Goal: Task Accomplishment & Management: Manage account settings

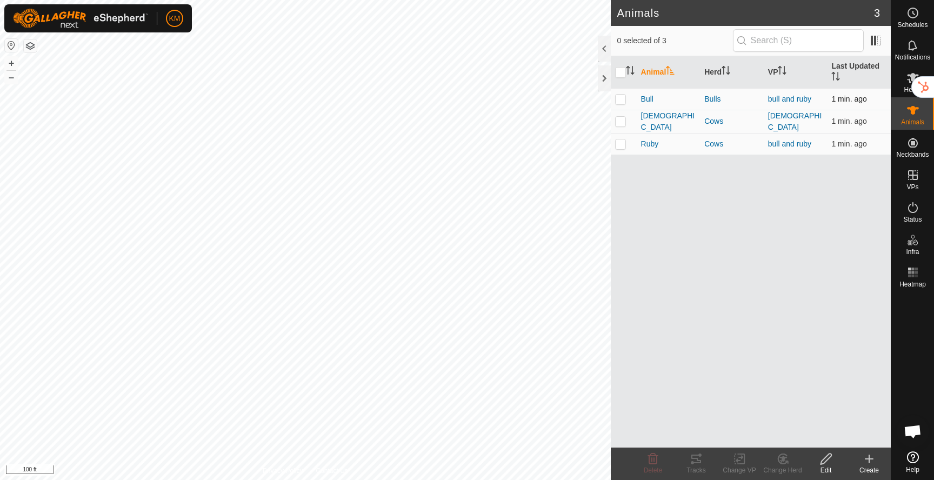
click at [622, 99] on p-checkbox at bounding box center [620, 99] width 11 height 9
checkbox input "true"
click at [693, 457] on icon at bounding box center [695, 458] width 13 height 13
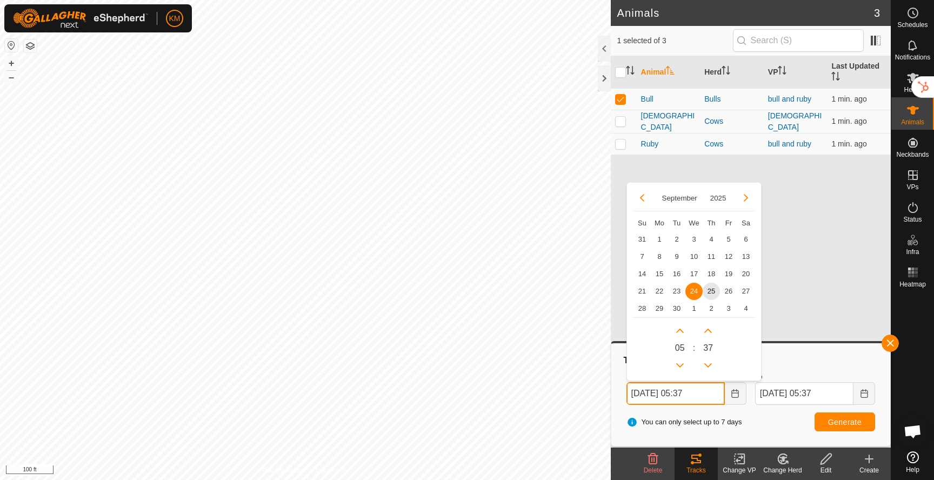
click at [697, 396] on input "Sep 24, 2025 05:37" at bounding box center [675, 393] width 98 height 23
click at [711, 290] on span "25" at bounding box center [710, 290] width 17 height 17
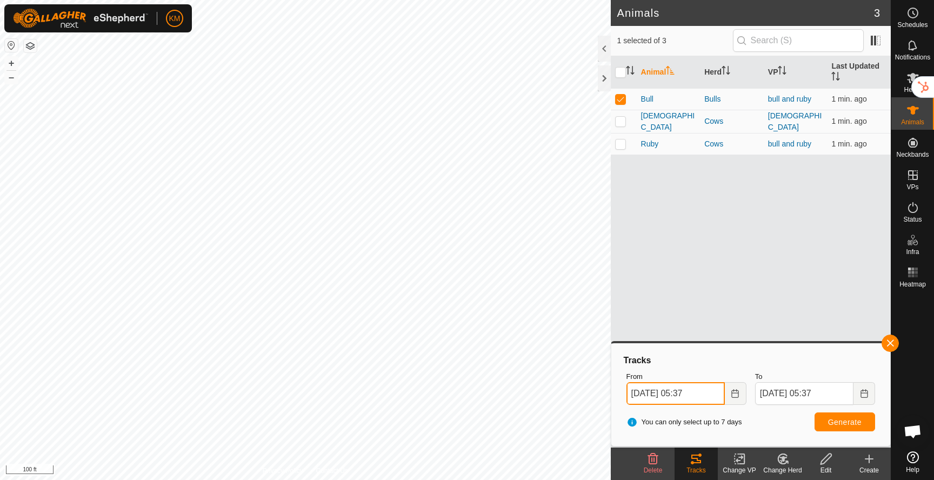
click at [700, 389] on input "Sep 25, 2025 05:37" at bounding box center [675, 393] width 98 height 23
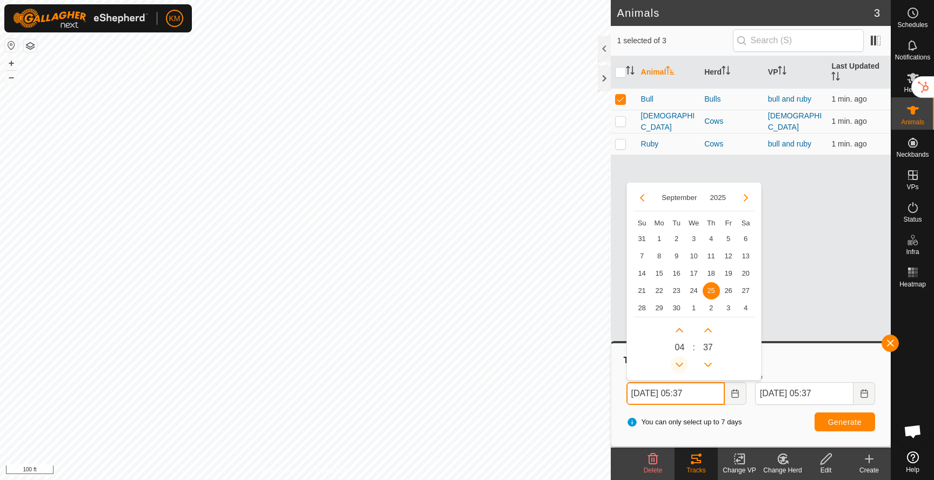
click at [683, 361] on button "Previous Hour" at bounding box center [679, 364] width 17 height 17
click at [684, 361] on span "Previous Hour" at bounding box center [684, 361] width 0 height 0
click at [683, 361] on button "Previous Hour" at bounding box center [679, 364] width 17 height 17
click at [705, 360] on button "Previous Minute" at bounding box center [707, 364] width 17 height 17
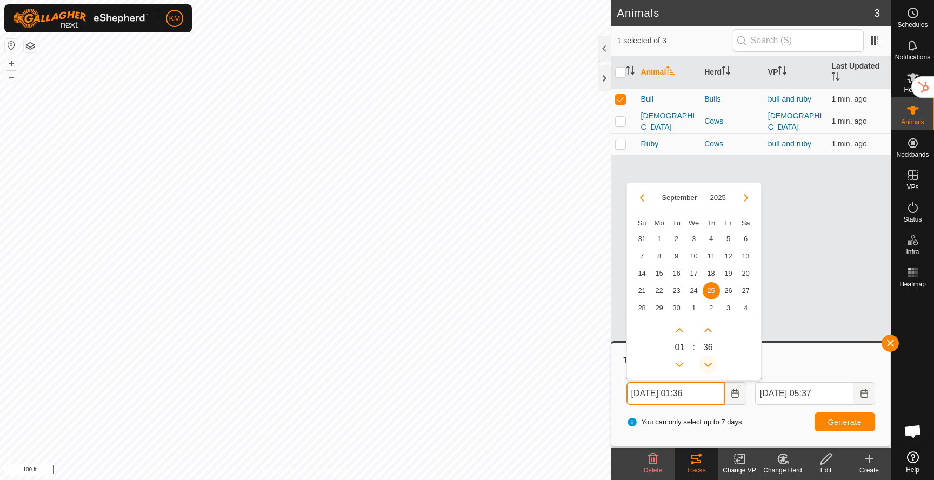
click at [705, 361] on span "Previous Minute" at bounding box center [705, 361] width 0 height 0
click at [705, 360] on button "Previous Minute" at bounding box center [707, 364] width 17 height 17
click at [705, 360] on icon "Previous Minute" at bounding box center [708, 364] width 9 height 9
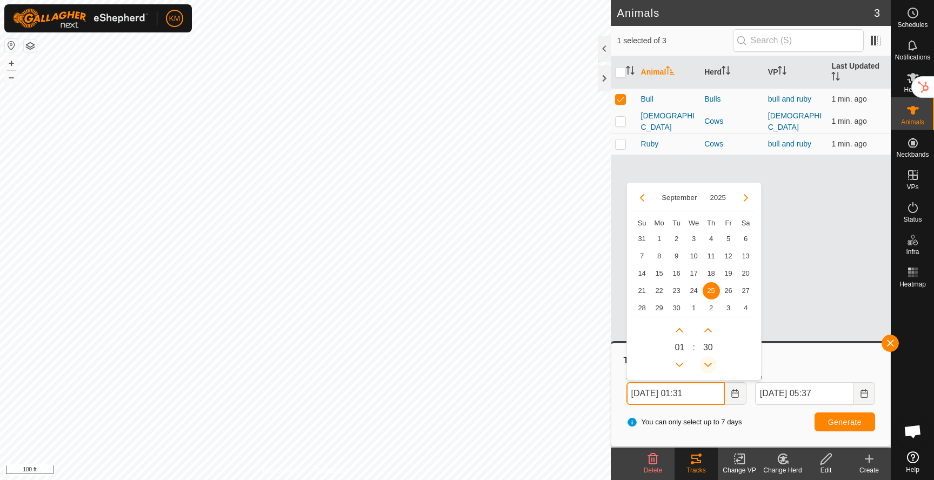
click at [705, 360] on icon "Previous Minute" at bounding box center [708, 364] width 9 height 9
click at [705, 360] on button "Previous Minute" at bounding box center [707, 364] width 17 height 17
click at [705, 360] on icon "Previous Minute" at bounding box center [708, 364] width 9 height 9
click at [705, 360] on button "Previous Minute" at bounding box center [707, 364] width 17 height 17
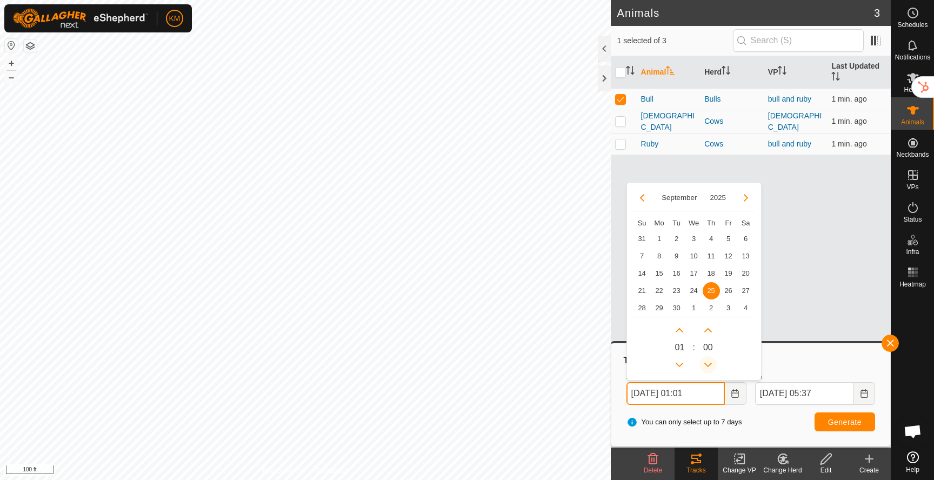
type input "Sep 25, 2025 01:00"
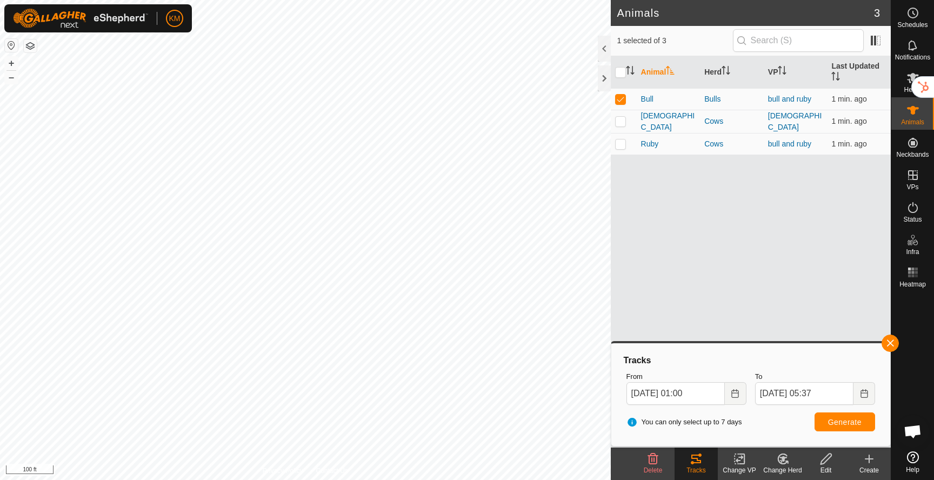
click at [778, 362] on div "Tracks" at bounding box center [750, 360] width 257 height 13
click at [838, 416] on button "Generate" at bounding box center [844, 421] width 61 height 19
click at [13, 63] on button "+" at bounding box center [11, 63] width 13 height 13
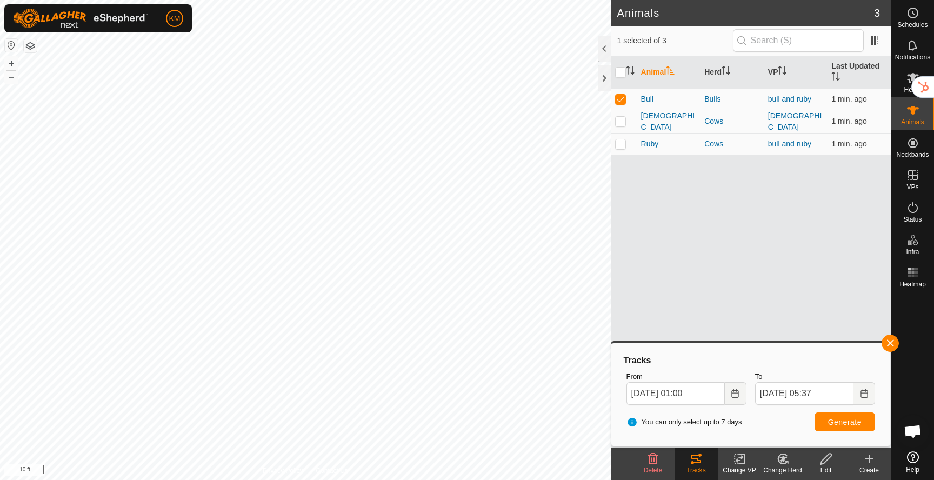
click at [291, 0] on html "KM Schedules Notifications Herds Animals Neckbands VPs Status Infra Heatmap Hel…" at bounding box center [467, 240] width 934 height 480
drag, startPoint x: 642, startPoint y: 158, endPoint x: 641, endPoint y: 146, distance: 12.4
click at [642, 156] on div "Animal Herd VP Last Updated Bull Bulls bull and ruby 2 min. ago Lady Cows Lady …" at bounding box center [751, 251] width 280 height 391
click at [620, 102] on p-checkbox at bounding box center [620, 99] width 11 height 9
checkbox input "false"
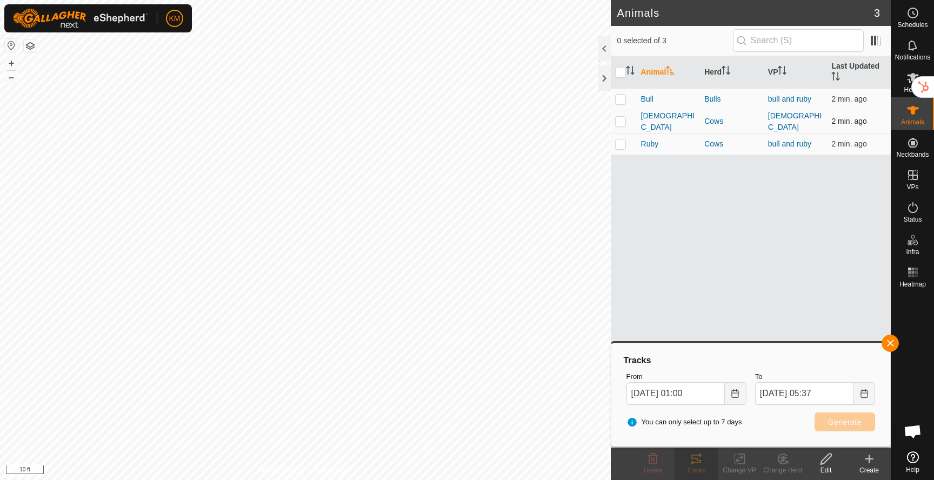
click at [620, 122] on p-checkbox at bounding box center [620, 121] width 11 height 9
click at [841, 421] on span "Generate" at bounding box center [845, 422] width 34 height 9
click at [621, 122] on p-checkbox at bounding box center [620, 121] width 11 height 9
checkbox input "false"
click at [624, 146] on p-checkbox at bounding box center [620, 143] width 11 height 9
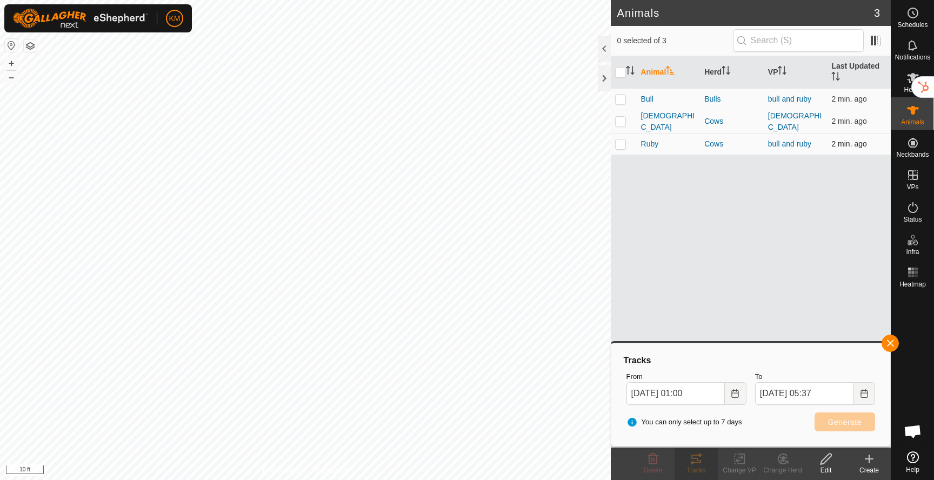
checkbox input "true"
click at [839, 425] on span "Generate" at bounding box center [845, 422] width 34 height 9
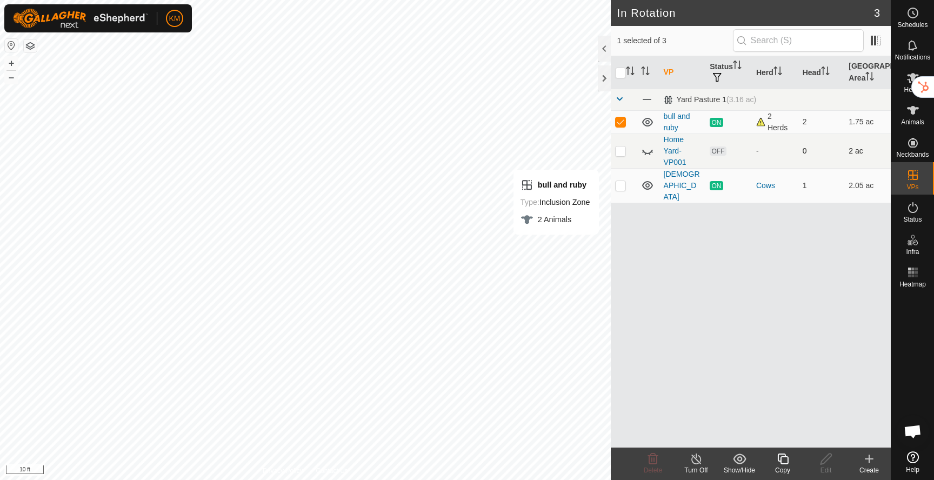
click at [649, 153] on icon at bounding box center [647, 150] width 13 height 13
click at [914, 110] on icon at bounding box center [913, 110] width 12 height 9
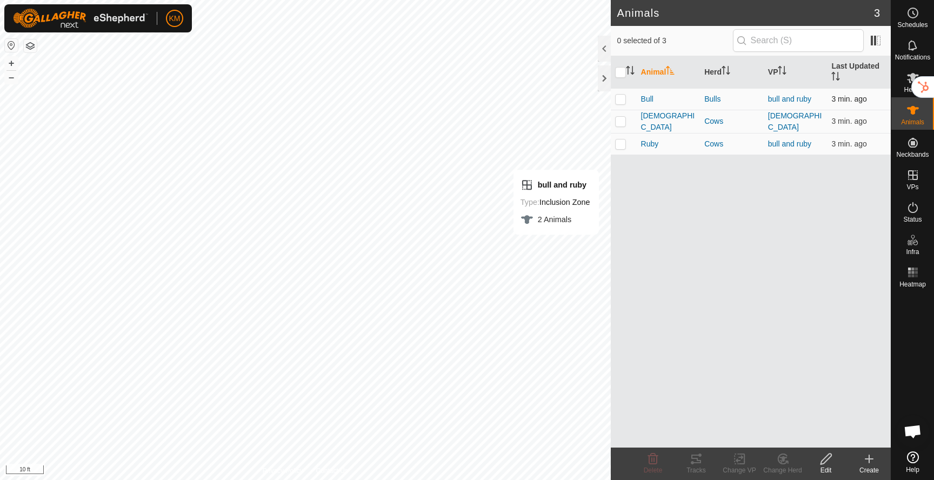
click at [624, 102] on p-checkbox at bounding box center [620, 99] width 11 height 9
checkbox input "true"
click at [696, 454] on icon at bounding box center [695, 458] width 13 height 13
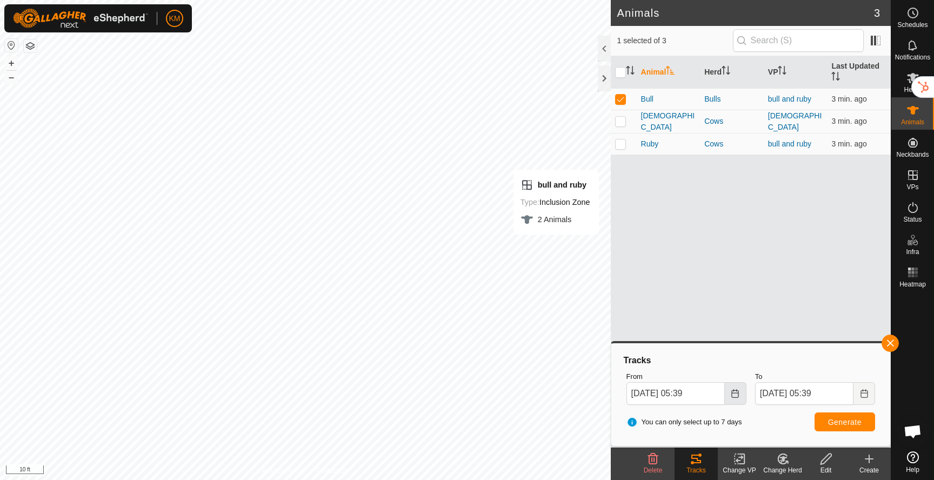
click at [729, 392] on button "Choose Date" at bounding box center [736, 393] width 22 height 23
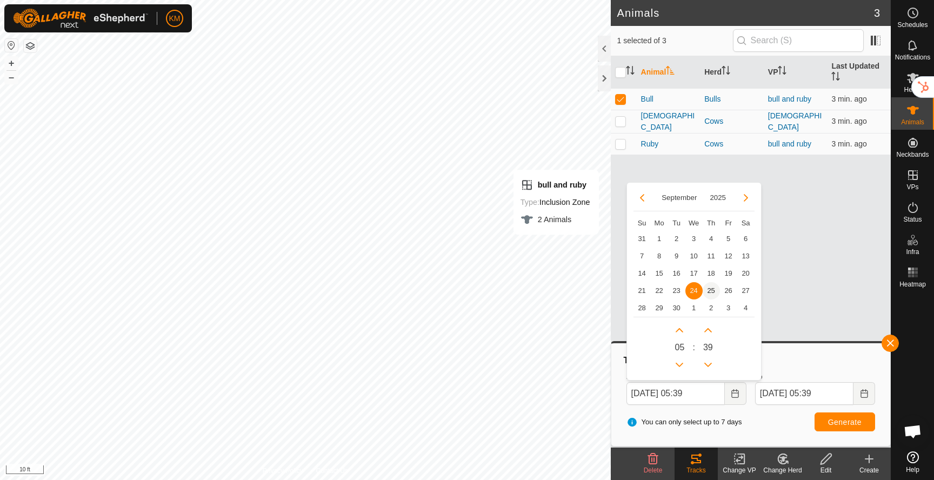
click at [711, 289] on span "25" at bounding box center [710, 290] width 17 height 17
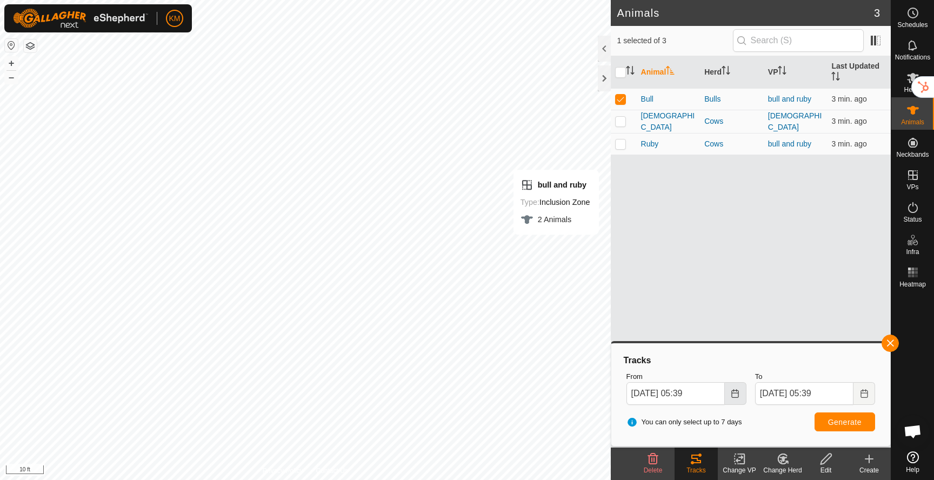
click at [733, 398] on button "Choose Date" at bounding box center [736, 393] width 22 height 23
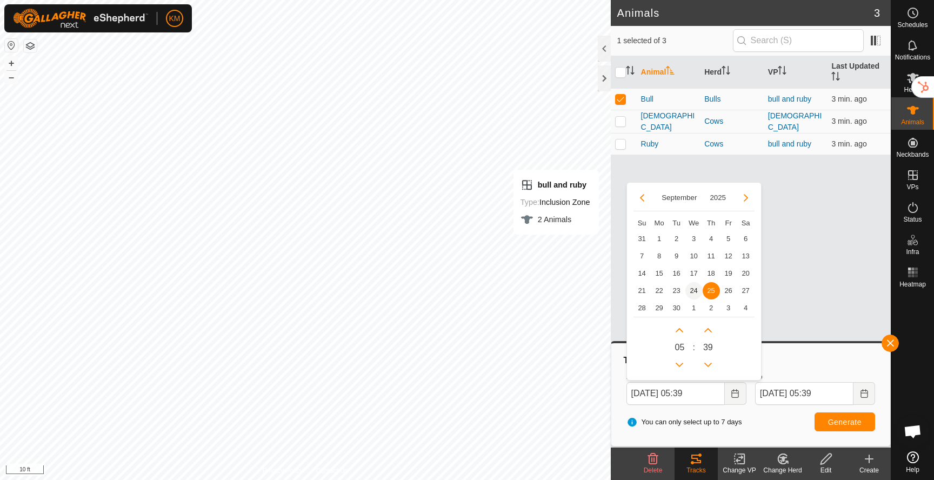
click at [695, 291] on span "24" at bounding box center [693, 290] width 17 height 17
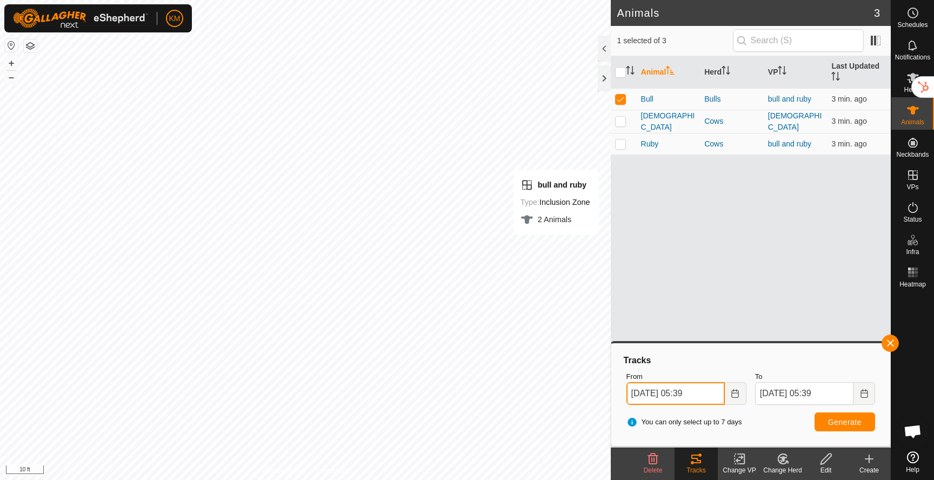
click at [694, 391] on input "Sep 24, 2025 05:39" at bounding box center [675, 393] width 98 height 23
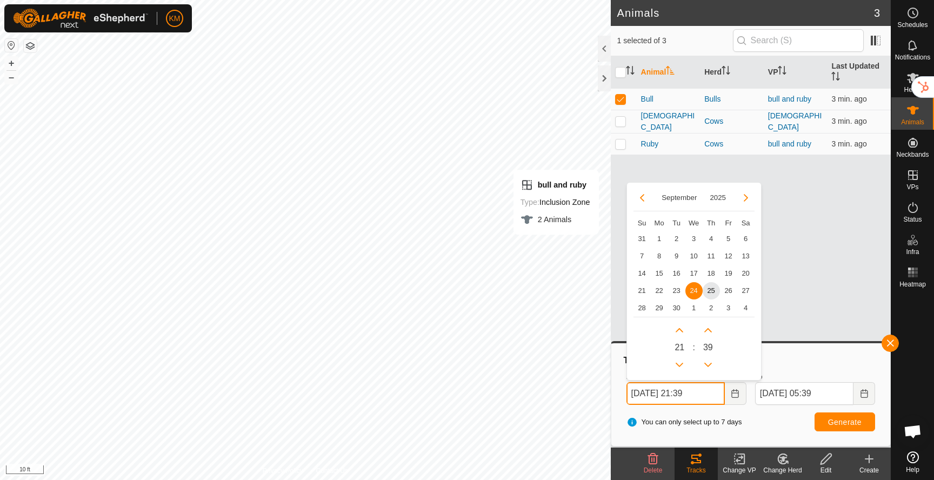
type input "Sep 24, 2025 21:39"
click at [748, 370] on div "21 : 39" at bounding box center [693, 345] width 121 height 57
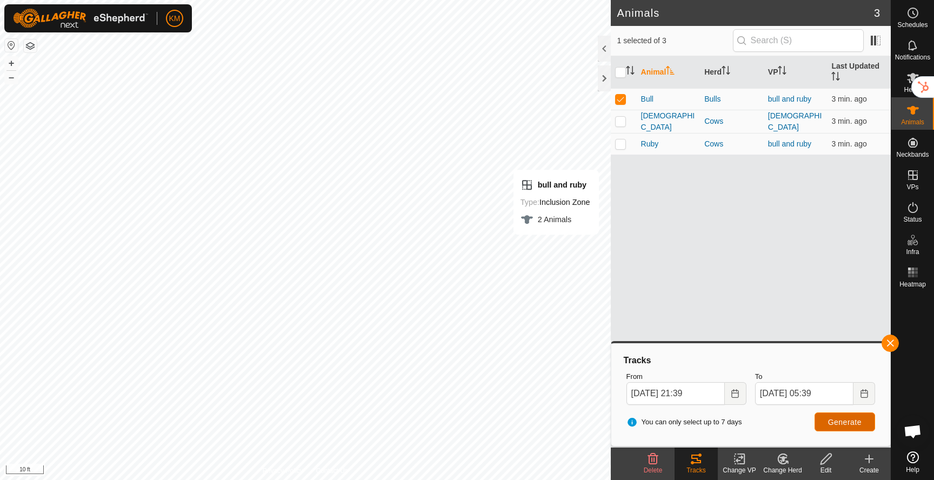
click at [836, 423] on span "Generate" at bounding box center [845, 422] width 34 height 9
click at [10, 76] on button "–" at bounding box center [11, 77] width 13 height 13
click at [10, 77] on button "–" at bounding box center [11, 77] width 13 height 13
click at [621, 102] on p-checkbox at bounding box center [620, 99] width 11 height 9
checkbox input "false"
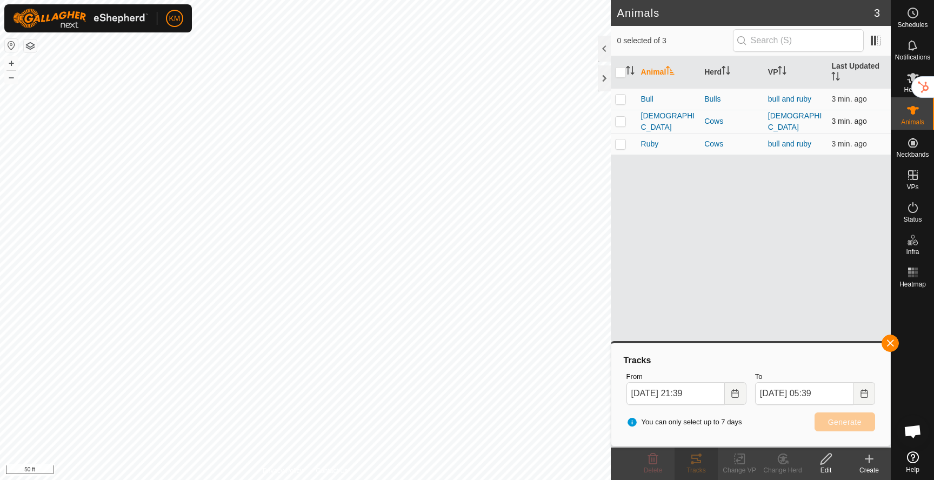
click at [621, 120] on p-checkbox at bounding box center [620, 121] width 11 height 9
click at [847, 423] on span "Generate" at bounding box center [845, 422] width 34 height 9
click at [622, 122] on p-checkbox at bounding box center [620, 121] width 11 height 9
checkbox input "false"
click at [623, 146] on p-checkbox at bounding box center [620, 143] width 11 height 9
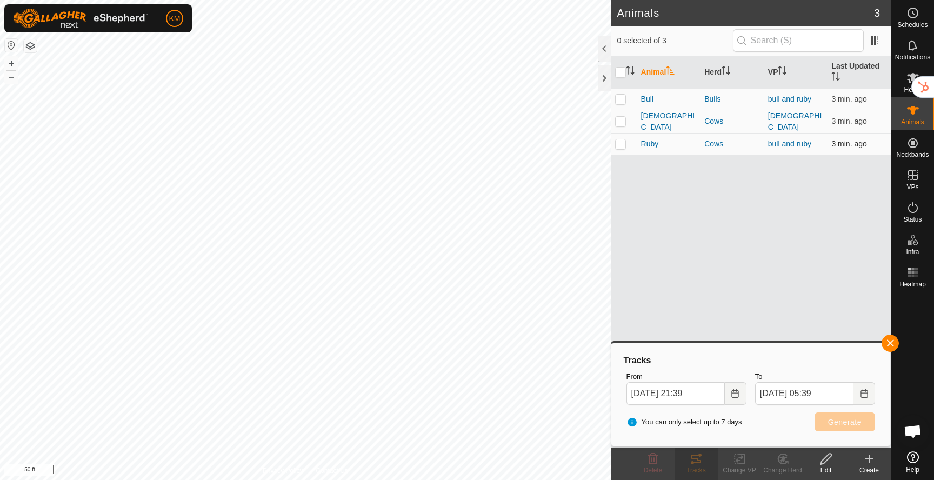
checkbox input "true"
click at [838, 419] on span "Generate" at bounding box center [845, 422] width 34 height 9
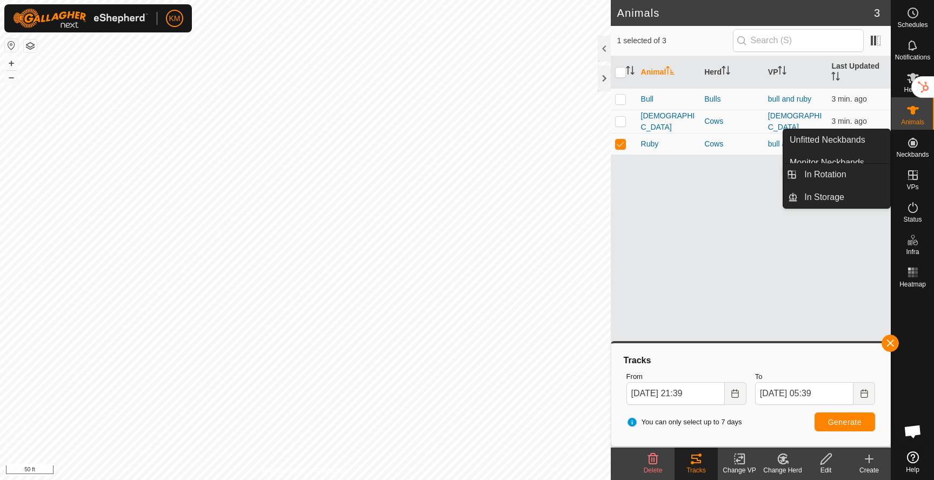
click at [910, 171] on icon at bounding box center [913, 175] width 10 height 10
click at [913, 180] on icon at bounding box center [912, 175] width 13 height 13
click at [909, 180] on icon at bounding box center [912, 175] width 13 height 13
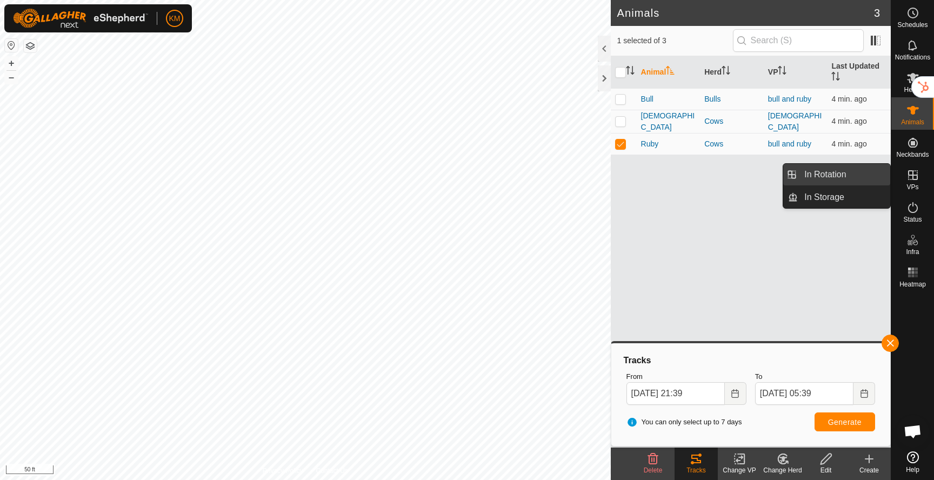
click at [811, 178] on link "In Rotation" at bounding box center [844, 175] width 92 height 22
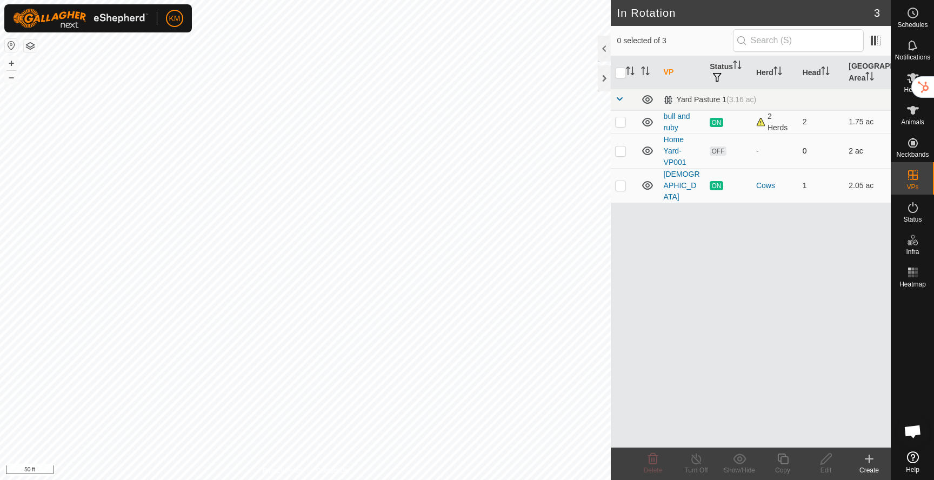
click at [626, 151] on td at bounding box center [624, 150] width 26 height 35
click at [655, 461] on icon at bounding box center [652, 458] width 13 height 13
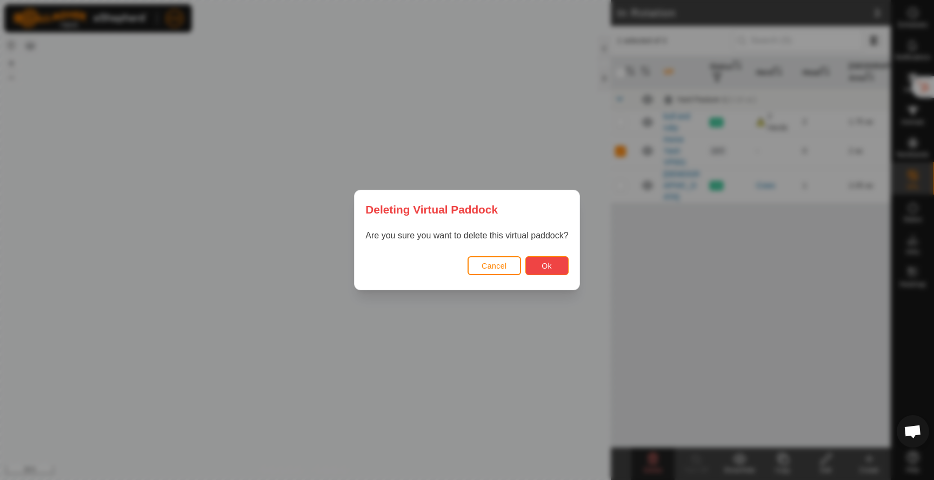
click at [540, 265] on button "Ok" at bounding box center [546, 265] width 43 height 19
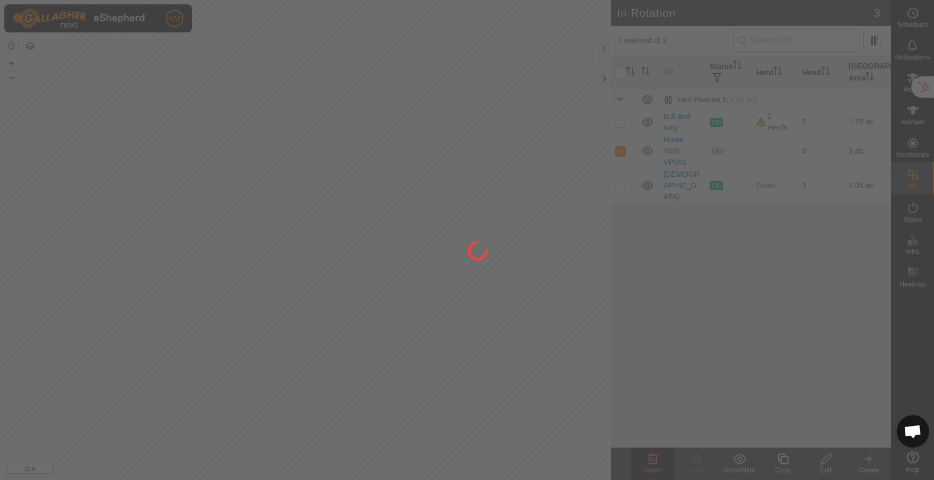
checkbox input "false"
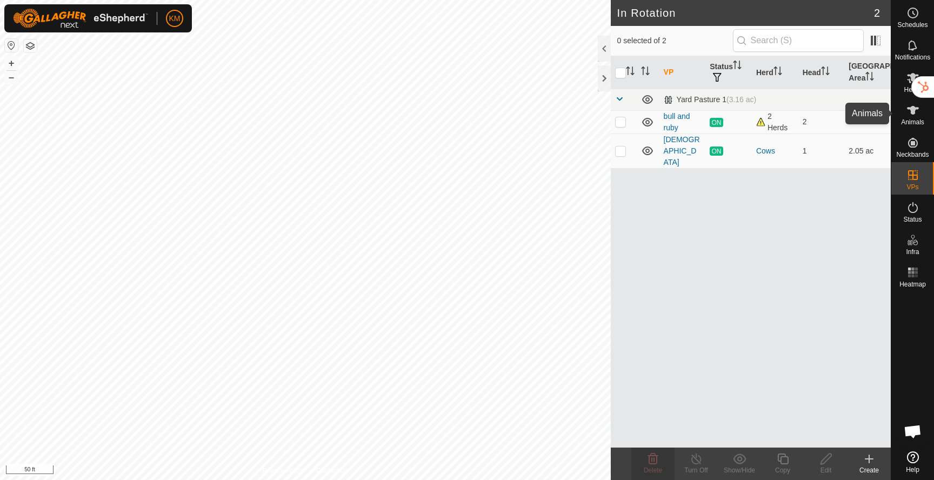
click at [909, 106] on icon at bounding box center [912, 110] width 13 height 13
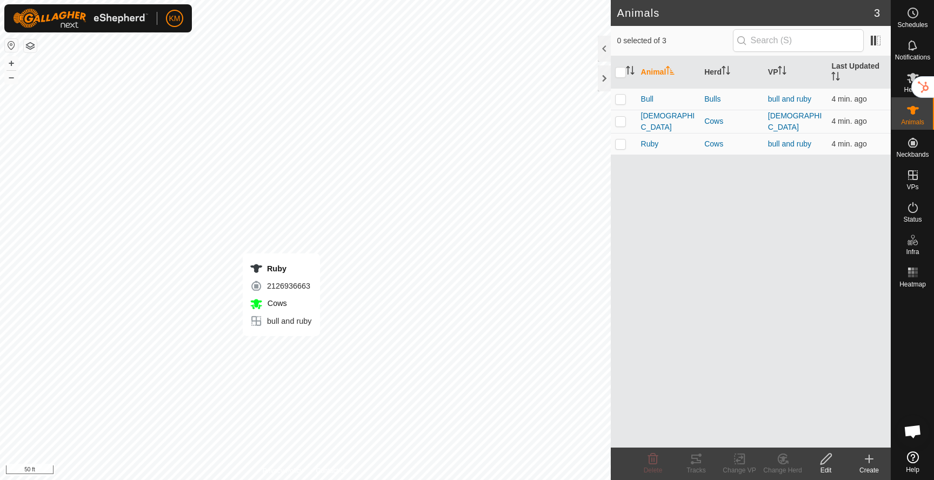
checkbox input "true"
click at [697, 463] on icon at bounding box center [696, 458] width 10 height 9
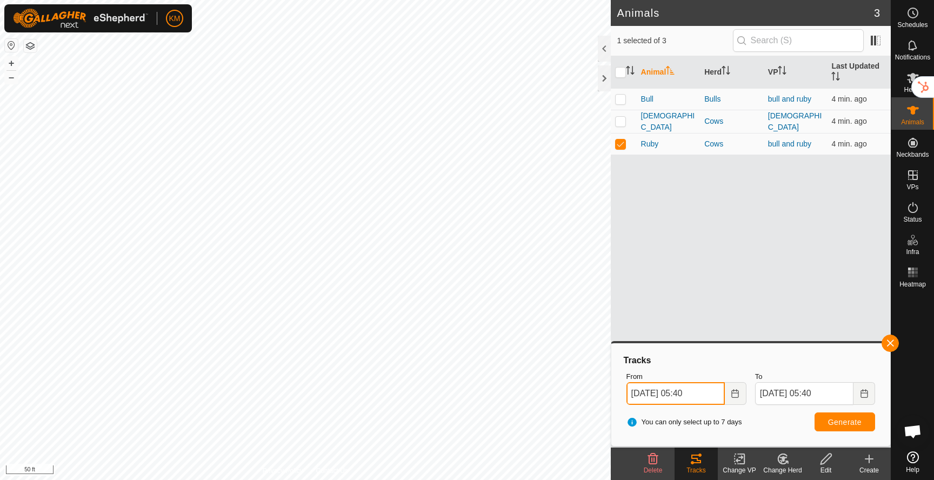
click at [688, 392] on input "Sep 24, 2025 05:40" at bounding box center [675, 393] width 98 height 23
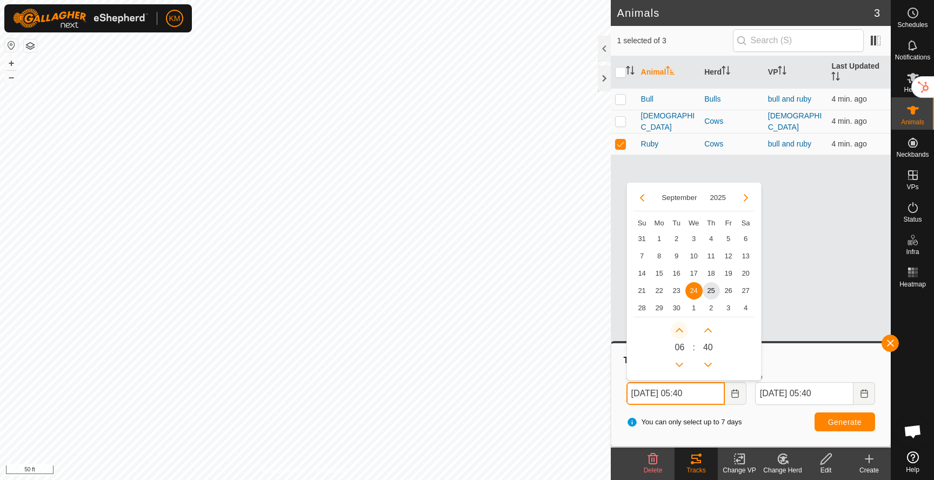
click at [681, 324] on button "Next Hour" at bounding box center [679, 330] width 17 height 17
click at [714, 289] on span "25" at bounding box center [710, 290] width 17 height 17
type input "Sep 25, 2025 06:40"
type input "Sep 26, 2025 06:40"
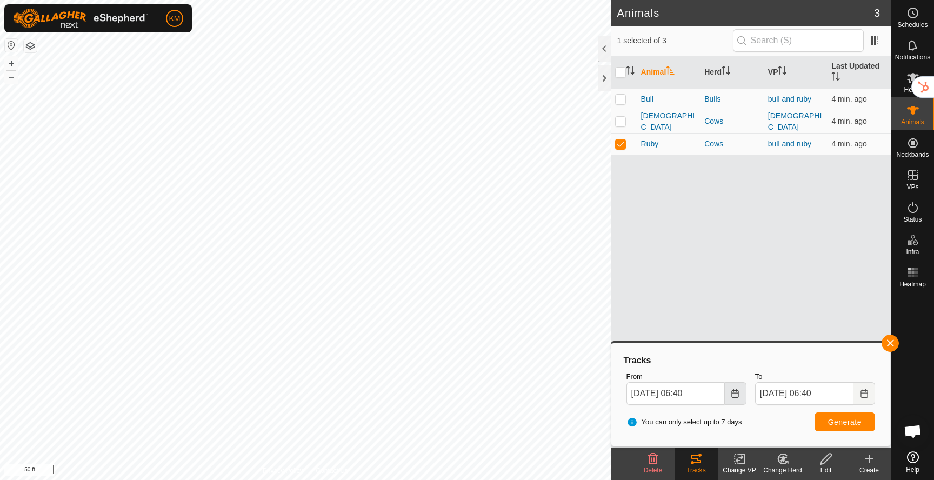
click at [733, 393] on icon "Choose Date" at bounding box center [735, 393] width 9 height 9
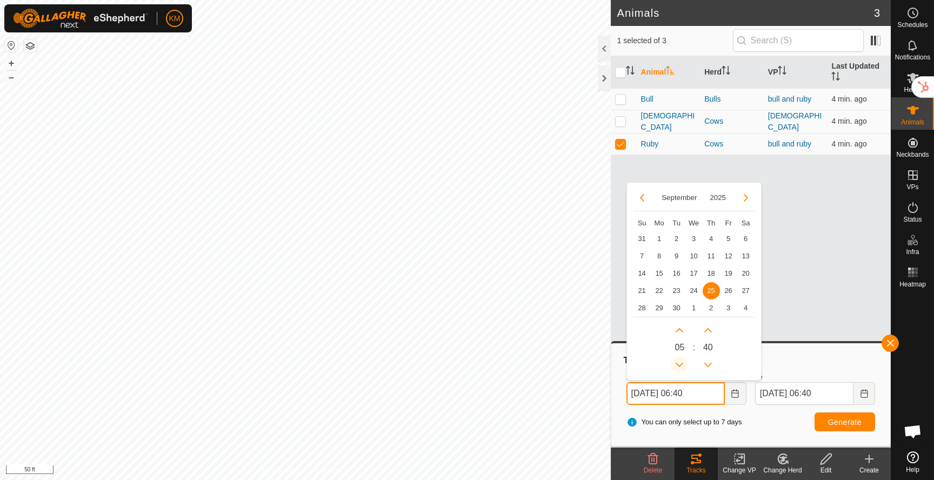
click at [682, 359] on button "Previous Hour" at bounding box center [679, 364] width 17 height 17
click at [682, 359] on span "Previous Hour" at bounding box center [682, 359] width 0 height 0
click at [682, 359] on button "Previous Hour" at bounding box center [679, 364] width 17 height 17
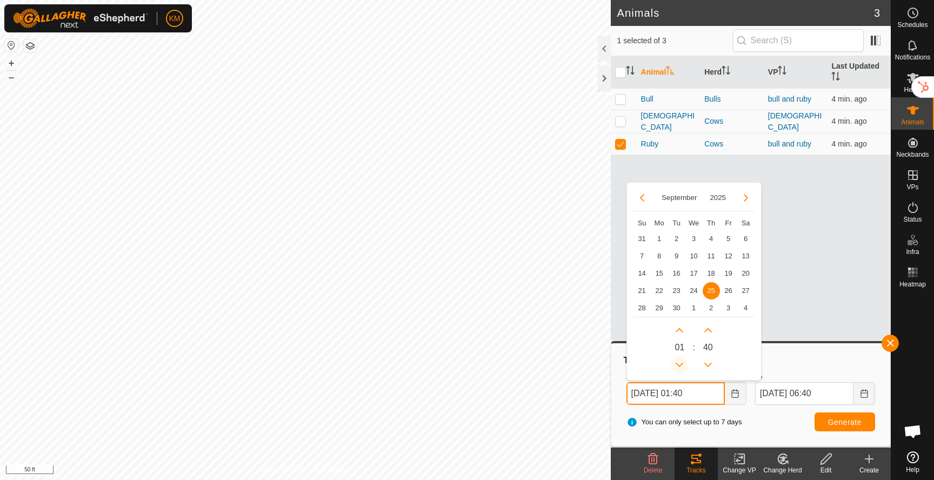
click at [682, 359] on button "Previous Hour" at bounding box center [679, 364] width 17 height 17
click at [710, 366] on button "Previous Minute" at bounding box center [707, 364] width 17 height 17
click at [710, 366] on span "Previous Minute" at bounding box center [710, 366] width 0 height 0
click at [710, 366] on button "Previous Minute" at bounding box center [707, 364] width 17 height 17
click at [710, 365] on icon "Previous Minute" at bounding box center [708, 364] width 9 height 9
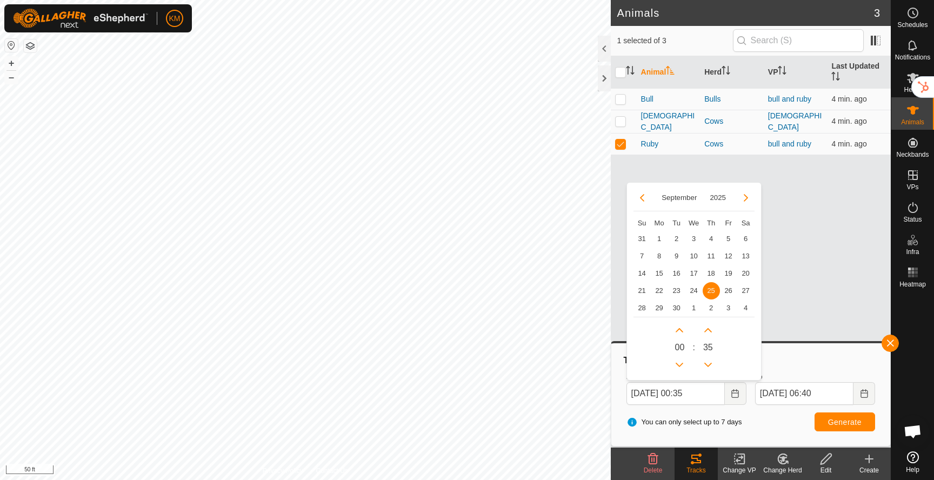
click at [710, 345] on span "35" at bounding box center [708, 347] width 10 height 13
click at [710, 369] on button "Previous Minute" at bounding box center [707, 364] width 17 height 17
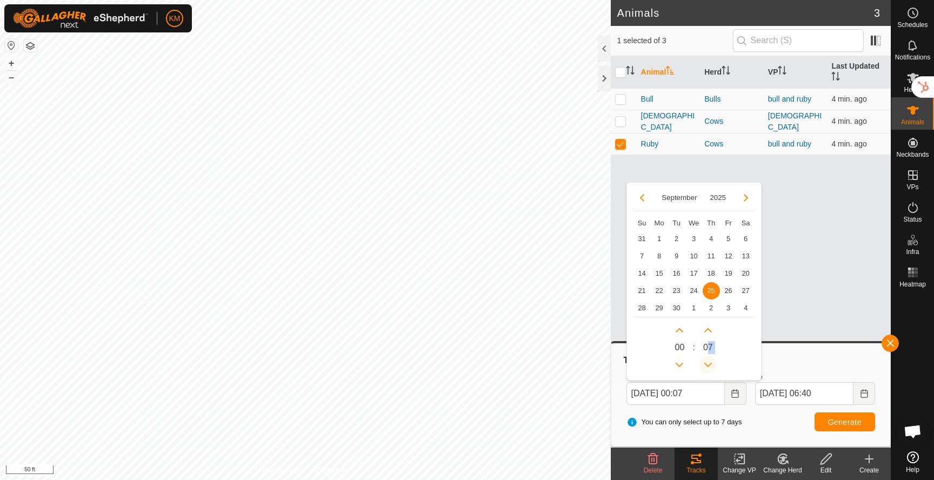
click at [711, 370] on span "Previous Minute" at bounding box center [711, 370] width 0 height 0
click at [710, 369] on button "Previous Minute" at bounding box center [707, 364] width 17 height 17
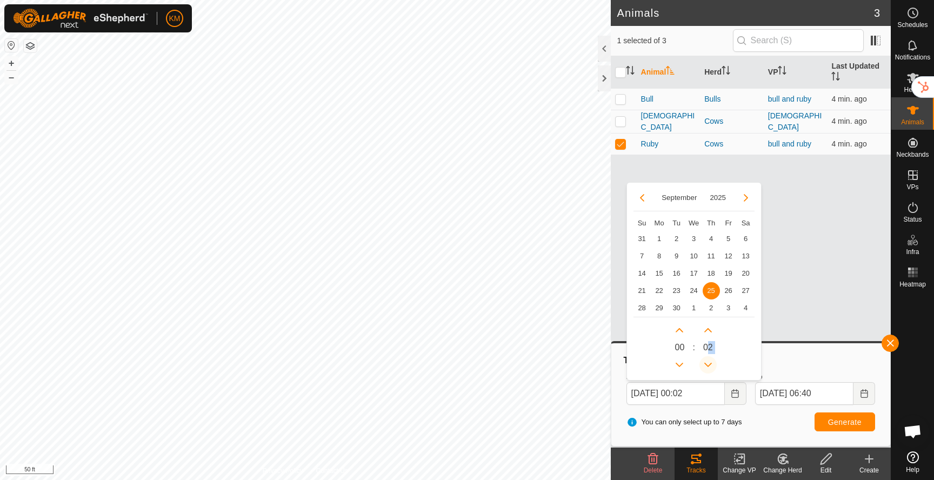
click at [710, 369] on button "Previous Minute" at bounding box center [707, 364] width 17 height 17
type input "Sep 25, 2025 00:00"
click at [746, 354] on div "0 0 : 0 0" at bounding box center [693, 345] width 121 height 57
click at [840, 428] on button "Generate" at bounding box center [844, 421] width 61 height 19
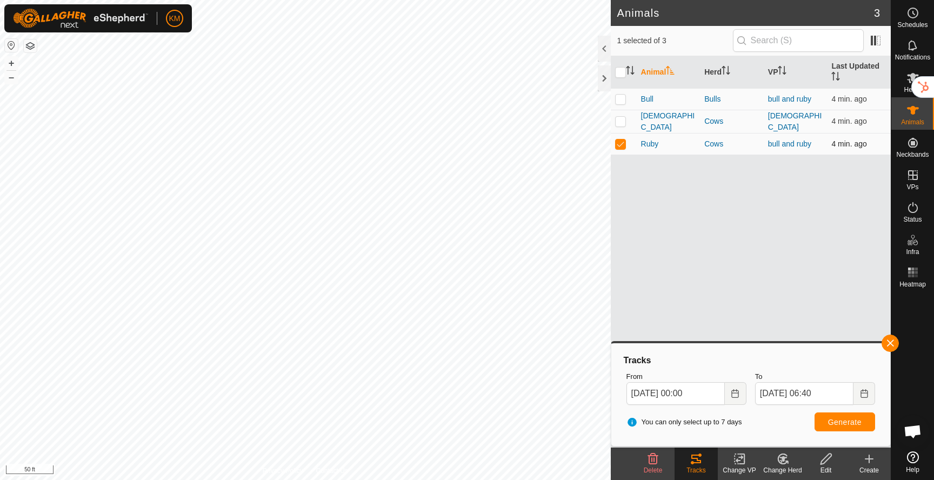
click at [624, 143] on p-checkbox at bounding box center [620, 143] width 11 height 9
checkbox input "false"
click at [626, 97] on td at bounding box center [624, 99] width 26 height 22
checkbox input "true"
click at [835, 418] on span "Generate" at bounding box center [845, 422] width 34 height 9
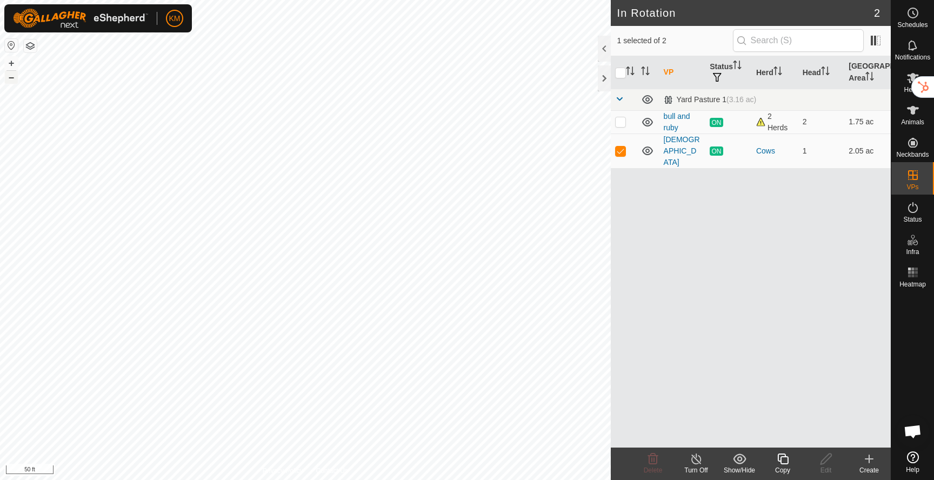
click at [9, 77] on button "–" at bounding box center [11, 77] width 13 height 13
click at [11, 64] on button "+" at bounding box center [11, 63] width 13 height 13
click at [11, 78] on button "–" at bounding box center [11, 77] width 13 height 13
click at [907, 110] on icon at bounding box center [912, 110] width 13 height 13
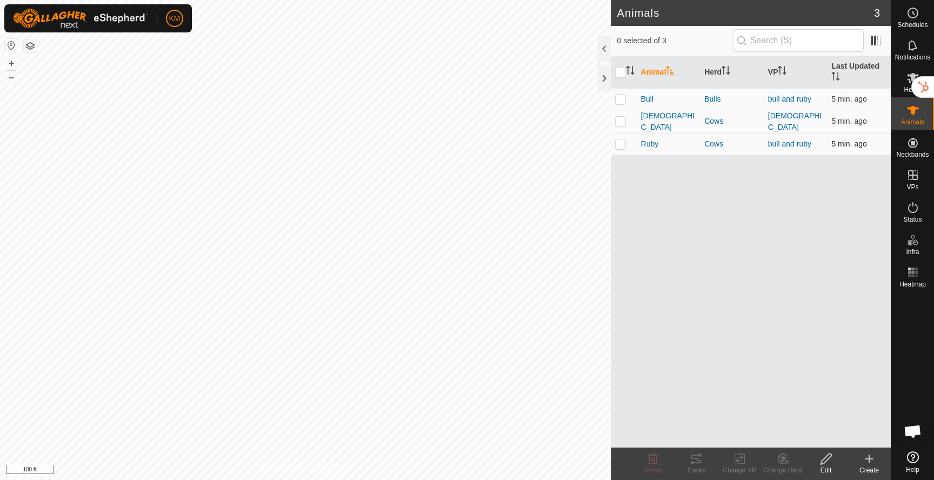
click at [621, 140] on p-checkbox at bounding box center [620, 143] width 11 height 9
checkbox input "true"
click at [699, 459] on icon at bounding box center [695, 458] width 13 height 13
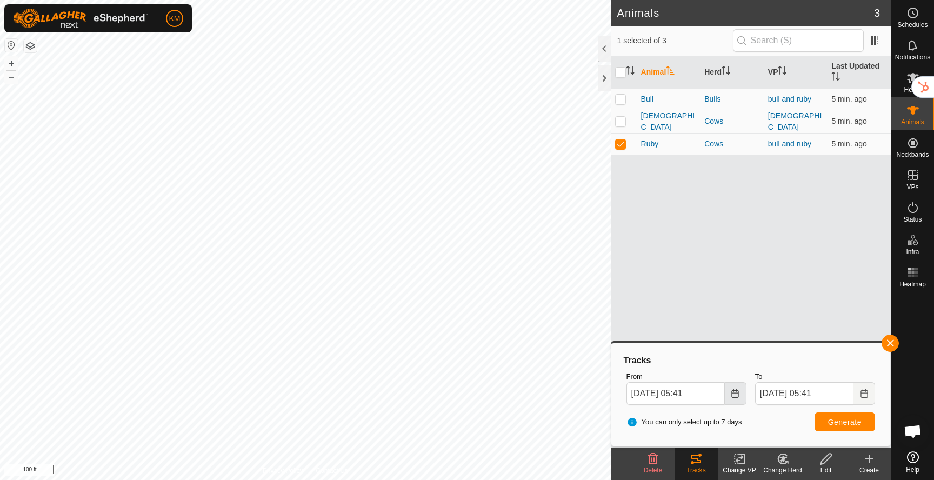
click at [729, 393] on button "Choose Date" at bounding box center [736, 393] width 22 height 23
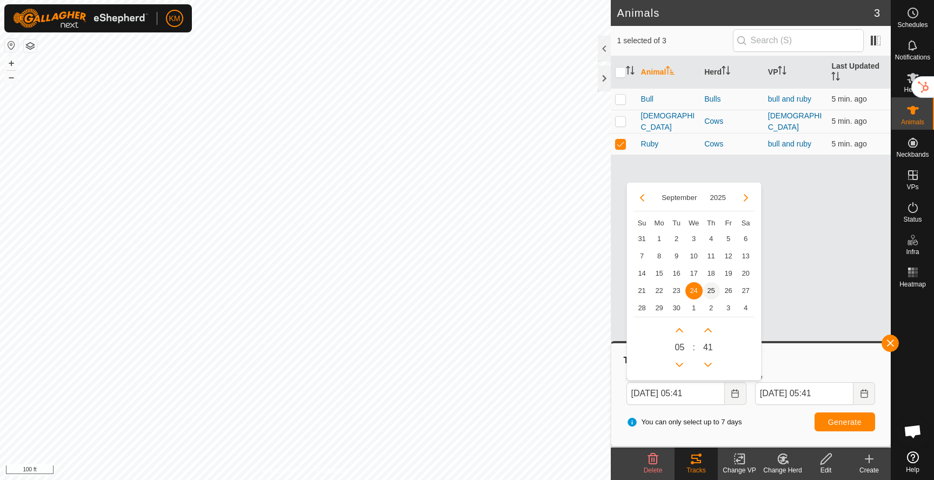
click at [710, 291] on span "25" at bounding box center [710, 290] width 17 height 17
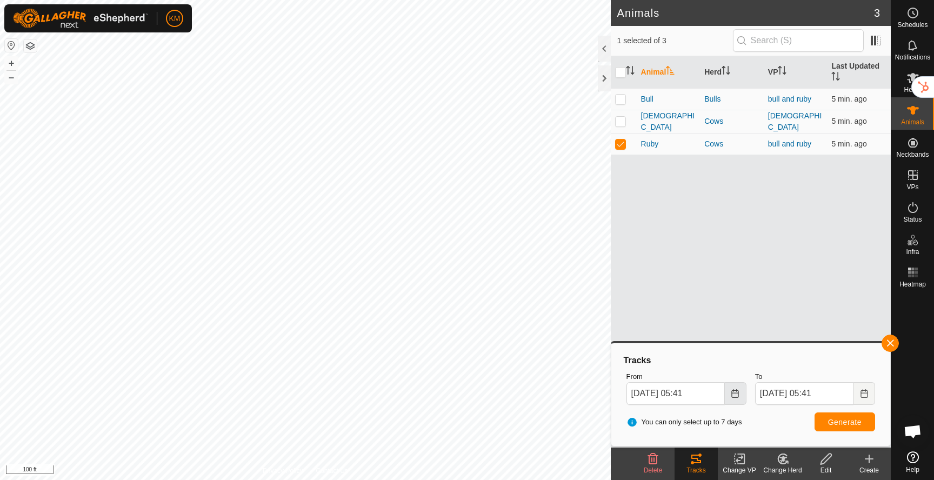
click at [740, 394] on button "Choose Date" at bounding box center [736, 393] width 22 height 23
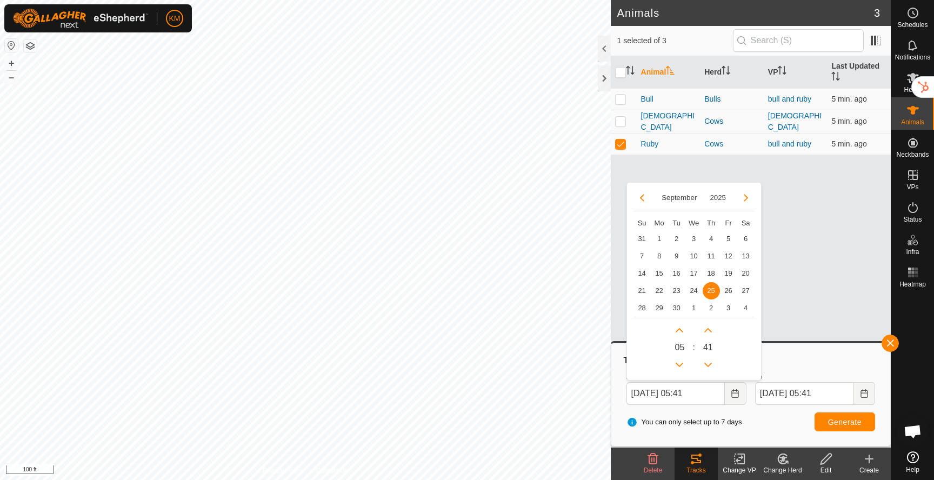
click at [683, 350] on span "0 5" at bounding box center [679, 347] width 10 height 13
click at [679, 367] on button "Previous Hour" at bounding box center [679, 364] width 17 height 17
click at [679, 368] on span "Previous Hour" at bounding box center [679, 368] width 0 height 0
click at [679, 367] on button "Previous Hour" at bounding box center [679, 364] width 17 height 17
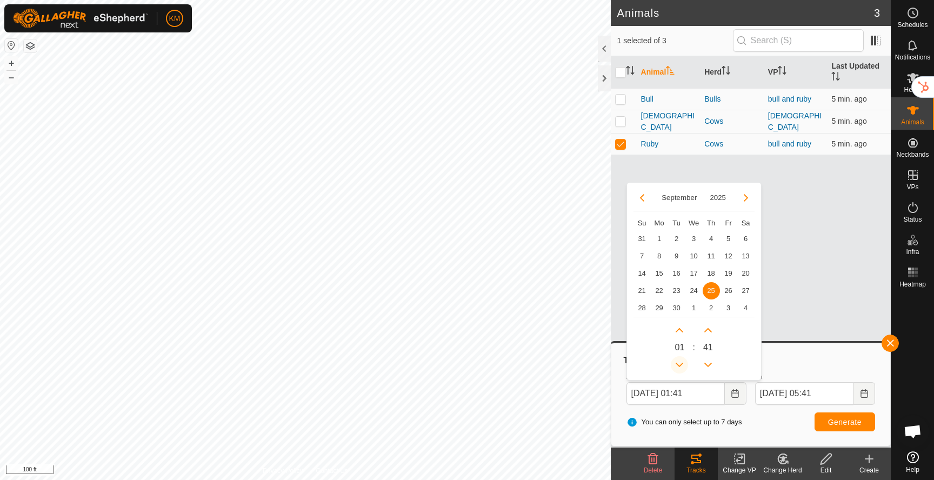
click at [679, 367] on button "Previous Hour" at bounding box center [679, 364] width 17 height 17
type input "Sep 25, 2025 00:41"
click at [826, 424] on button "Generate" at bounding box center [844, 421] width 61 height 19
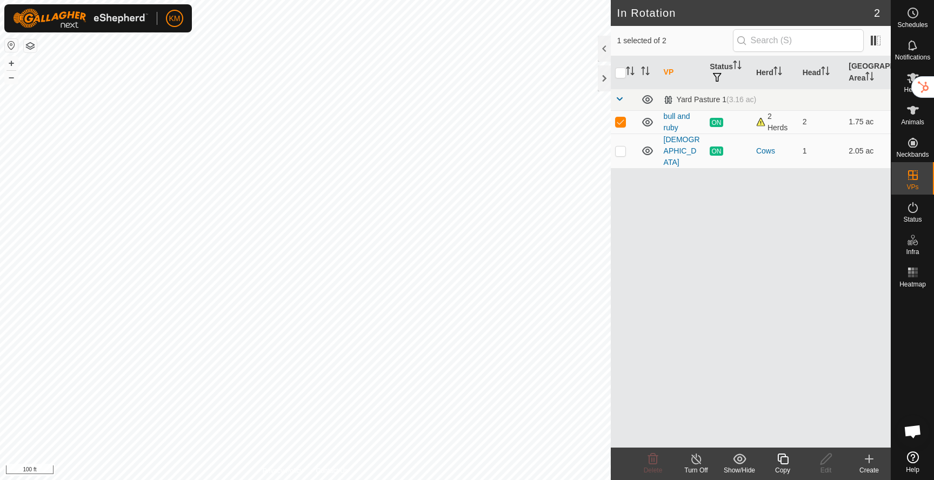
click at [781, 461] on icon at bounding box center [783, 458] width 14 height 13
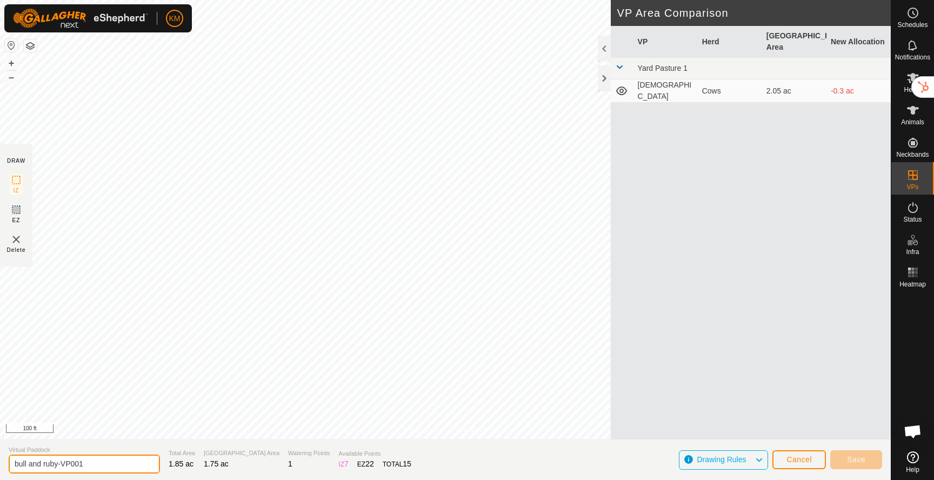
click at [91, 464] on input "bull and ruby-VP001" at bounding box center [84, 463] width 151 height 19
type input "b"
type input "RUBY"
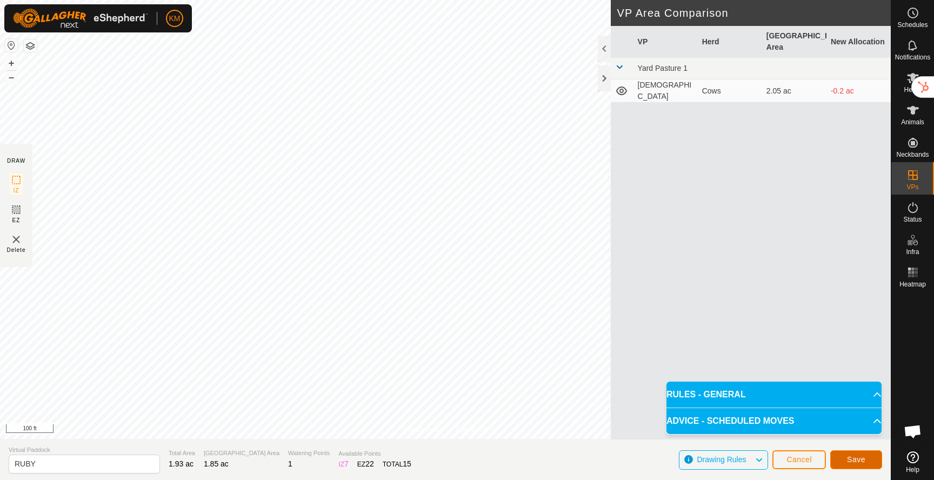
click at [855, 462] on span "Save" at bounding box center [856, 459] width 18 height 9
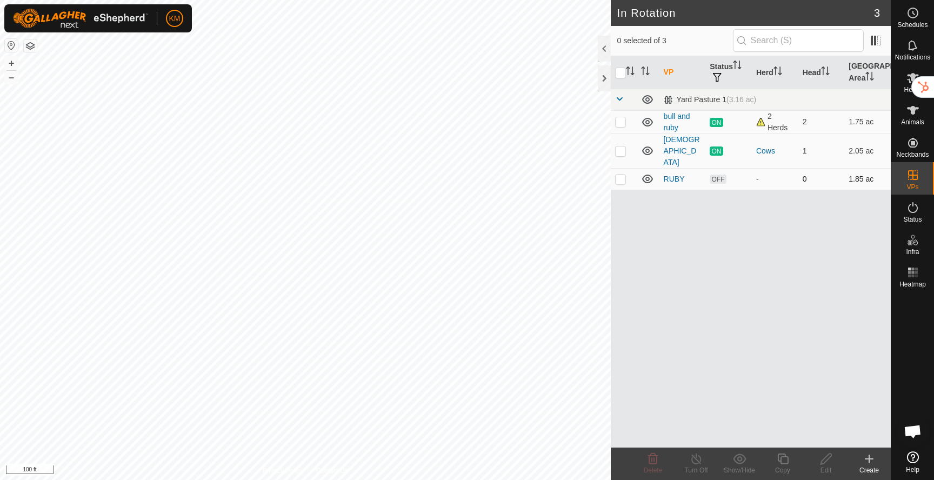
click at [622, 175] on p-checkbox at bounding box center [620, 179] width 11 height 9
checkbox input "true"
click at [784, 460] on icon at bounding box center [783, 458] width 14 height 13
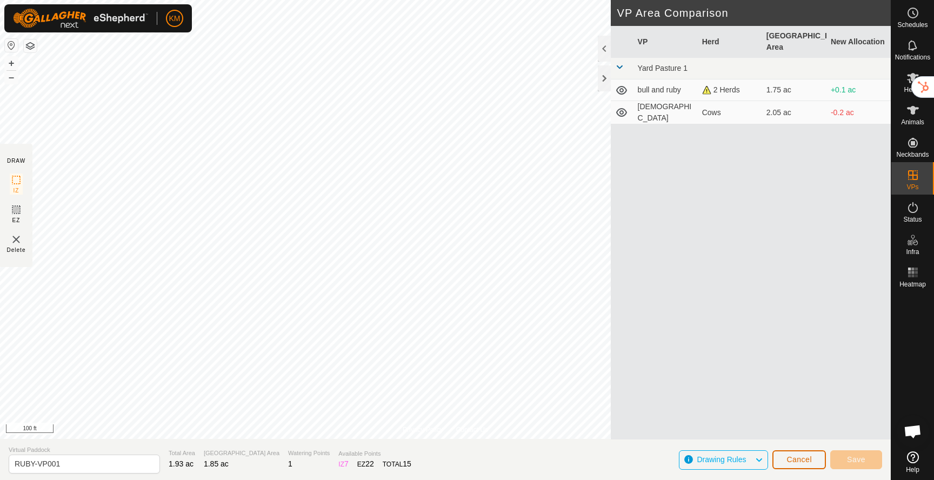
click at [785, 458] on button "Cancel" at bounding box center [798, 459] width 53 height 19
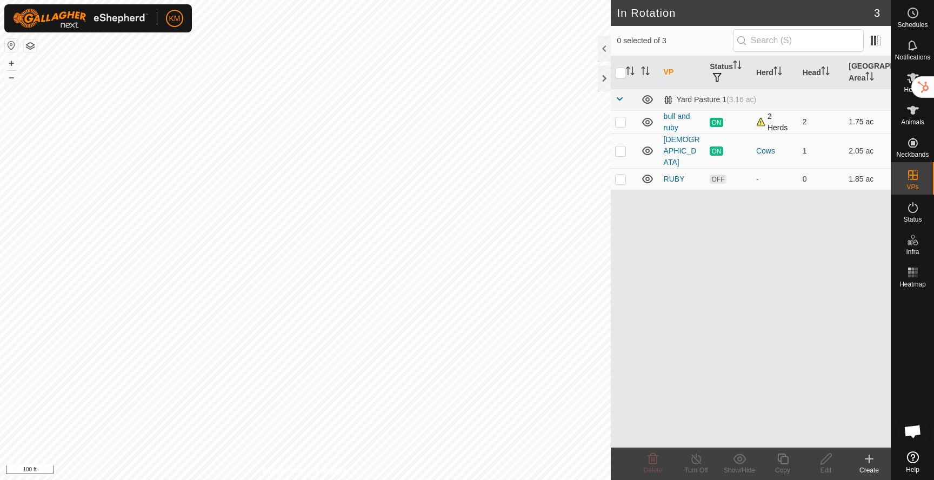
click at [624, 124] on p-checkbox at bounding box center [620, 121] width 11 height 9
checkbox input "true"
click at [780, 458] on icon at bounding box center [783, 458] width 14 height 13
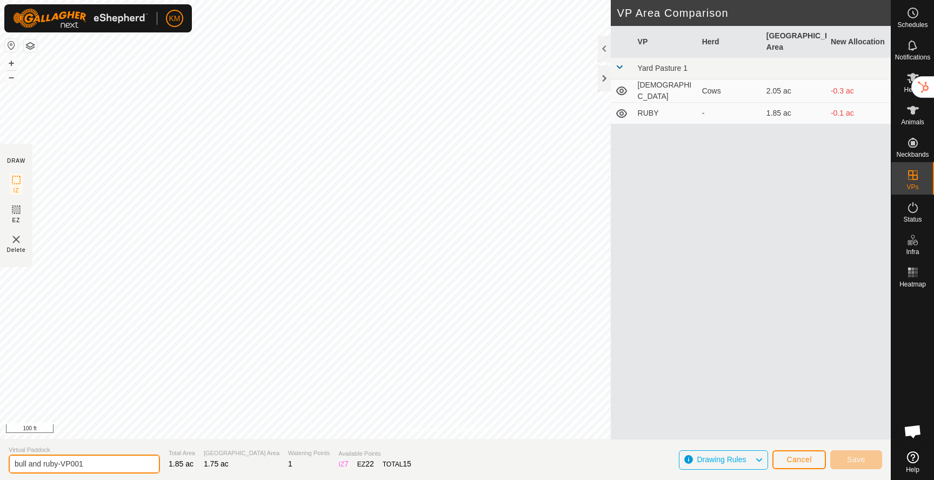
click at [93, 463] on input "bull and ruby-VP001" at bounding box center [84, 463] width 151 height 19
type input "Bull"
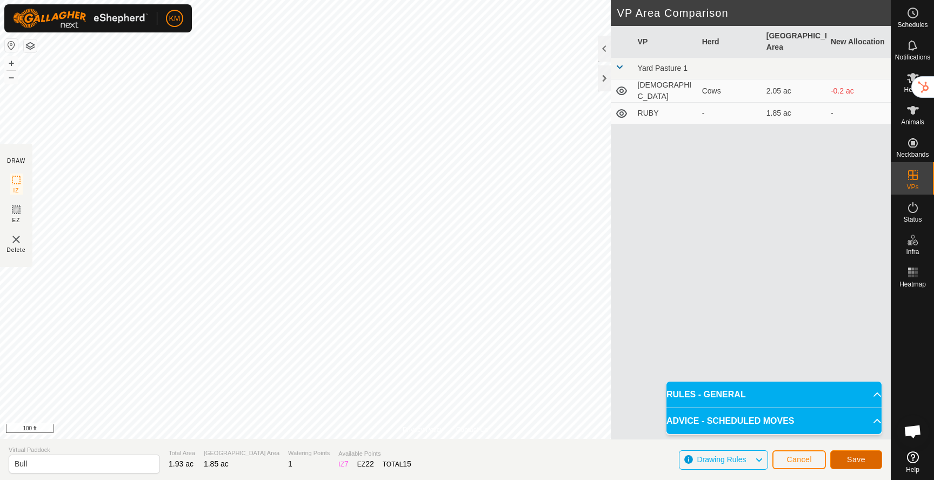
click at [849, 458] on span "Save" at bounding box center [856, 459] width 18 height 9
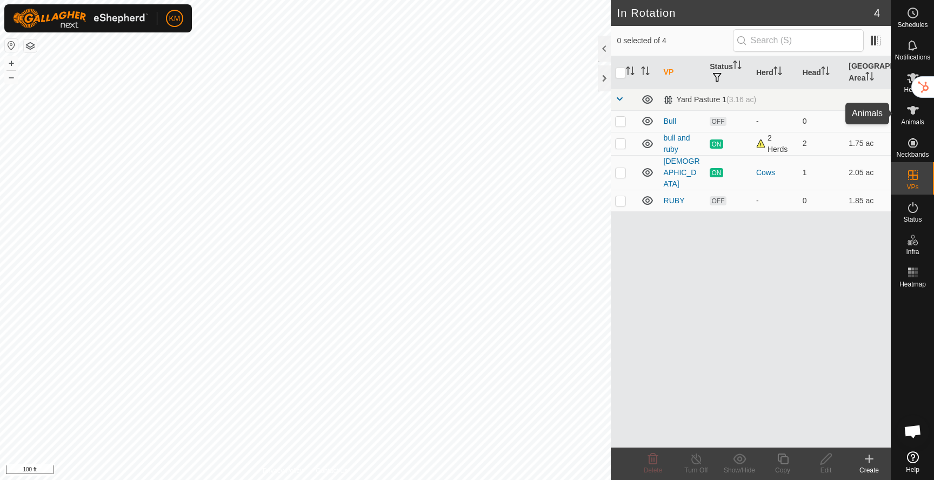
click at [915, 123] on span "Animals" at bounding box center [912, 122] width 23 height 6
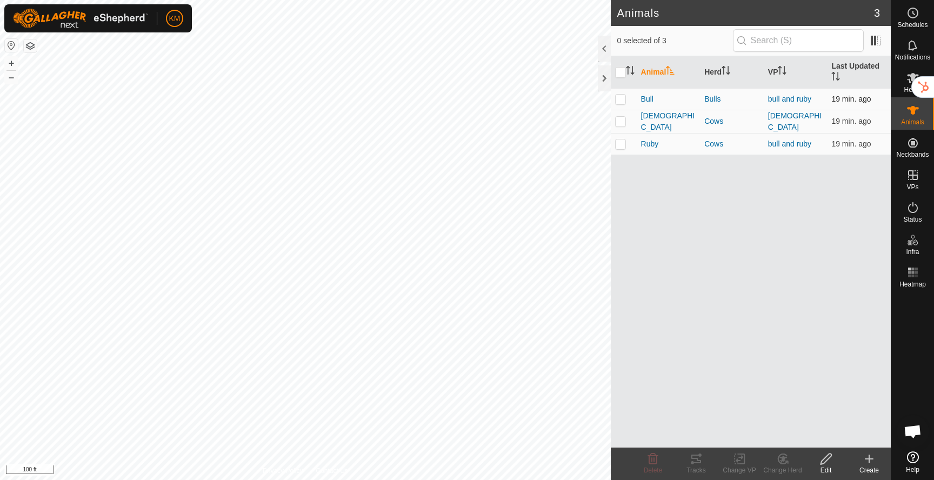
click at [619, 103] on p-checkbox at bounding box center [620, 99] width 11 height 9
checkbox input "true"
click at [733, 468] on div "Change VP" at bounding box center [739, 470] width 43 height 10
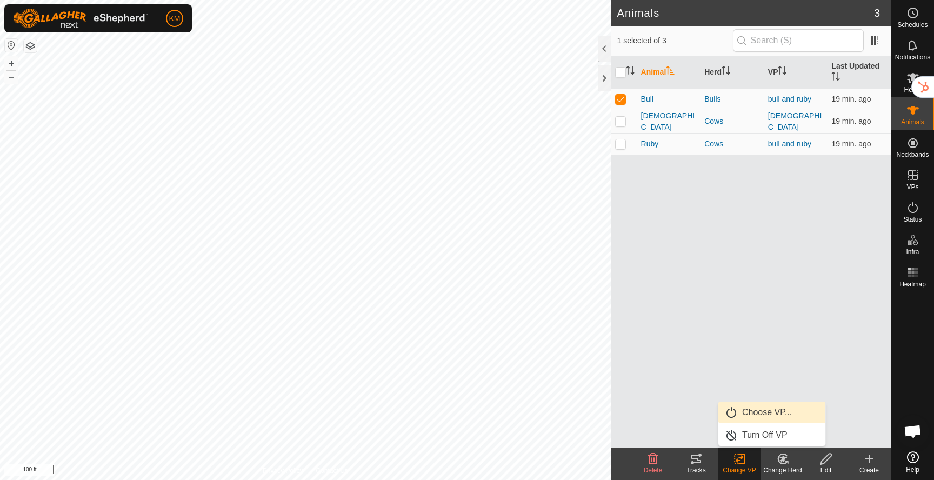
click at [755, 416] on link "Choose VP..." at bounding box center [771, 412] width 107 height 22
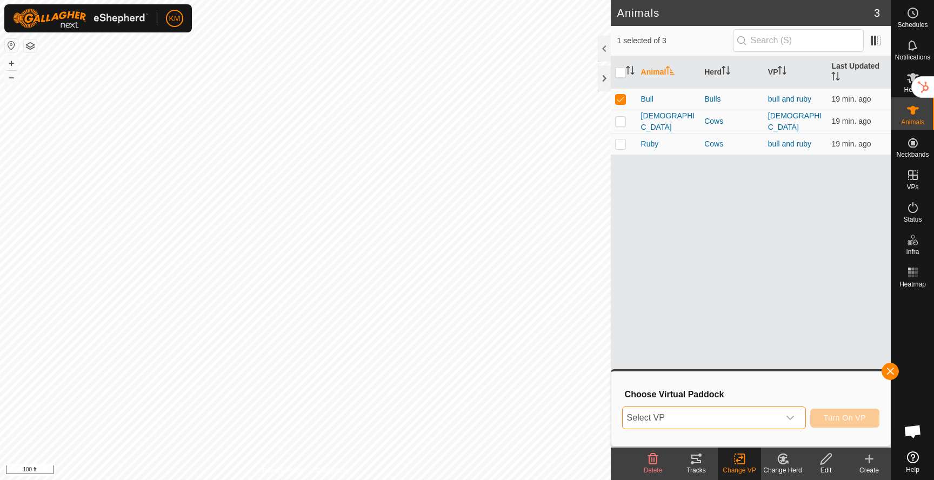
click at [731, 413] on span "Select VP" at bounding box center [700, 418] width 157 height 22
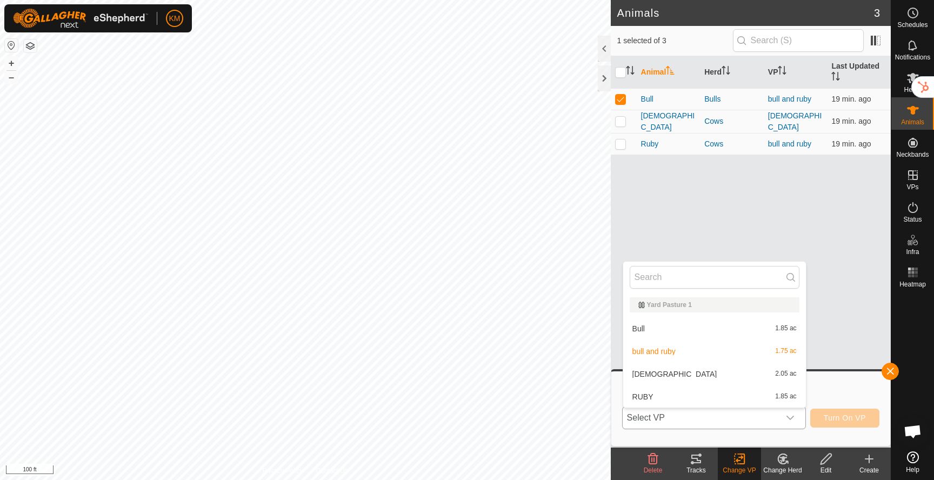
click at [654, 331] on li "Bull 1.85 ac" at bounding box center [714, 329] width 183 height 22
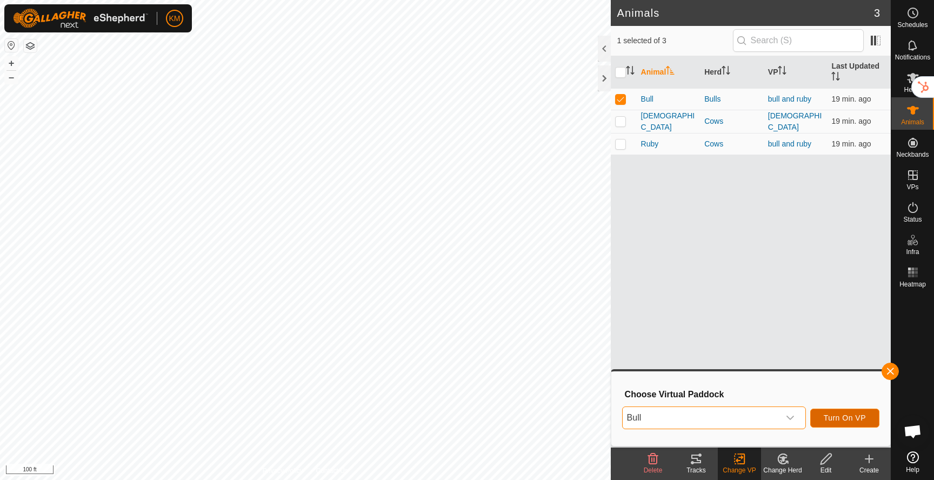
click at [855, 419] on span "Turn On VP" at bounding box center [844, 417] width 42 height 9
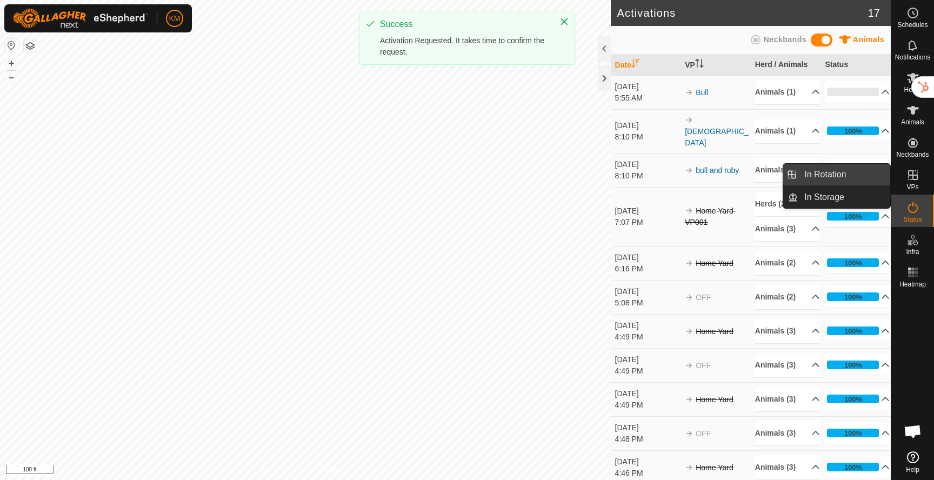
click at [844, 179] on link "In Rotation" at bounding box center [844, 175] width 92 height 22
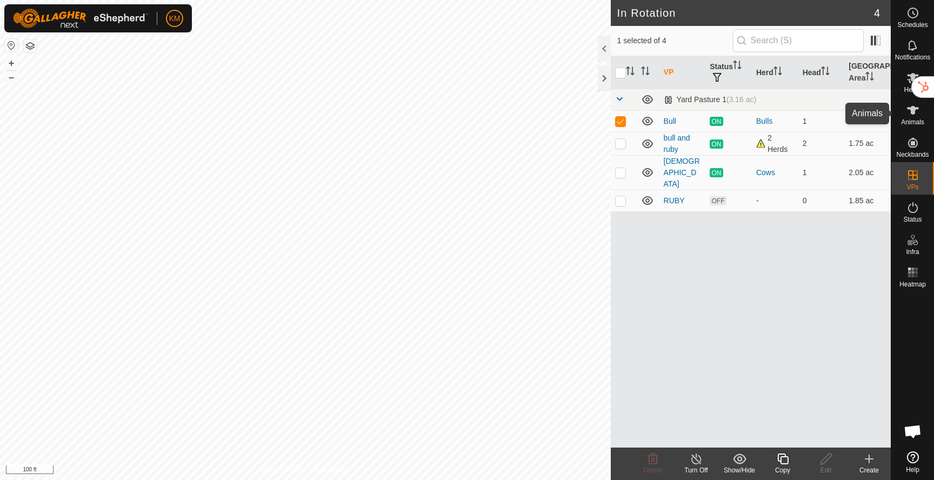
click at [922, 114] on div "Animals" at bounding box center [912, 113] width 43 height 32
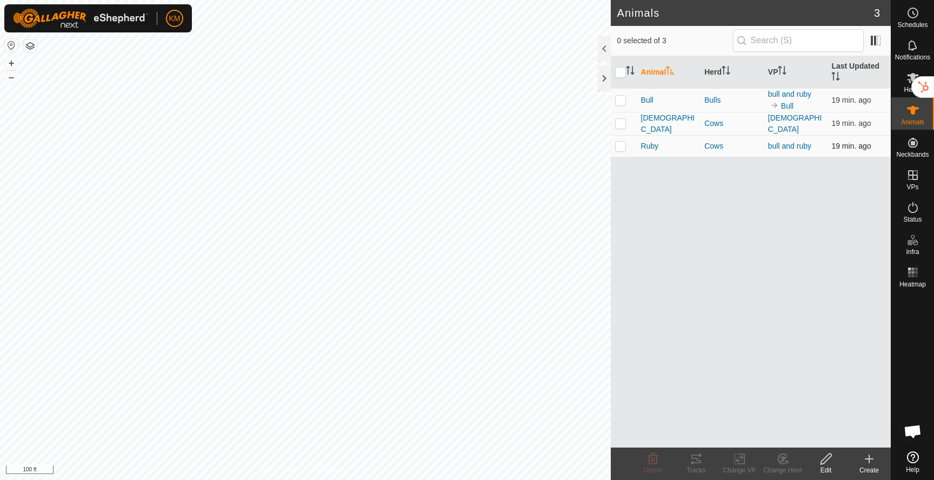
click at [620, 146] on p-checkbox at bounding box center [620, 146] width 11 height 9
checkbox input "true"
click at [740, 462] on icon at bounding box center [740, 458] width 14 height 13
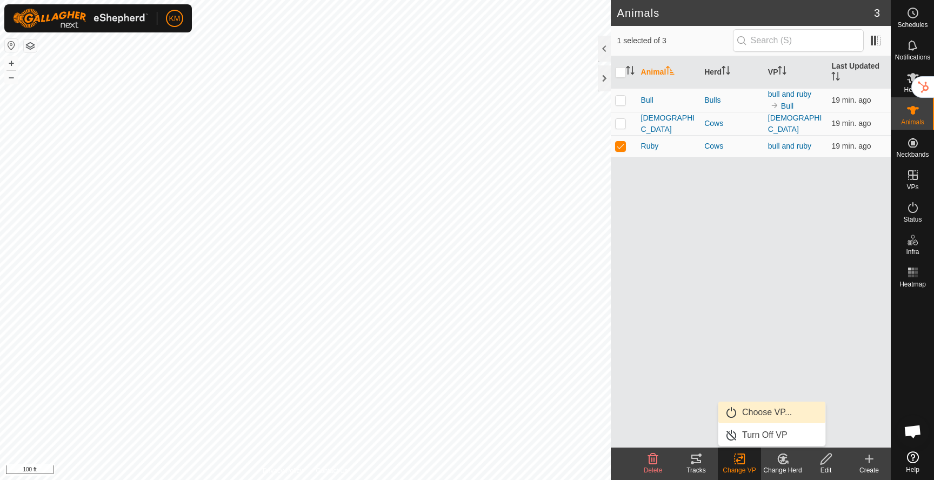
click at [754, 419] on link "Choose VP..." at bounding box center [771, 412] width 107 height 22
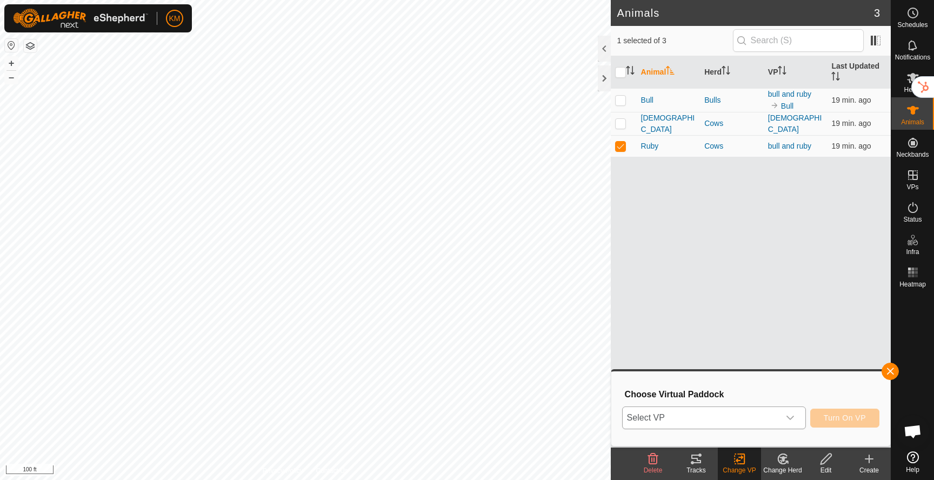
click at [746, 419] on span "Select VP" at bounding box center [700, 418] width 157 height 22
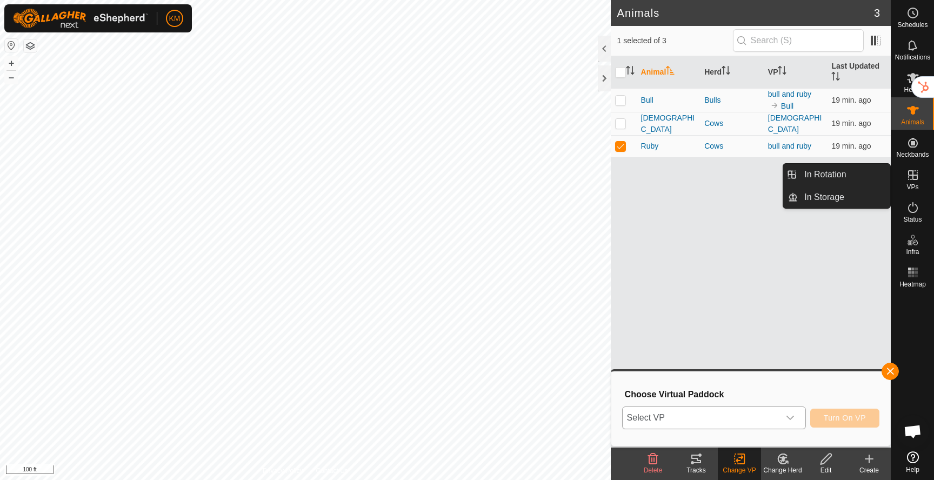
click at [908, 180] on icon at bounding box center [912, 175] width 13 height 13
click at [852, 181] on link "In Rotation" at bounding box center [844, 175] width 92 height 22
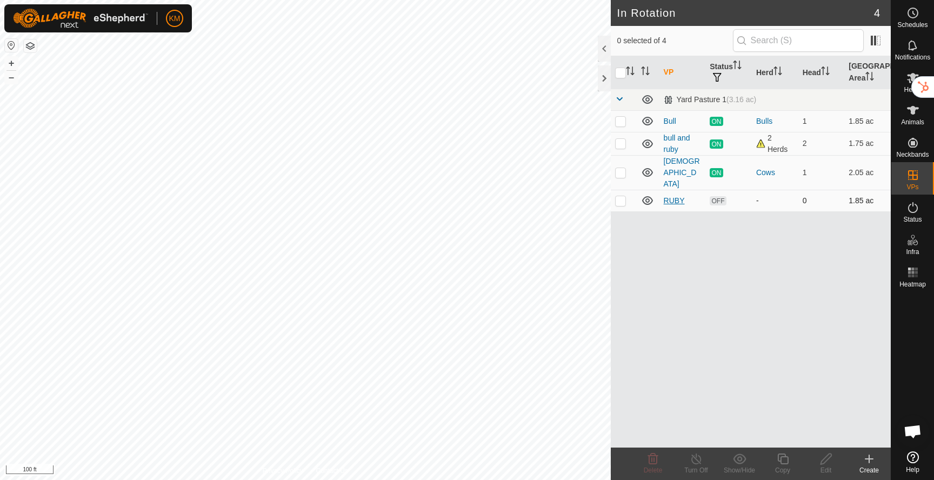
click at [673, 196] on link "RUBY" at bounding box center [674, 200] width 21 height 9
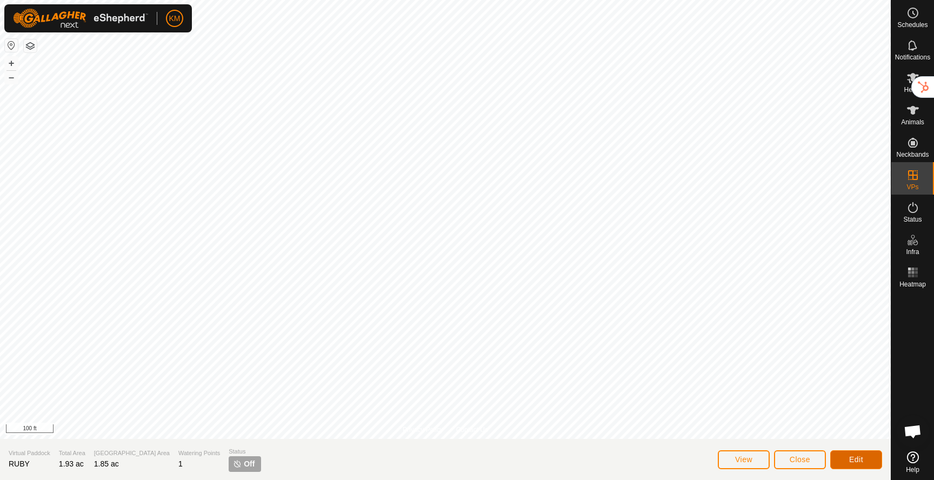
click at [856, 457] on span "Edit" at bounding box center [856, 459] width 14 height 9
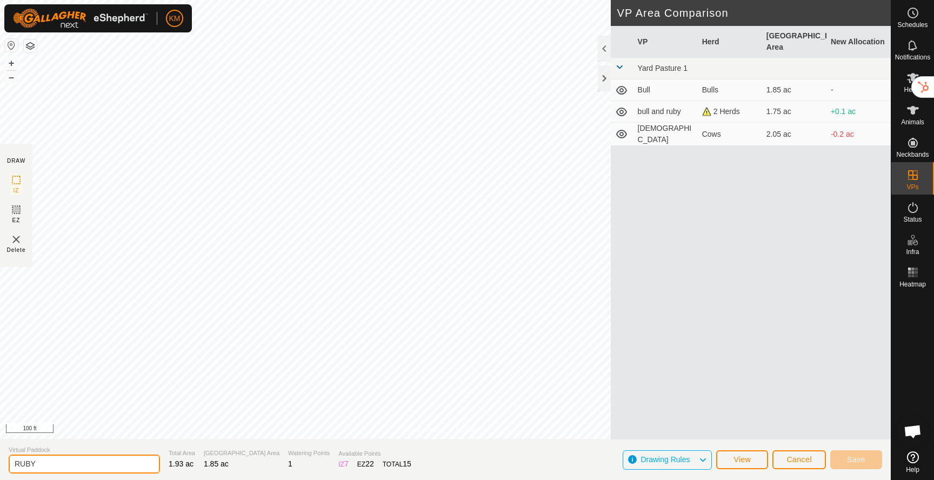
click at [110, 461] on input "RUBY" at bounding box center [84, 463] width 151 height 19
type input "Ruby"
click at [845, 465] on button "Save" at bounding box center [856, 459] width 52 height 19
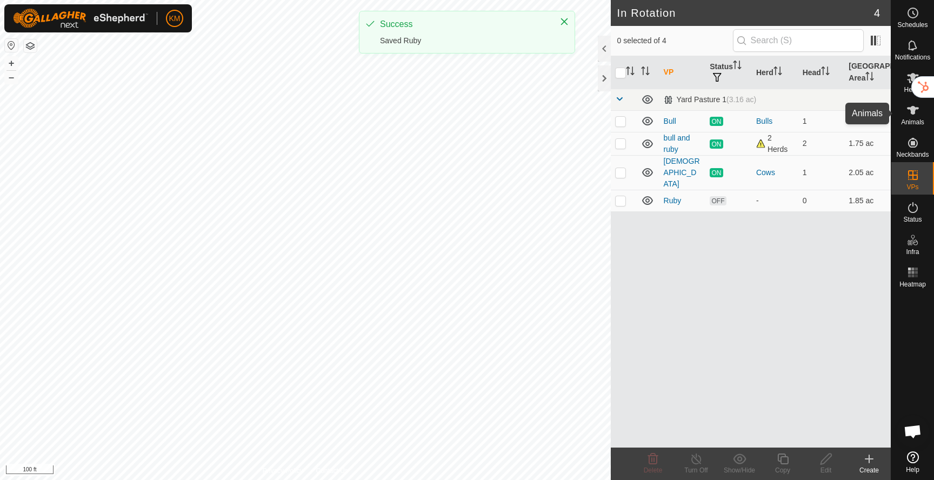
click at [912, 112] on icon at bounding box center [913, 110] width 12 height 9
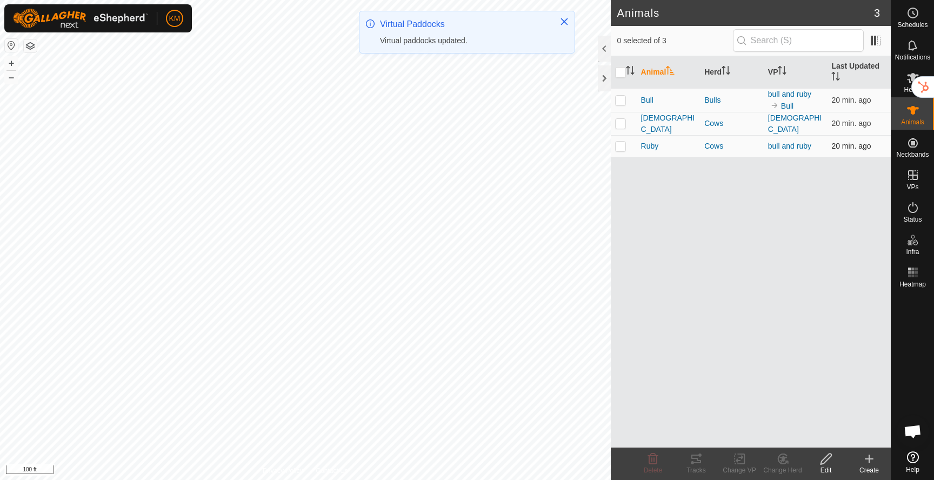
click at [621, 144] on p-checkbox at bounding box center [620, 146] width 11 height 9
checkbox input "true"
click at [742, 461] on icon at bounding box center [740, 458] width 14 height 13
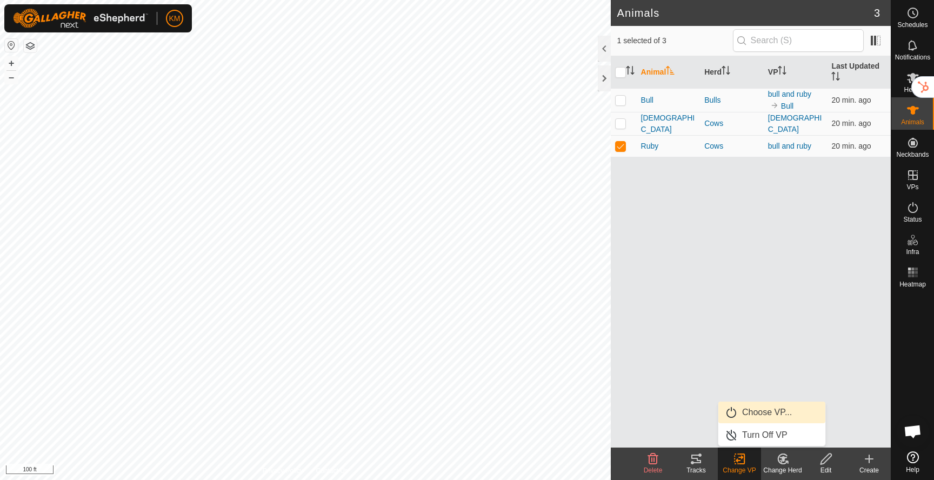
click at [753, 412] on link "Choose VP..." at bounding box center [771, 412] width 107 height 22
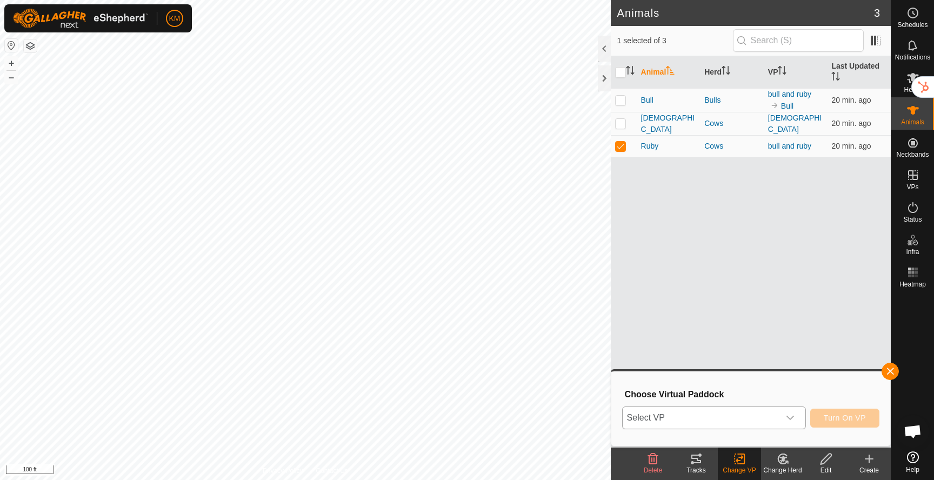
click at [738, 411] on span "Select VP" at bounding box center [700, 418] width 157 height 22
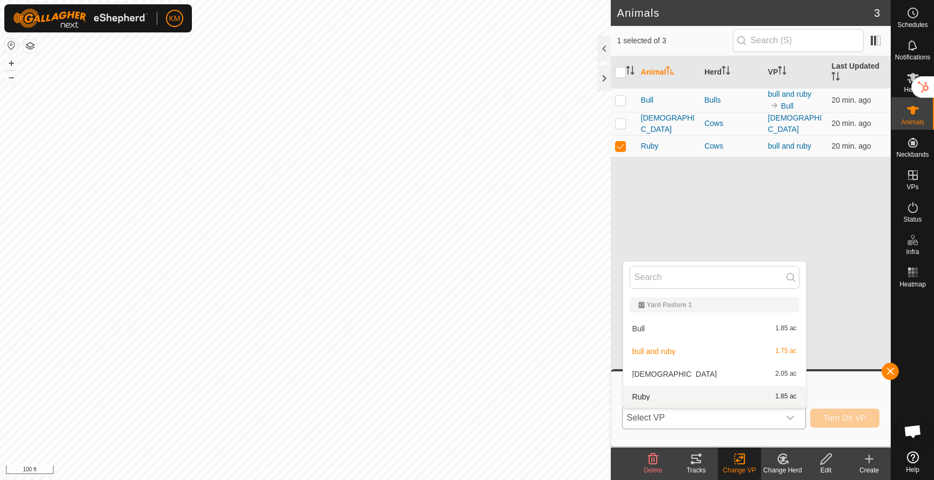
click at [707, 392] on li "Ruby 1.85 ac" at bounding box center [714, 397] width 183 height 22
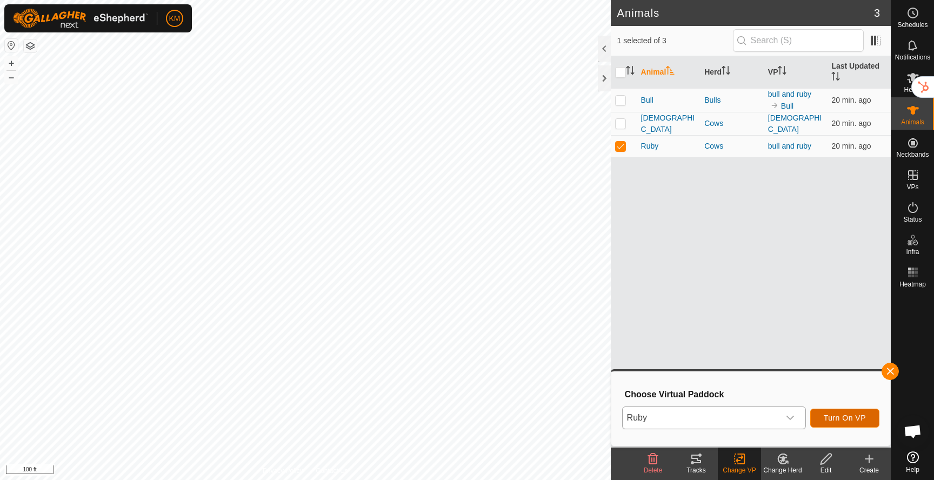
click at [856, 416] on span "Turn On VP" at bounding box center [844, 417] width 42 height 9
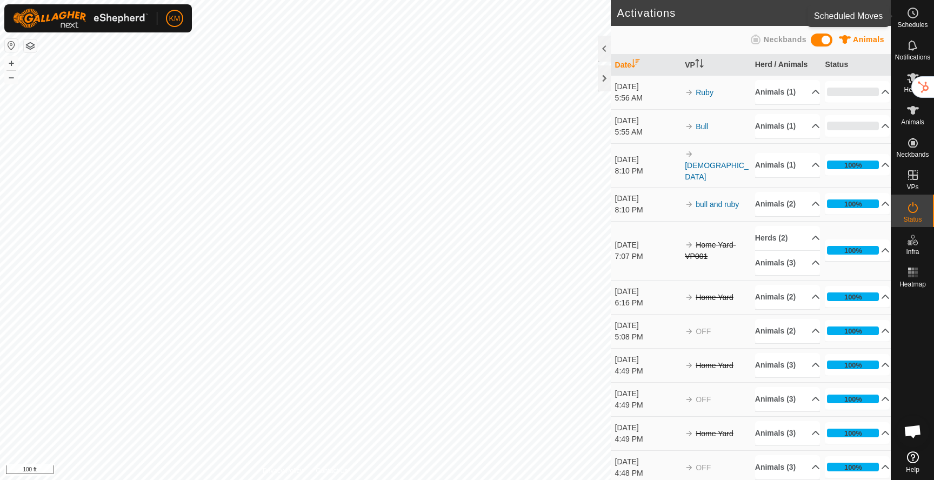
click at [913, 20] on es-schedule-vp-svg-icon at bounding box center [912, 12] width 19 height 17
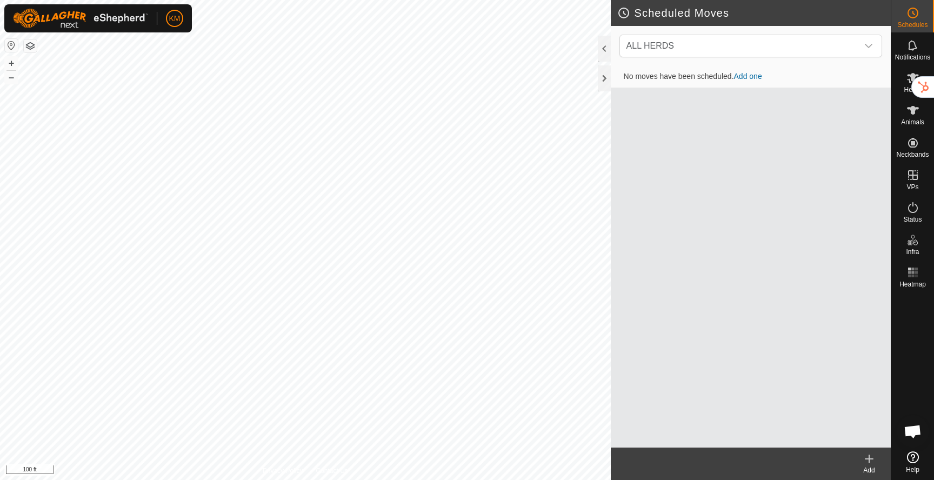
click at [753, 77] on link "Add one" at bounding box center [748, 76] width 28 height 9
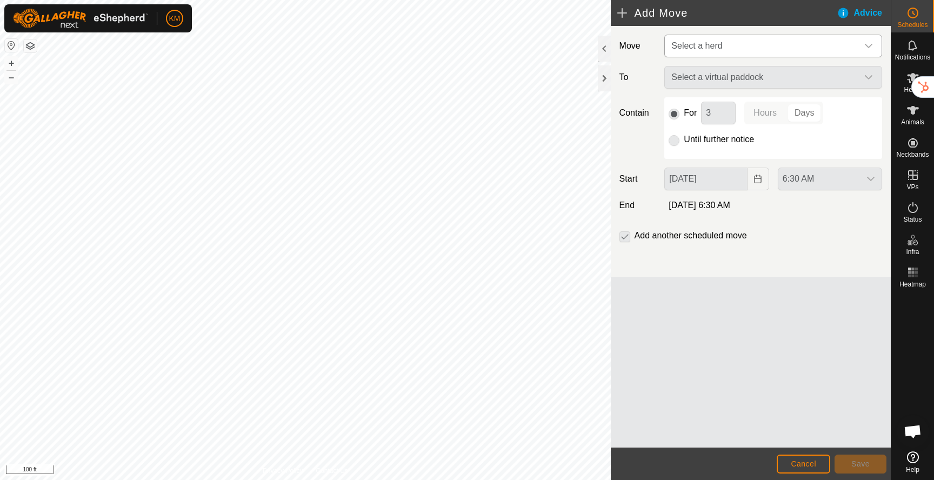
click at [722, 50] on span "Select a herd" at bounding box center [762, 46] width 191 height 22
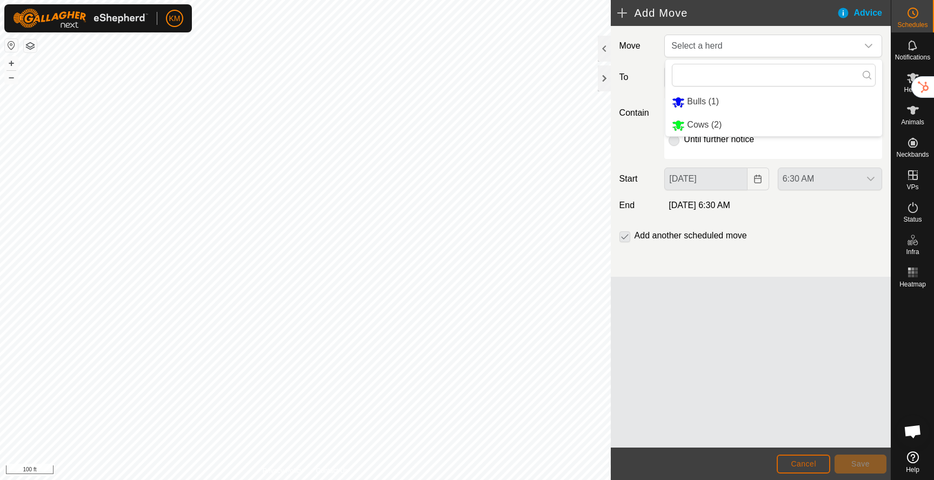
click at [799, 468] on button "Cancel" at bounding box center [802, 463] width 53 height 19
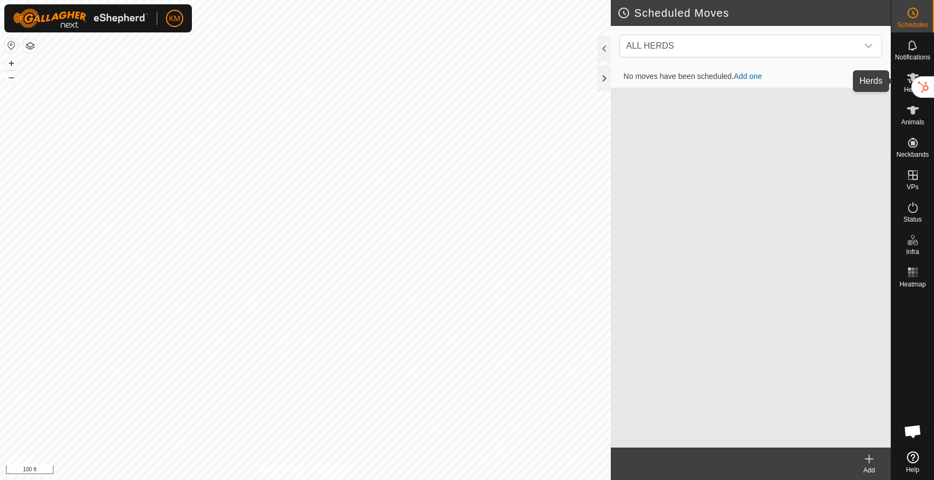
click at [907, 77] on icon at bounding box center [912, 77] width 13 height 13
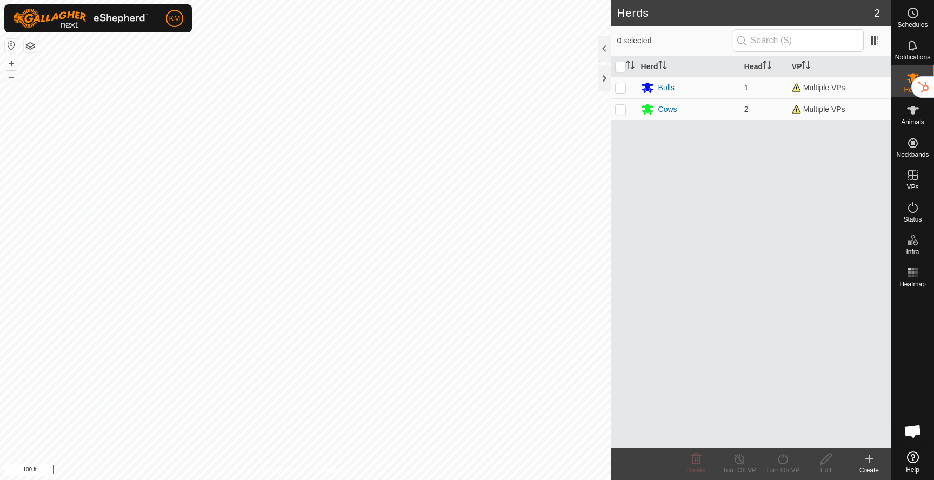
click at [872, 461] on icon at bounding box center [868, 458] width 13 height 13
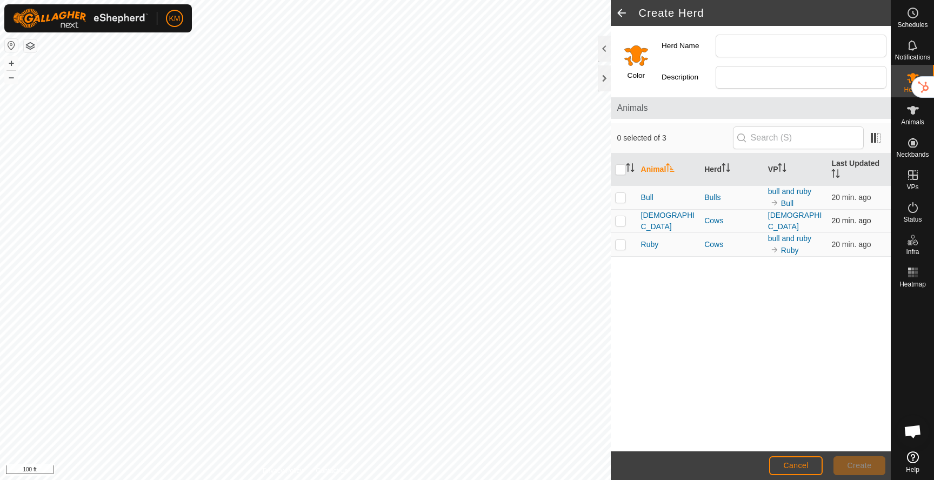
click at [619, 222] on p-checkbox at bounding box center [620, 220] width 11 height 9
checkbox input "true"
click at [735, 39] on input "Herd Name" at bounding box center [800, 46] width 171 height 23
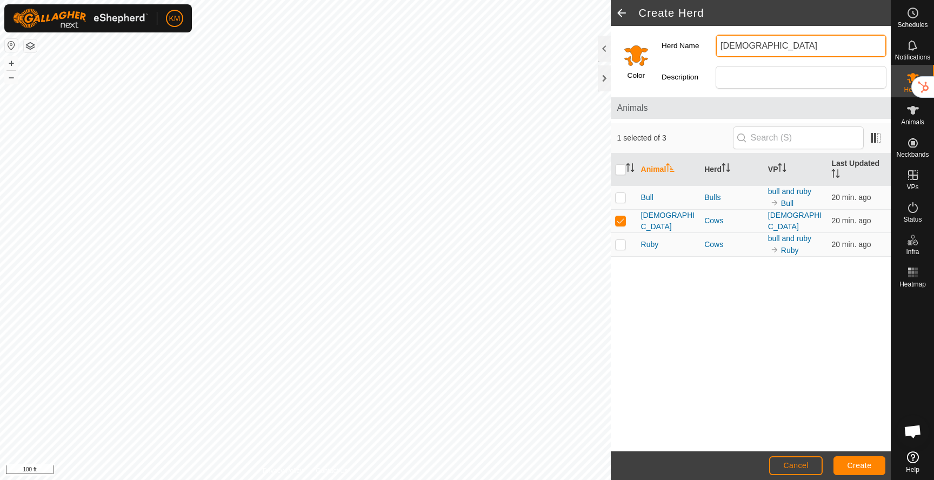
type input "[DEMOGRAPHIC_DATA]"
click at [858, 465] on span "Create" at bounding box center [859, 465] width 24 height 9
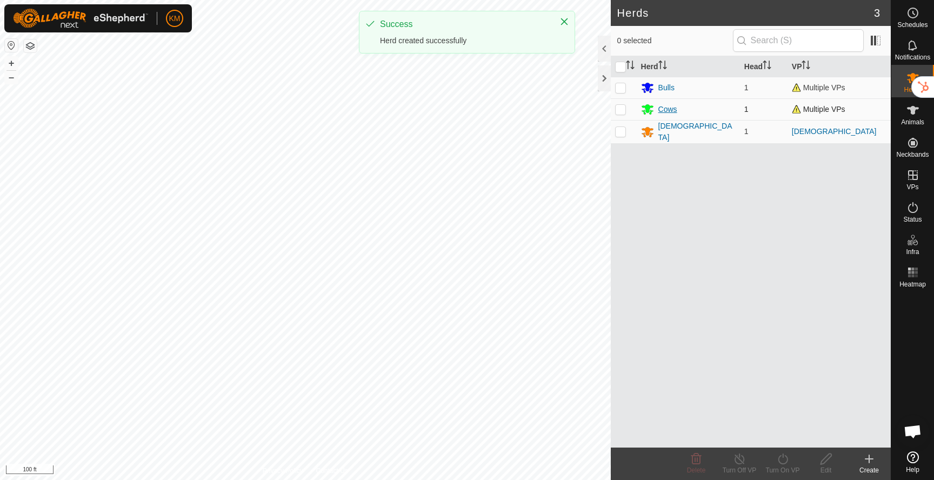
click at [669, 110] on div "Cows" at bounding box center [667, 109] width 19 height 11
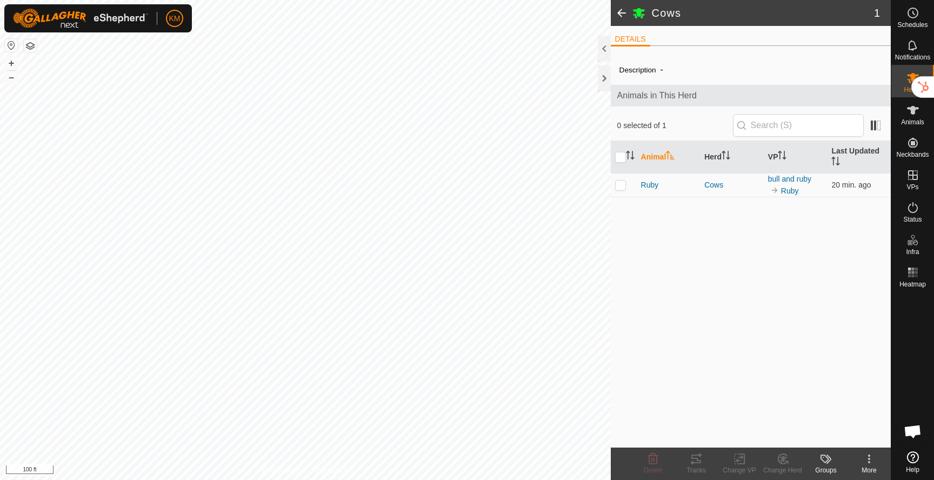
click at [869, 467] on div "More" at bounding box center [868, 470] width 43 height 10
click at [851, 436] on link "Edit Herd Detail" at bounding box center [836, 435] width 107 height 22
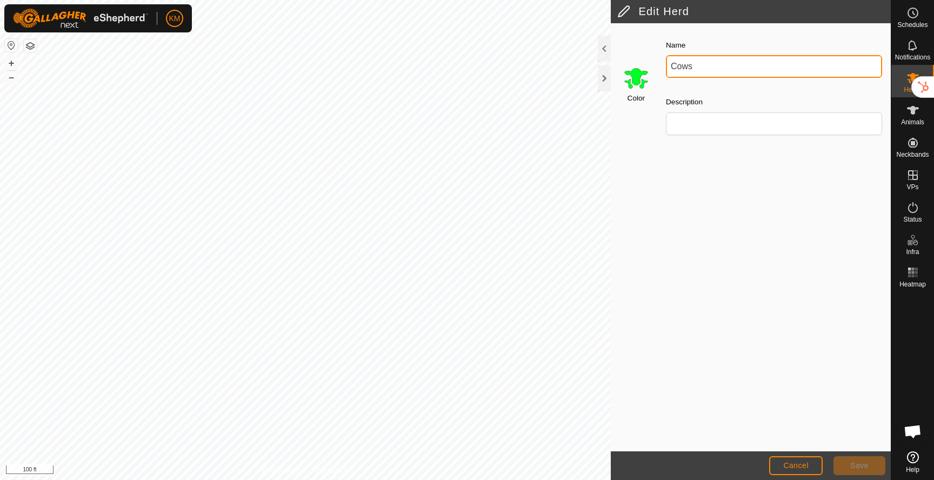
drag, startPoint x: 704, startPoint y: 72, endPoint x: 657, endPoint y: 69, distance: 46.5
click at [659, 70] on div "Name Cows Description" at bounding box center [773, 91] width 233 height 123
type input "Ruby"
click at [855, 461] on span "Save" at bounding box center [859, 465] width 18 height 9
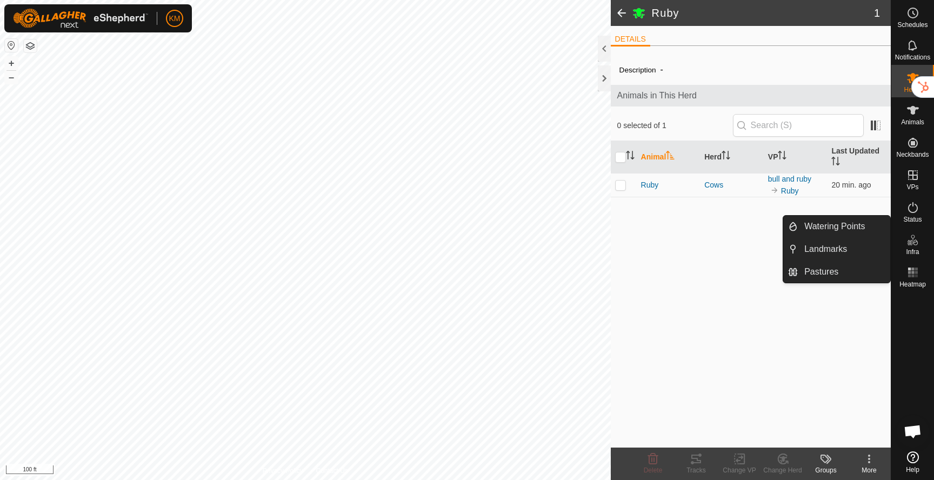
click at [909, 238] on icon at bounding box center [912, 239] width 13 height 13
click at [818, 251] on link "Landmarks" at bounding box center [844, 249] width 92 height 22
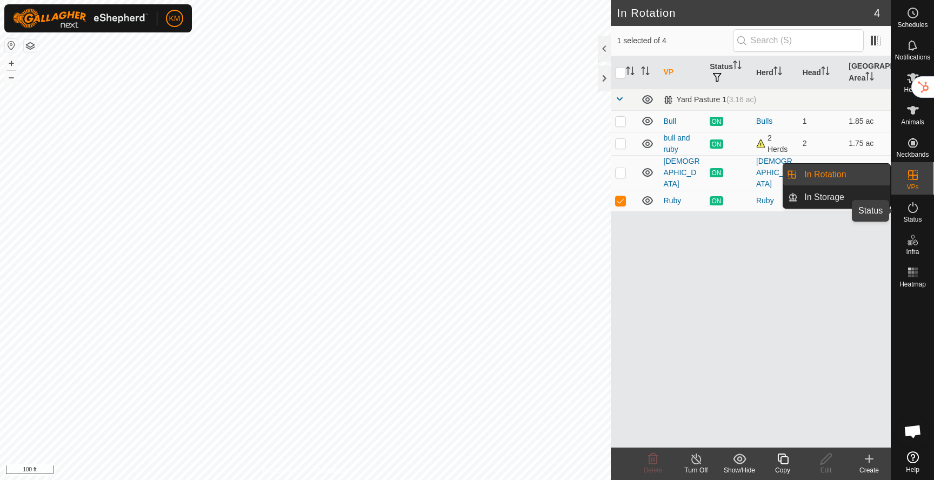
click at [915, 215] on es-activation-svg-icon at bounding box center [912, 207] width 19 height 17
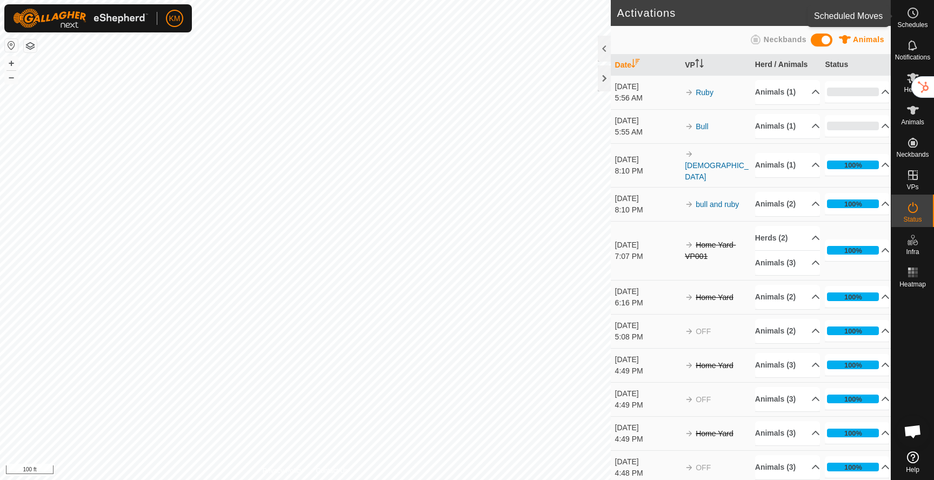
click at [909, 16] on icon at bounding box center [912, 12] width 13 height 13
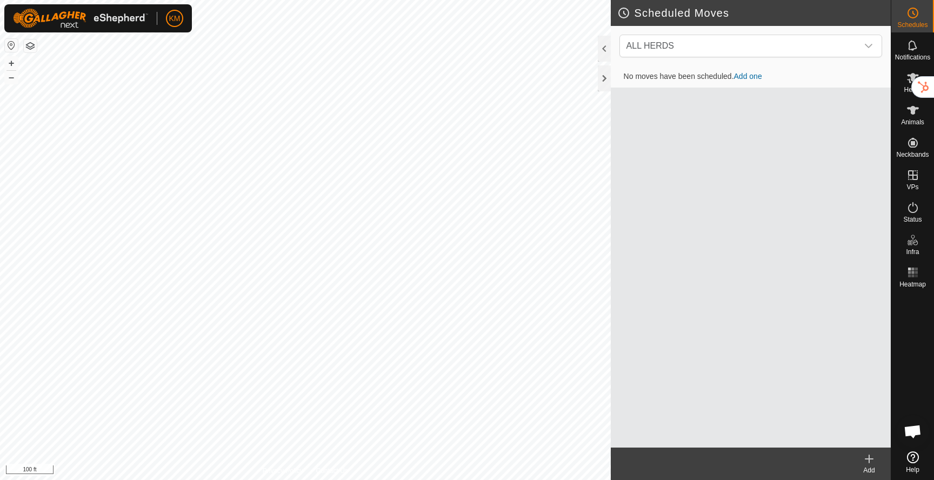
click at [748, 77] on link "Add one" at bounding box center [748, 76] width 28 height 9
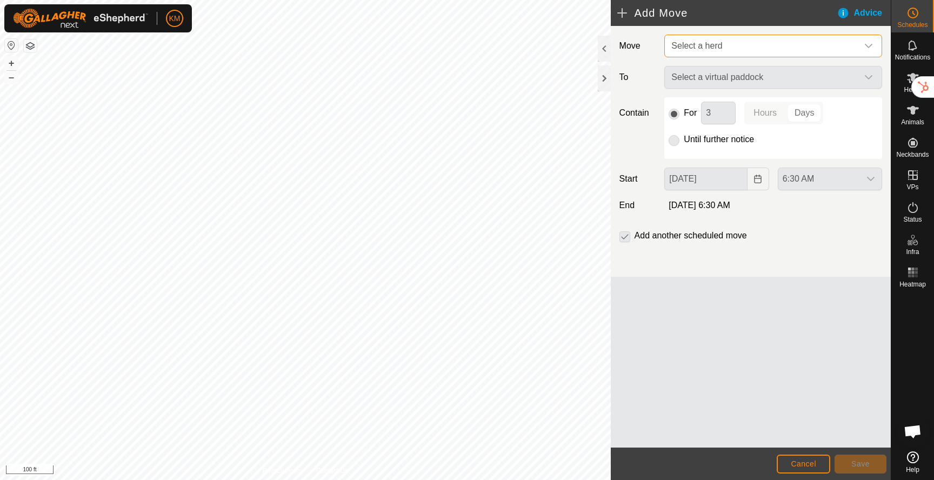
click at [714, 45] on span "Select a herd" at bounding box center [696, 45] width 51 height 9
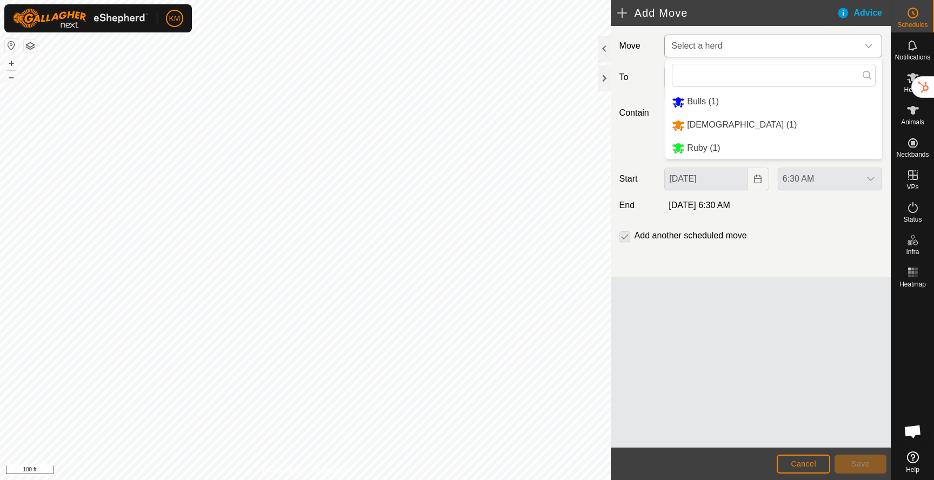
click at [701, 133] on li "[DEMOGRAPHIC_DATA] (1)" at bounding box center [773, 125] width 217 height 22
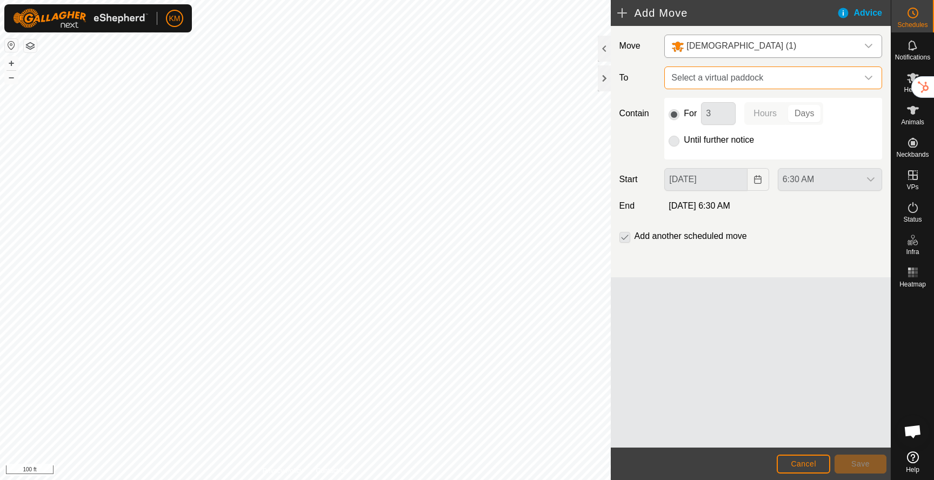
click at [728, 80] on span "Select a virtual paddock" at bounding box center [762, 78] width 191 height 22
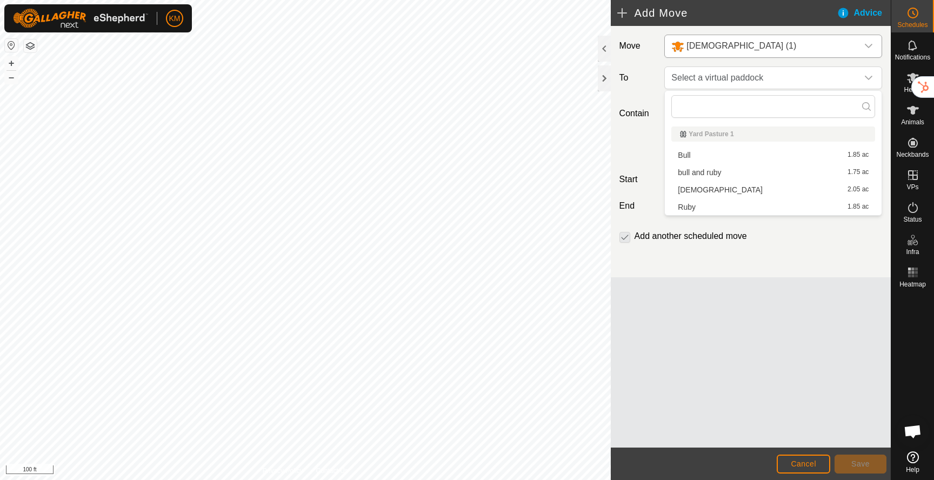
click at [695, 191] on li "Lady 2.05 ac" at bounding box center [773, 190] width 204 height 16
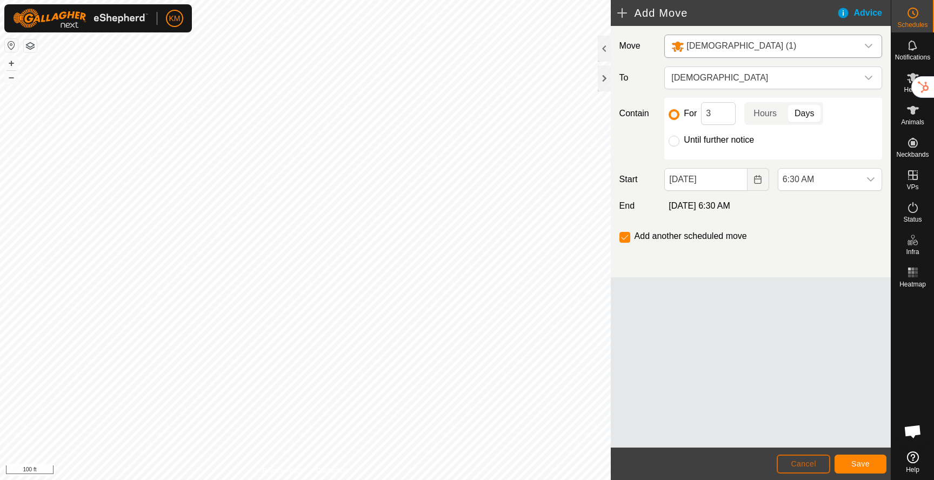
click at [803, 465] on span "Cancel" at bounding box center [803, 463] width 25 height 9
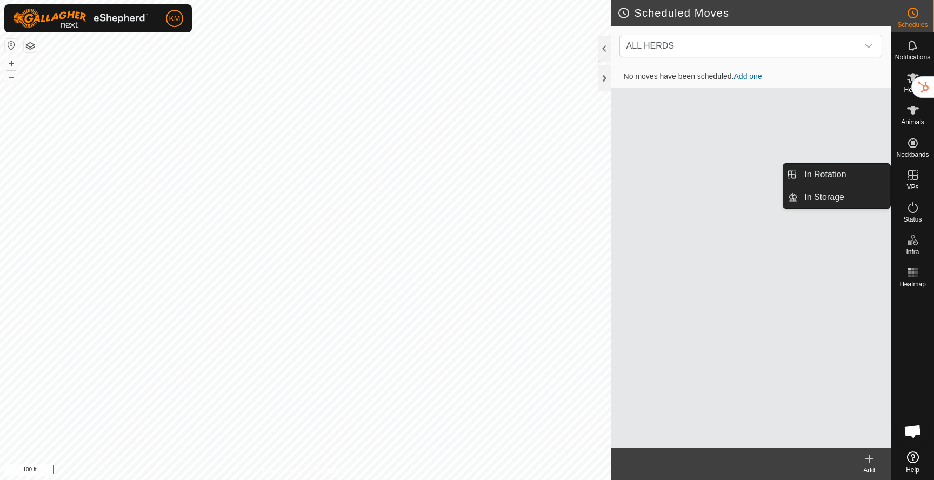
click at [913, 179] on icon at bounding box center [913, 175] width 10 height 10
click at [848, 172] on link "In Rotation" at bounding box center [844, 175] width 92 height 22
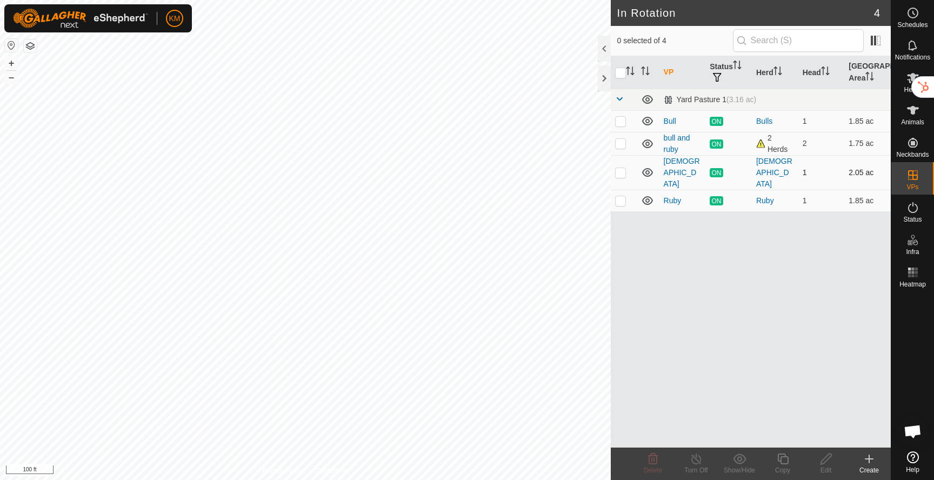
click at [624, 168] on p-checkbox at bounding box center [620, 172] width 11 height 9
checkbox input "true"
click at [783, 464] on icon at bounding box center [782, 458] width 11 height 11
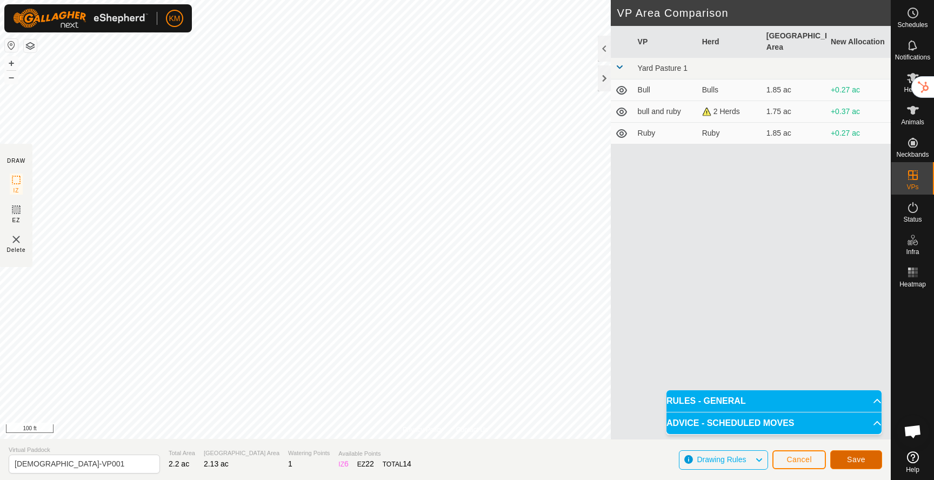
click at [847, 461] on span "Save" at bounding box center [856, 459] width 18 height 9
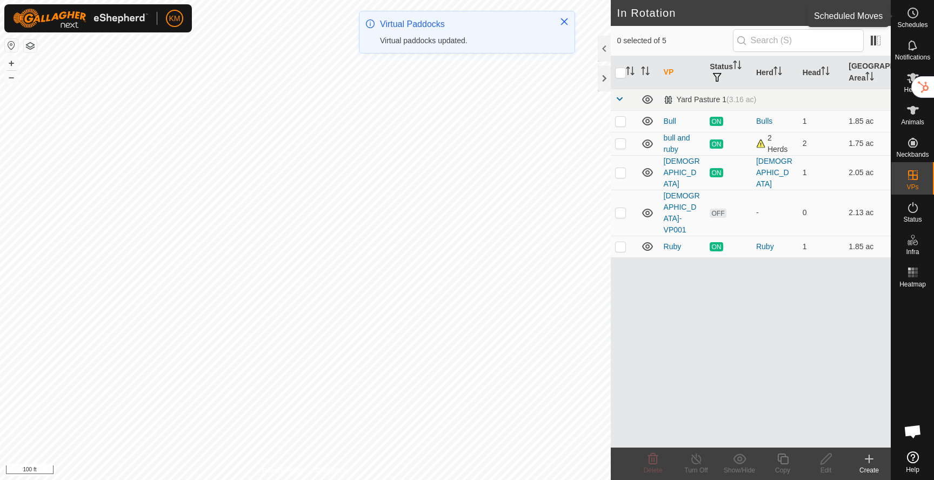
click at [911, 22] on span "Schedules" at bounding box center [912, 25] width 30 height 6
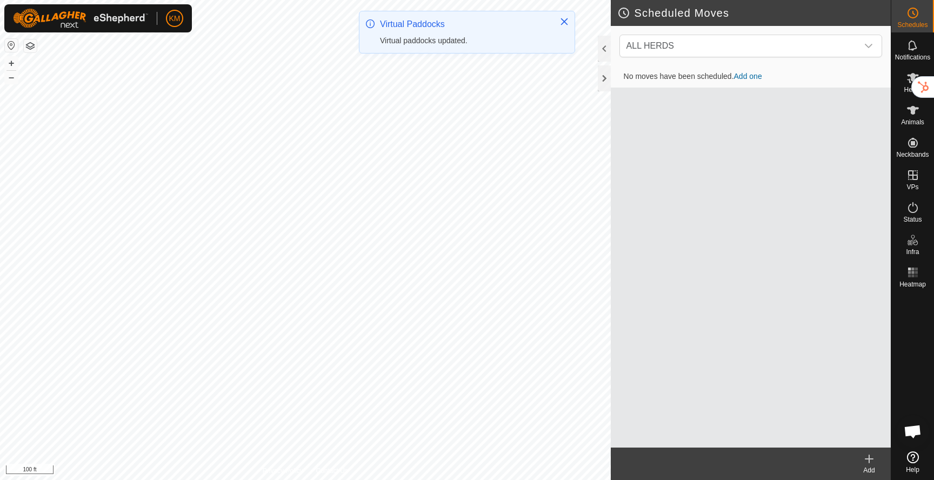
click at [748, 80] on link "Add one" at bounding box center [748, 76] width 28 height 9
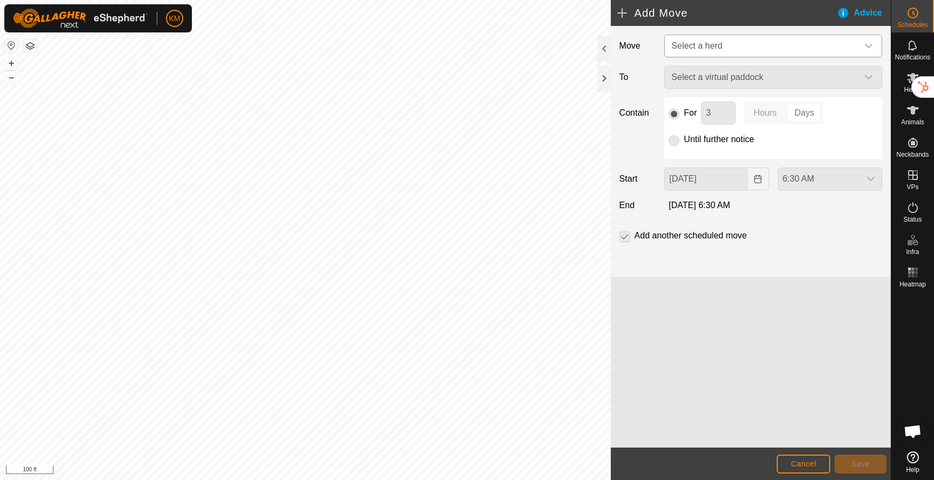
click at [714, 35] on span "Select a herd" at bounding box center [762, 46] width 191 height 22
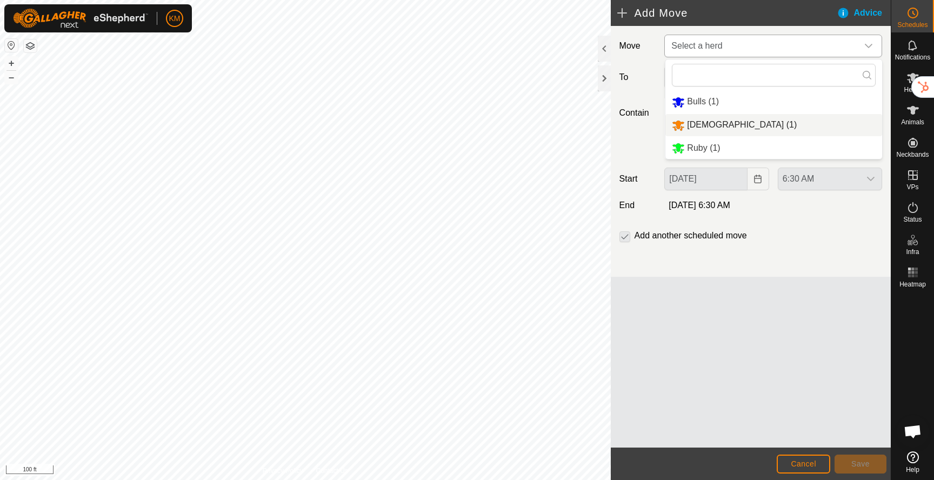
click at [693, 126] on li "[DEMOGRAPHIC_DATA] (1)" at bounding box center [773, 125] width 217 height 22
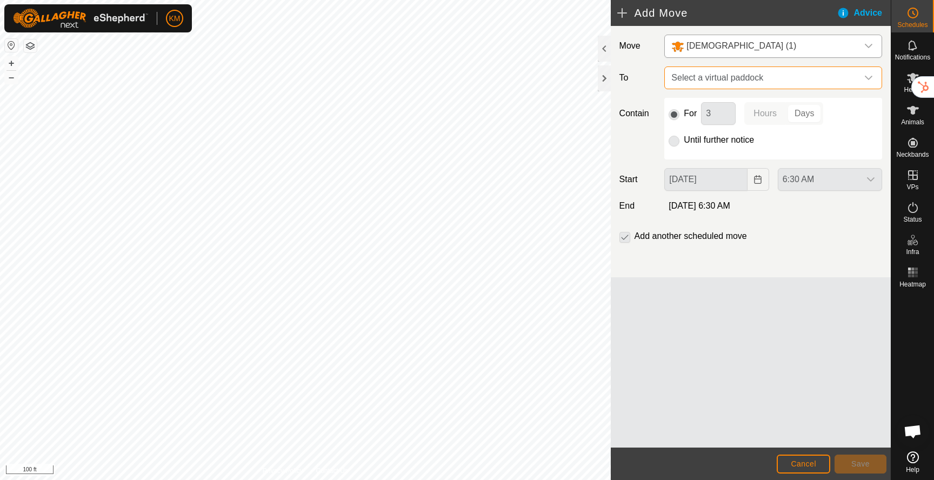
click at [712, 76] on span "Select a virtual paddock" at bounding box center [762, 78] width 191 height 22
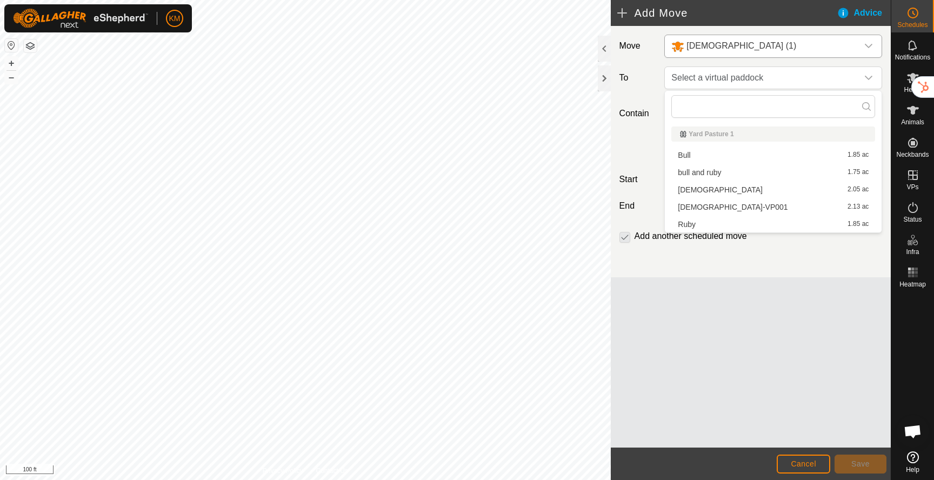
click at [699, 206] on li "Lady-VP001 2.13 ac" at bounding box center [773, 207] width 204 height 16
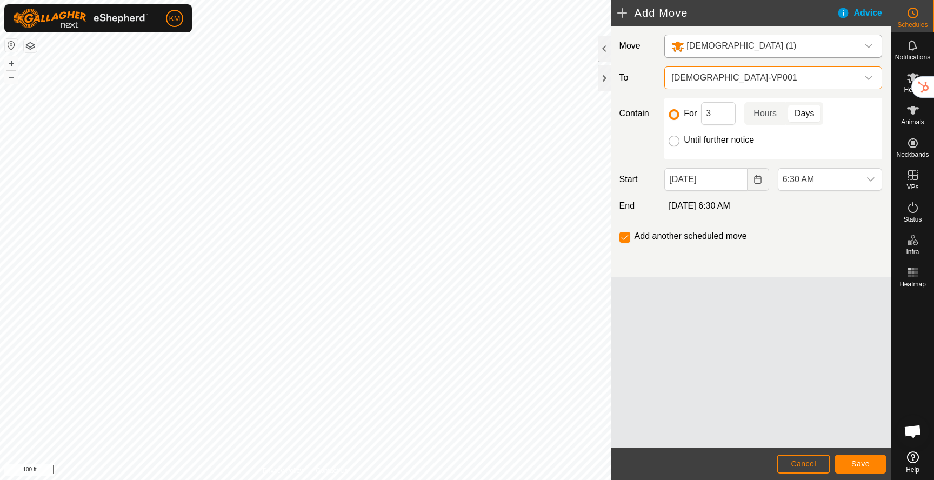
click at [674, 140] on input "Until further notice" at bounding box center [673, 141] width 11 height 11
radio input "true"
click at [815, 182] on span "6:30 AM" at bounding box center [819, 180] width 82 height 22
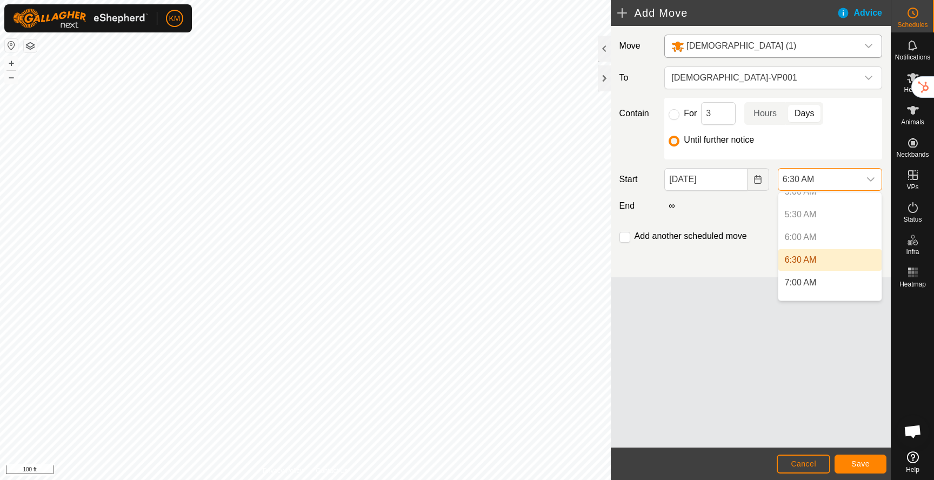
scroll to position [245, 0]
click at [806, 276] on li "7:00 AM" at bounding box center [829, 276] width 103 height 22
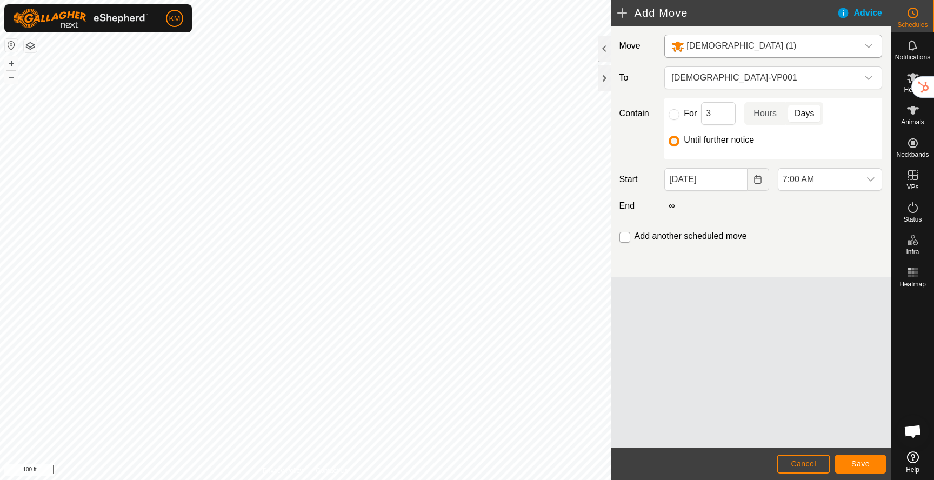
click at [626, 238] on input "checkbox" at bounding box center [624, 237] width 11 height 11
checkbox input "false"
click at [860, 467] on span "Save" at bounding box center [860, 463] width 18 height 9
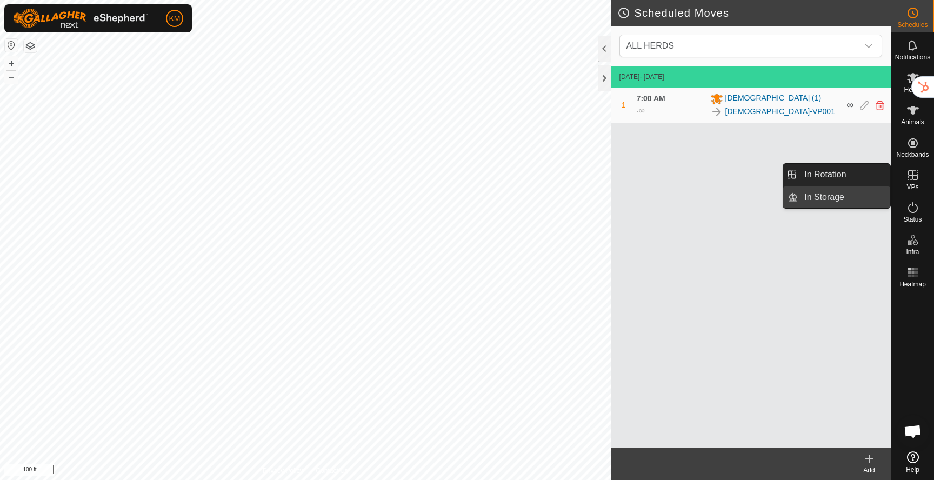
click at [814, 205] on link "In Storage" at bounding box center [844, 197] width 92 height 22
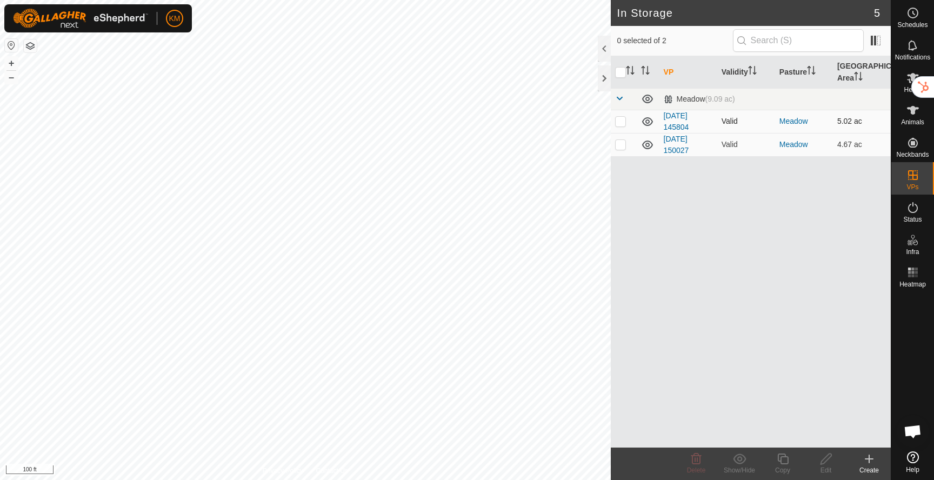
click at [618, 122] on p-checkbox at bounding box center [620, 121] width 11 height 9
checkbox input "true"
click at [619, 148] on p-checkbox at bounding box center [620, 144] width 11 height 9
checkbox input "true"
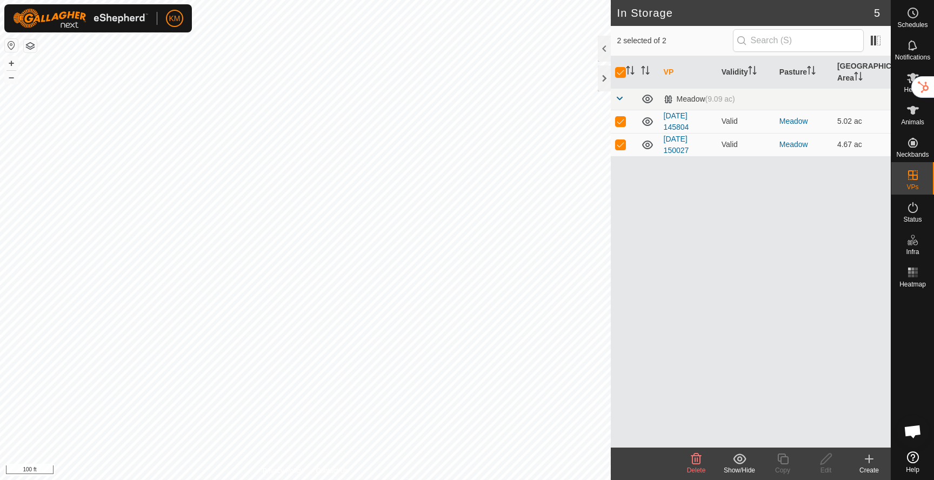
click at [698, 460] on icon at bounding box center [695, 458] width 13 height 13
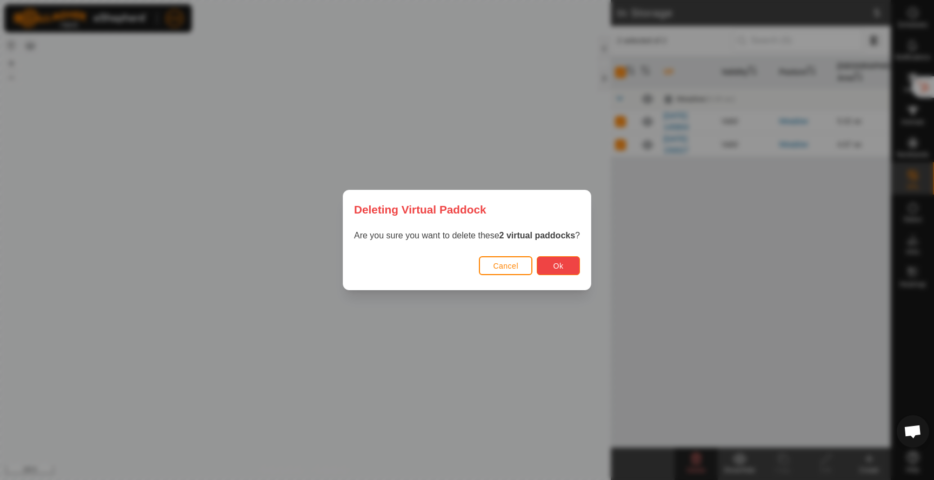
click at [560, 269] on span "Ok" at bounding box center [558, 266] width 10 height 9
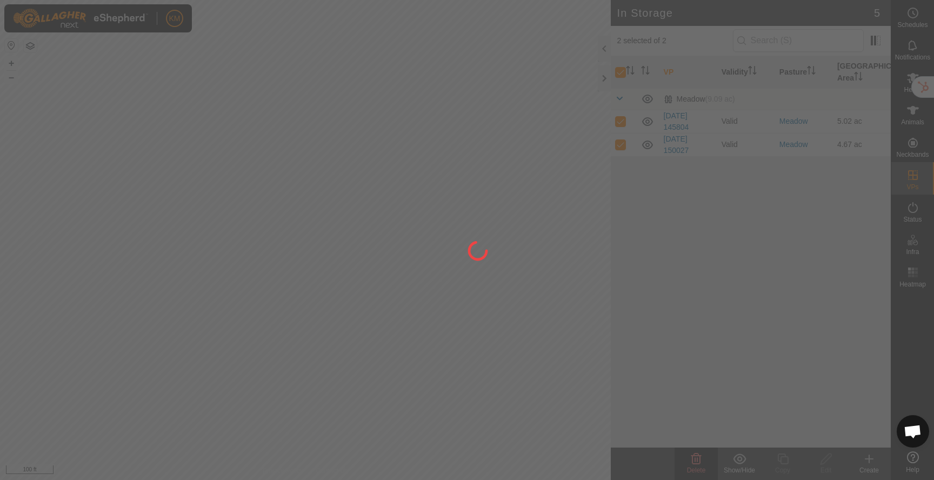
checkbox input "false"
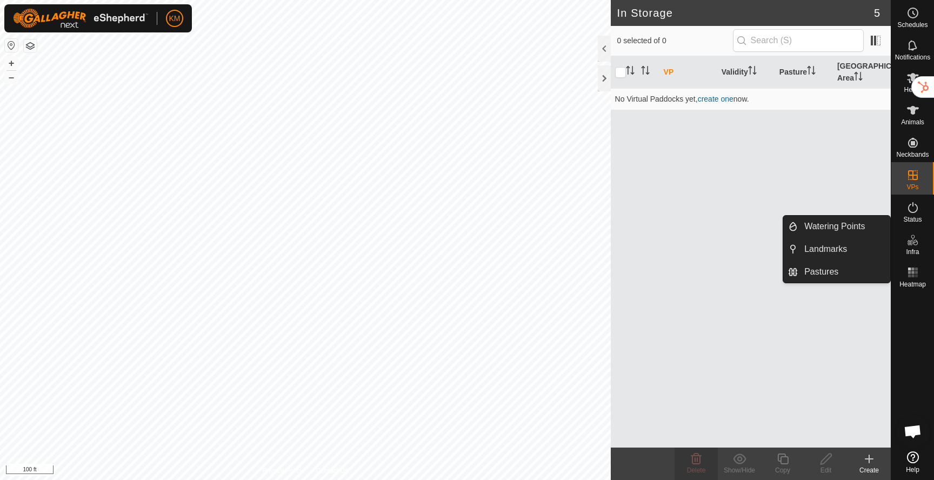
click at [912, 247] on es-infrastructure-svg-icon at bounding box center [912, 239] width 19 height 17
click at [840, 271] on link "Pastures" at bounding box center [844, 272] width 92 height 22
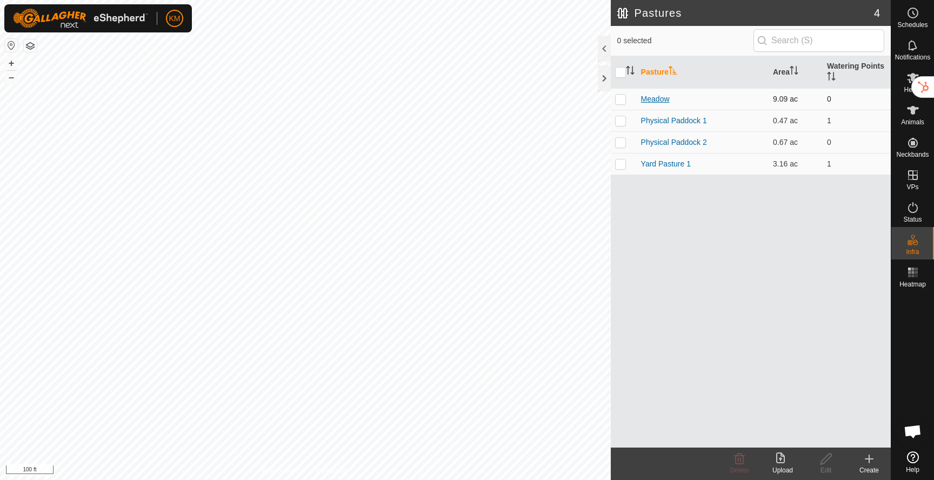
click at [654, 98] on link "Meadow" at bounding box center [655, 99] width 29 height 9
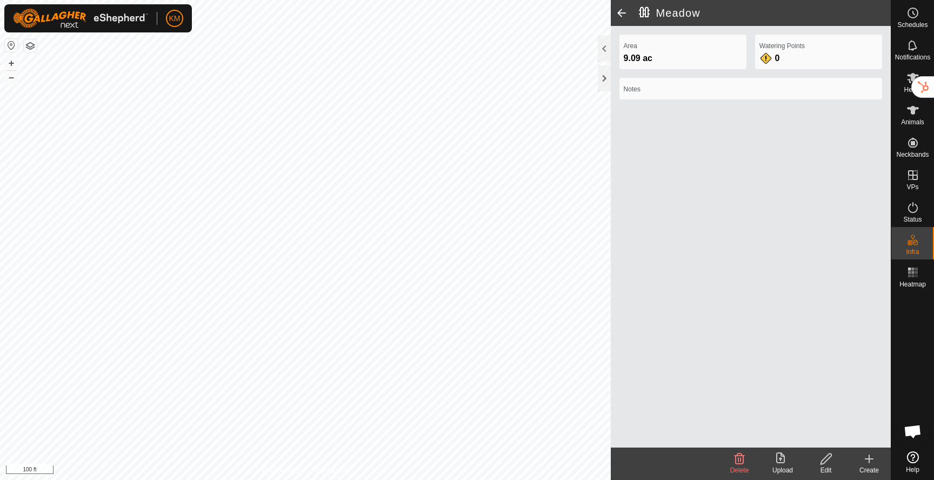
click at [826, 461] on icon at bounding box center [825, 458] width 11 height 11
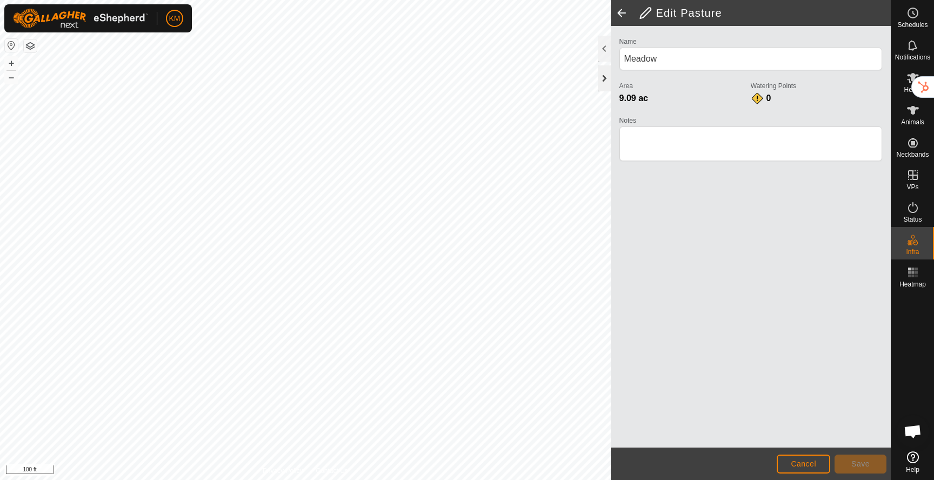
click at [604, 71] on div at bounding box center [604, 78] width 13 height 26
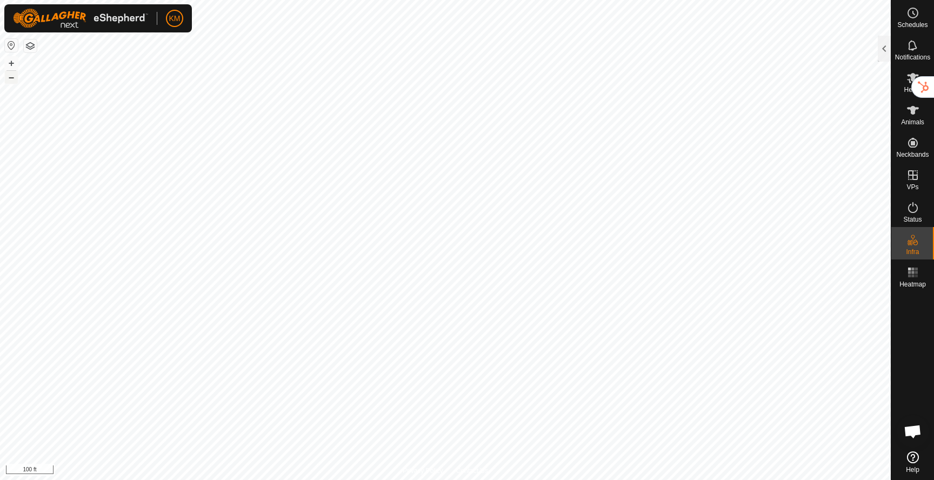
click at [13, 82] on button "–" at bounding box center [11, 77] width 13 height 13
click at [885, 45] on div at bounding box center [884, 49] width 13 height 26
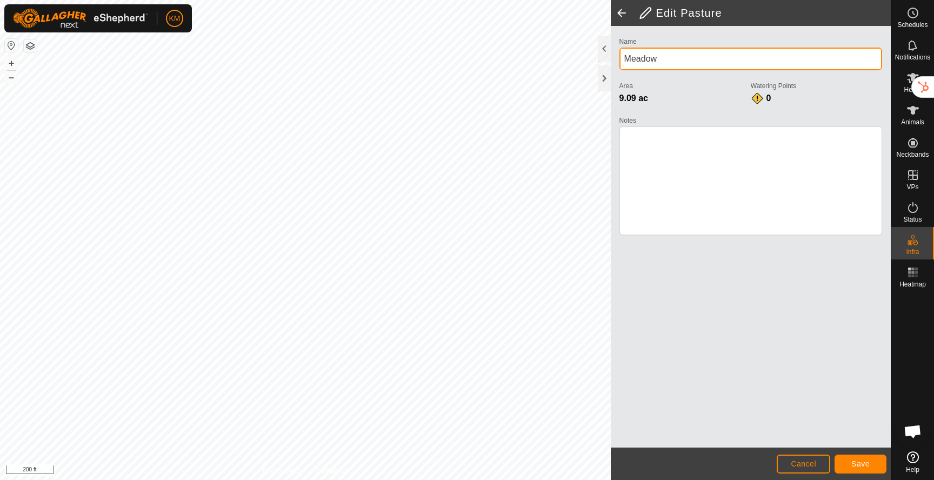
click at [674, 65] on input "Meadow" at bounding box center [750, 59] width 263 height 23
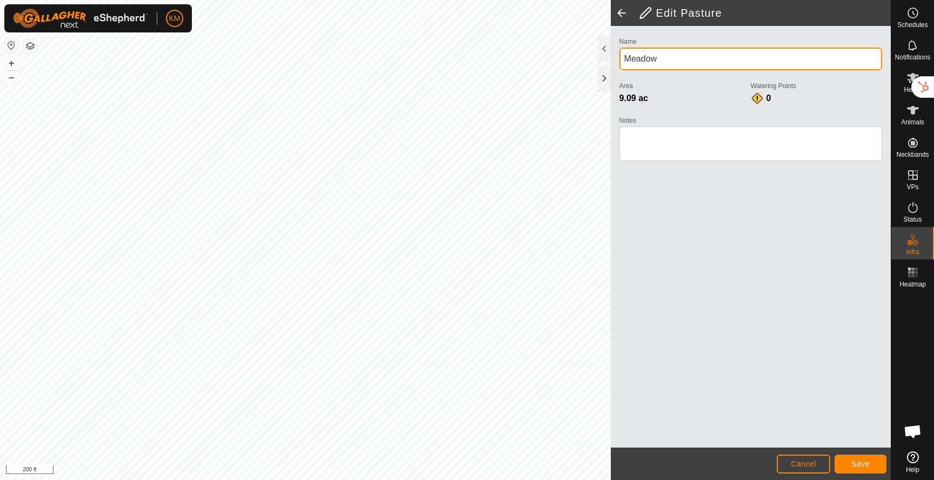
click at [674, 65] on input "Meadow" at bounding box center [750, 59] width 263 height 23
type input "Big Field"
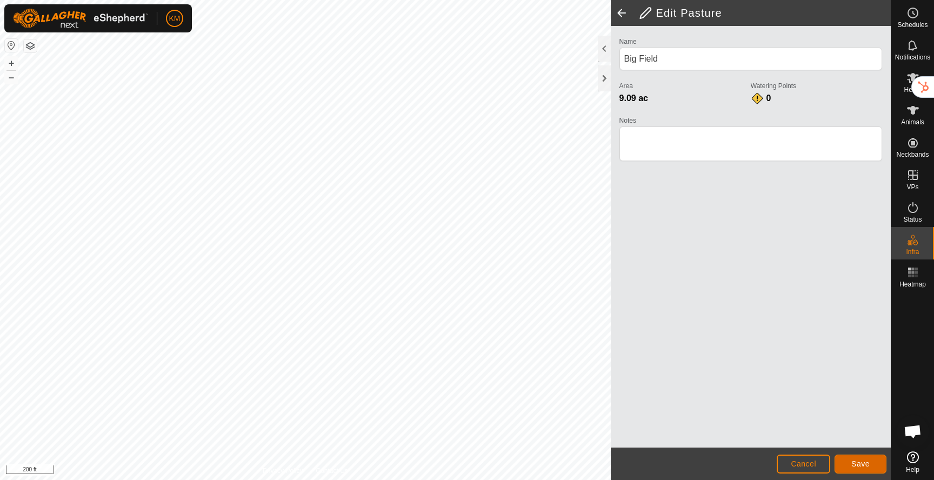
click at [862, 465] on span "Save" at bounding box center [860, 463] width 18 height 9
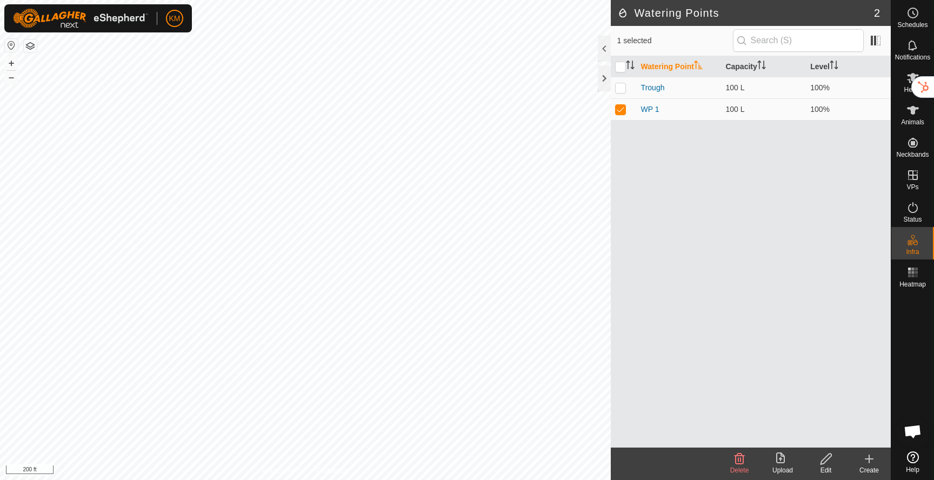
click at [831, 463] on icon at bounding box center [826, 458] width 14 height 13
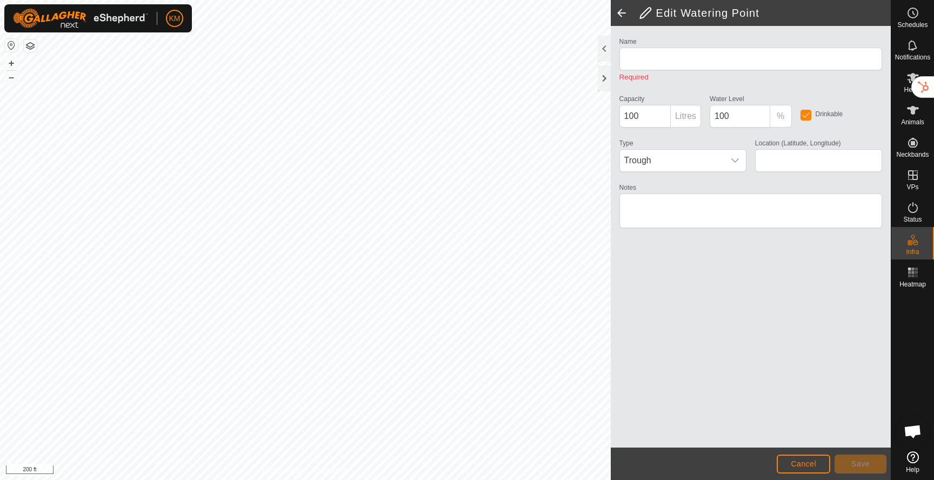
type input "WP 1"
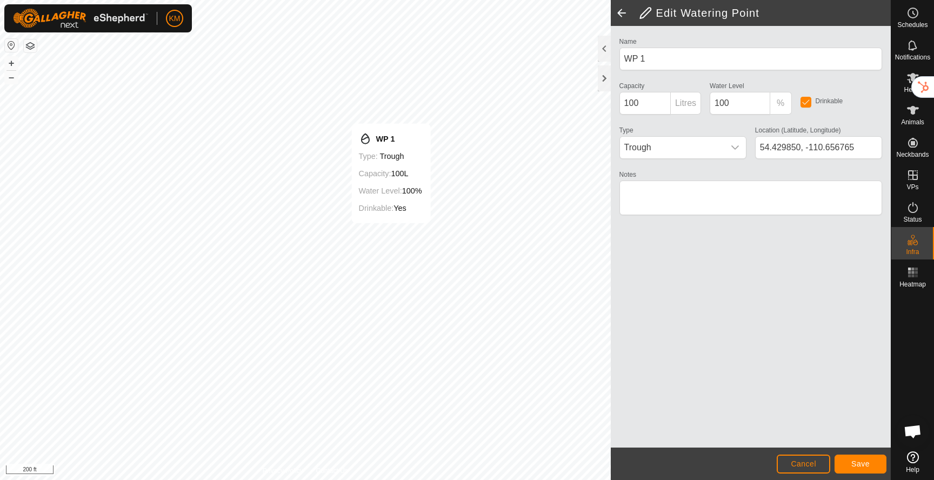
type input "54.429953, -110.656749"
click at [843, 459] on button "Save" at bounding box center [860, 463] width 52 height 19
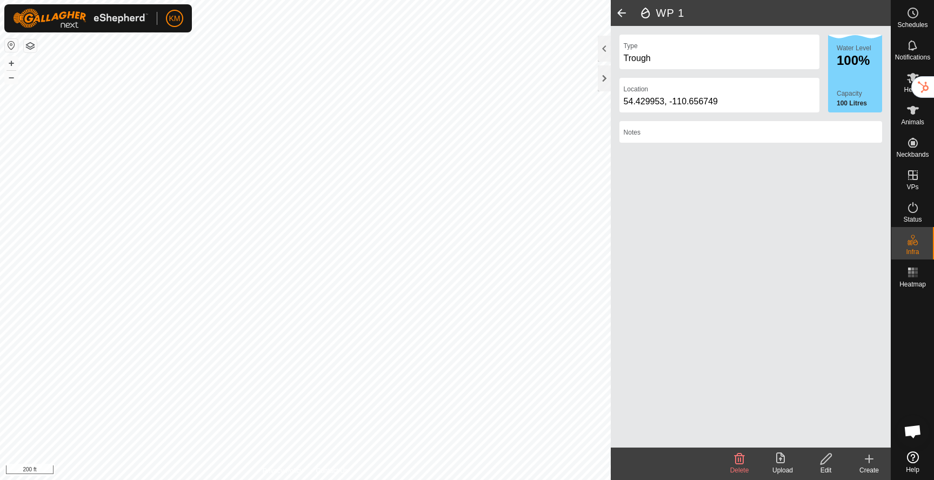
click at [621, 14] on span at bounding box center [622, 13] width 22 height 26
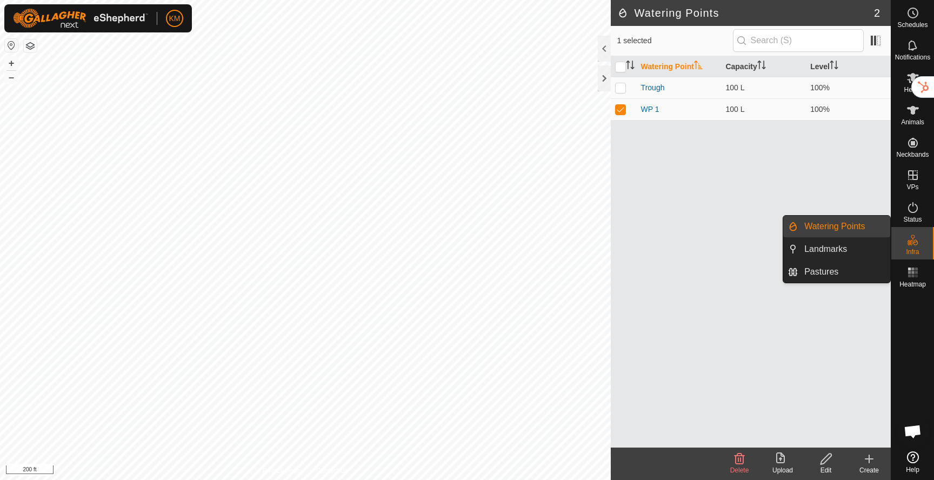
click at [903, 232] on es-infrastructure-svg-icon at bounding box center [912, 239] width 19 height 17
click at [916, 251] on span "Infra" at bounding box center [912, 252] width 13 height 6
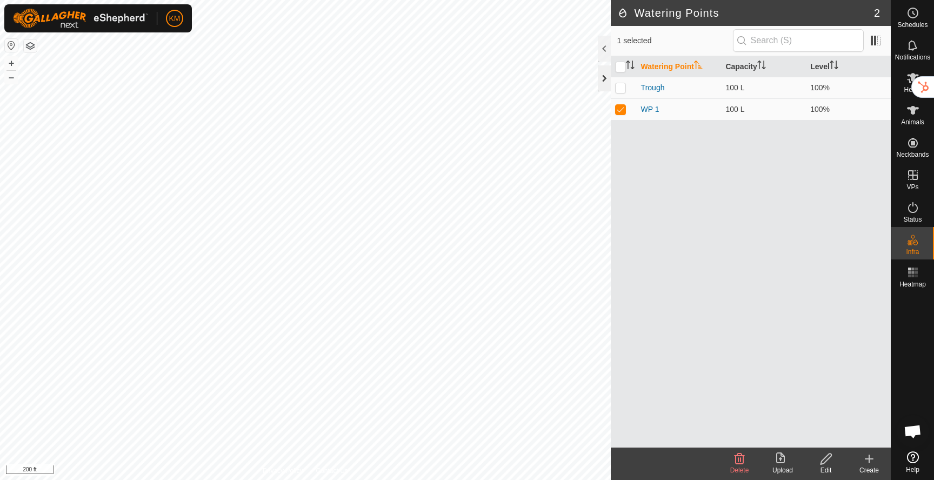
click at [604, 74] on div at bounding box center [604, 78] width 13 height 26
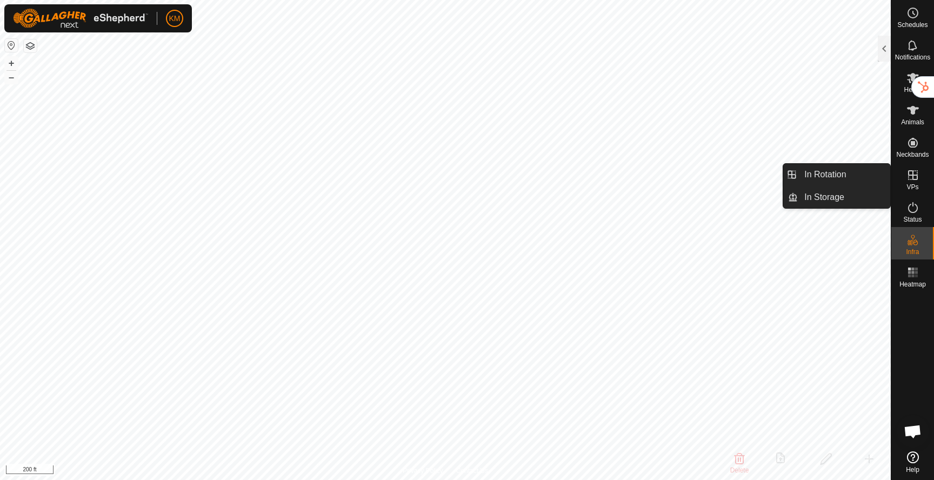
click at [913, 181] on icon at bounding box center [912, 175] width 13 height 13
click at [847, 178] on link "In Rotation" at bounding box center [844, 175] width 92 height 22
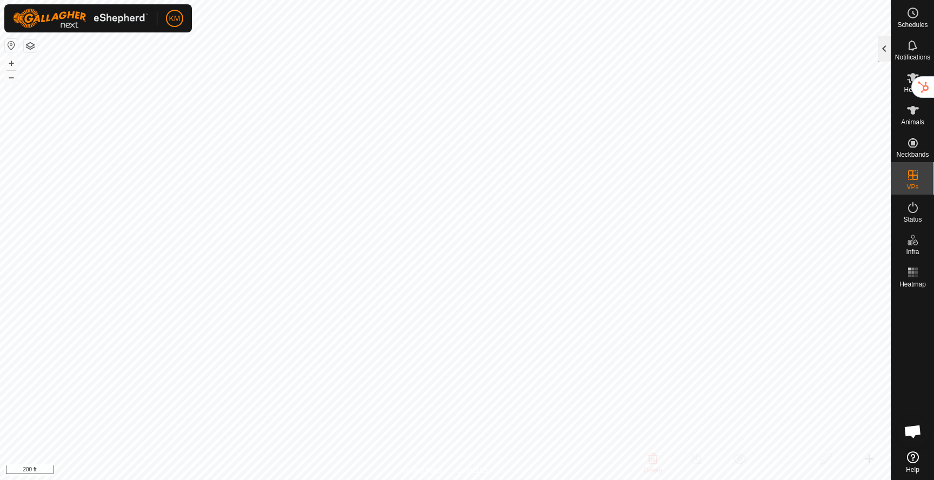
click at [881, 46] on div at bounding box center [884, 49] width 13 height 26
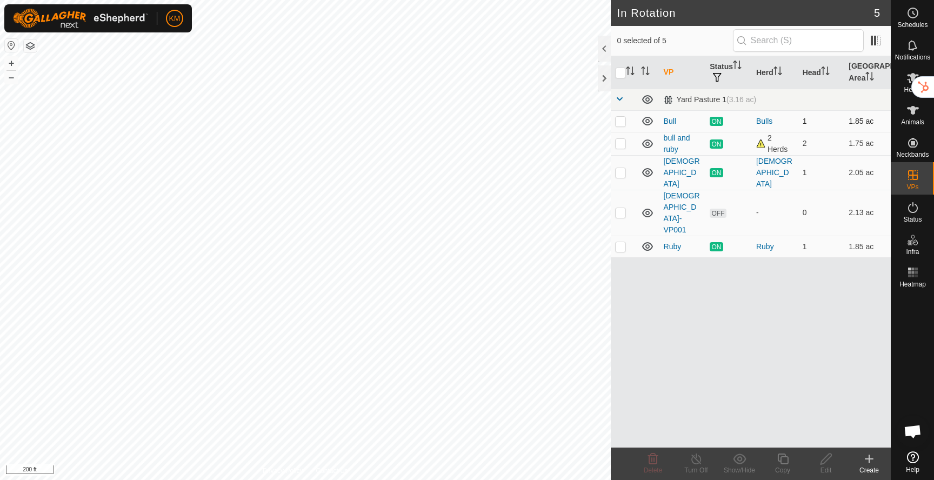
click at [622, 123] on p-checkbox at bounding box center [620, 121] width 11 height 9
checkbox input "true"
click at [782, 463] on icon at bounding box center [783, 458] width 14 height 13
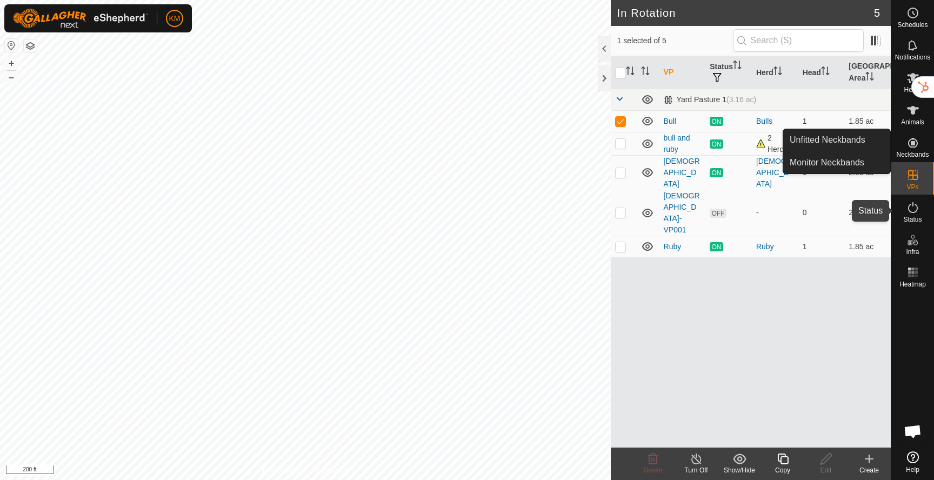
click at [914, 205] on icon at bounding box center [912, 207] width 13 height 13
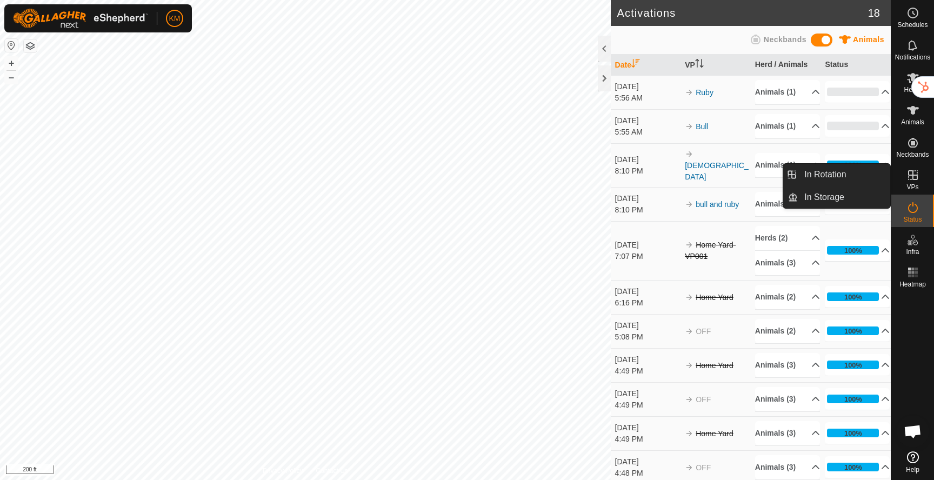
click at [909, 177] on icon at bounding box center [912, 175] width 13 height 13
click at [853, 174] on link "In Rotation" at bounding box center [844, 175] width 92 height 22
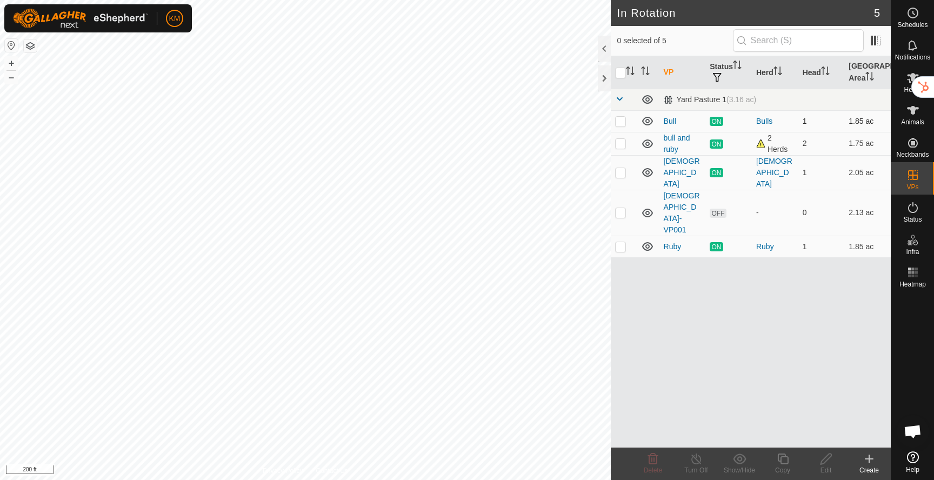
checkbox input "true"
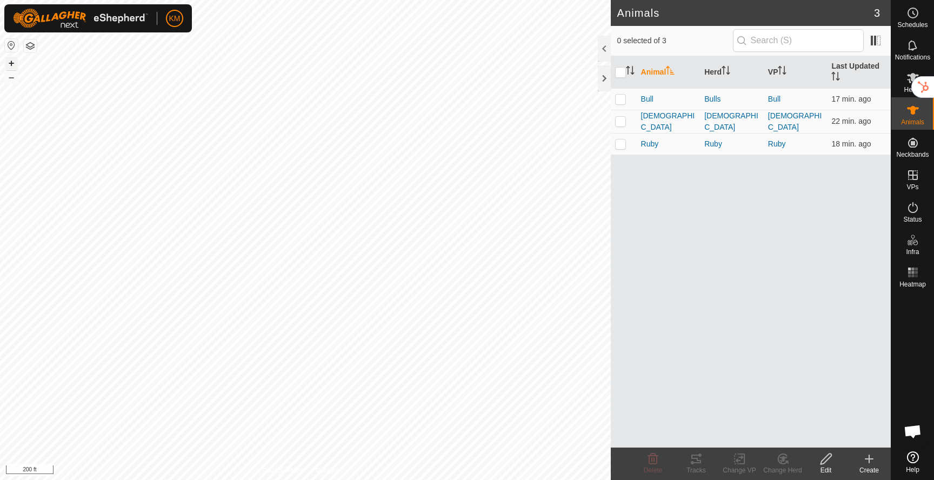
click at [9, 64] on button "+" at bounding box center [11, 63] width 13 height 13
click at [10, 63] on button "+" at bounding box center [11, 63] width 13 height 13
click at [10, 83] on button "–" at bounding box center [11, 77] width 13 height 13
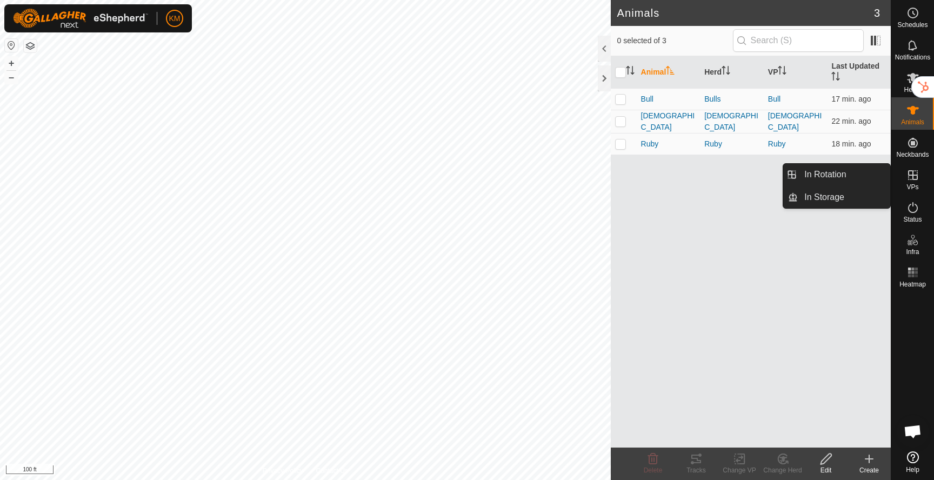
click at [910, 182] on es-virtualpaddocks-svg-icon at bounding box center [912, 174] width 19 height 17
click at [856, 172] on link "In Rotation" at bounding box center [844, 175] width 92 height 22
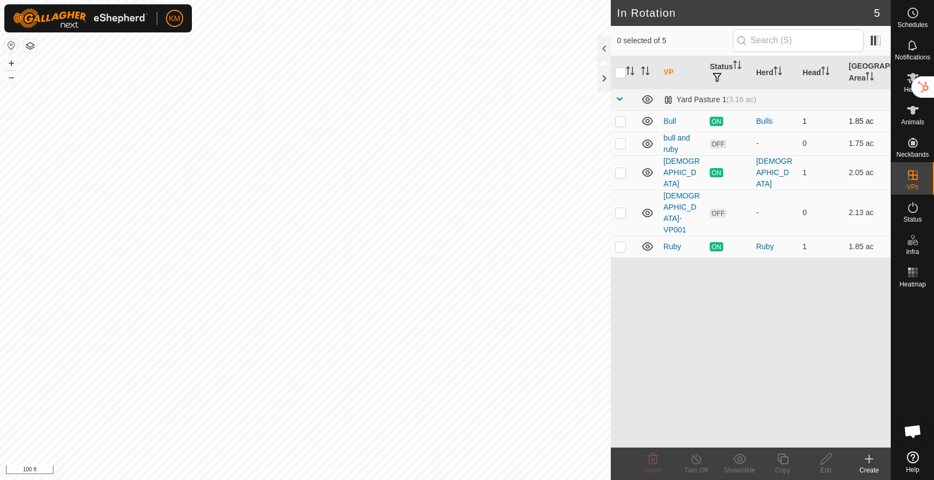
click at [646, 122] on icon at bounding box center [647, 121] width 13 height 13
click at [647, 143] on icon at bounding box center [647, 143] width 13 height 13
click at [645, 168] on icon at bounding box center [647, 172] width 11 height 9
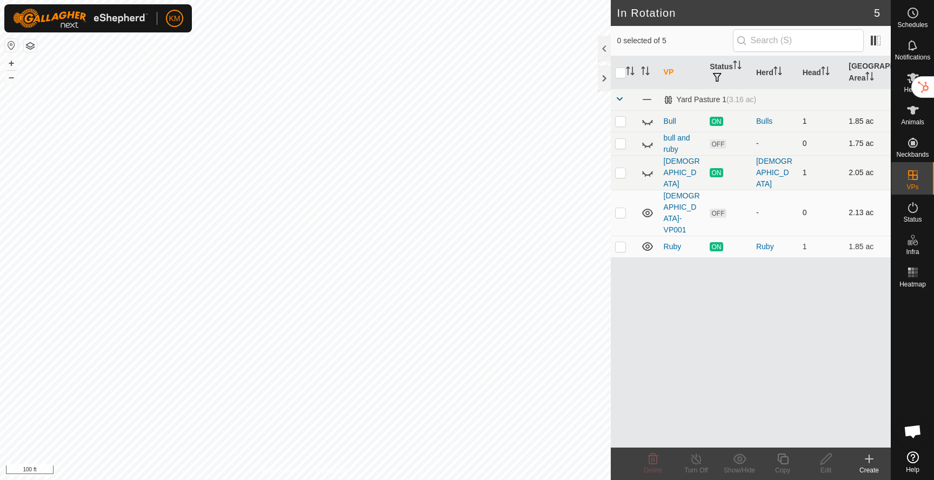
click at [646, 206] on icon at bounding box center [647, 212] width 13 height 13
click at [647, 240] on icon at bounding box center [647, 246] width 13 height 13
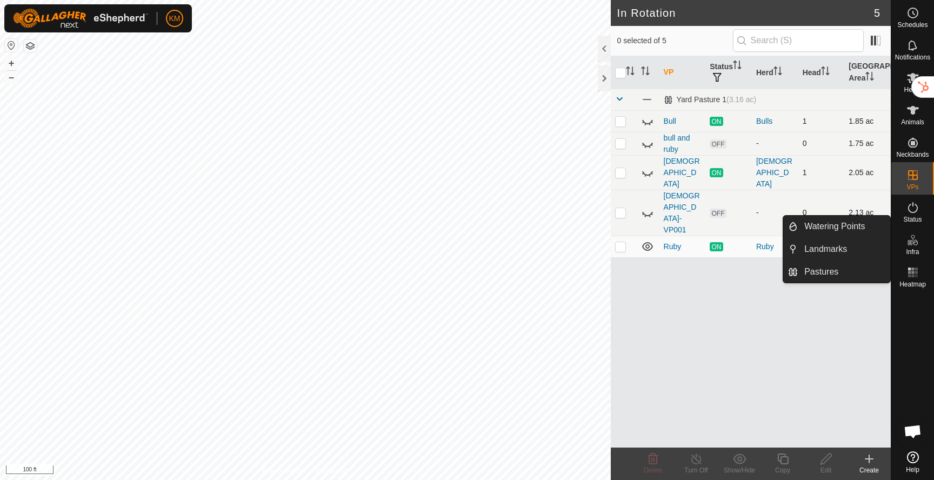
click at [907, 245] on icon at bounding box center [912, 239] width 13 height 13
click at [835, 276] on link "Pastures" at bounding box center [844, 272] width 92 height 22
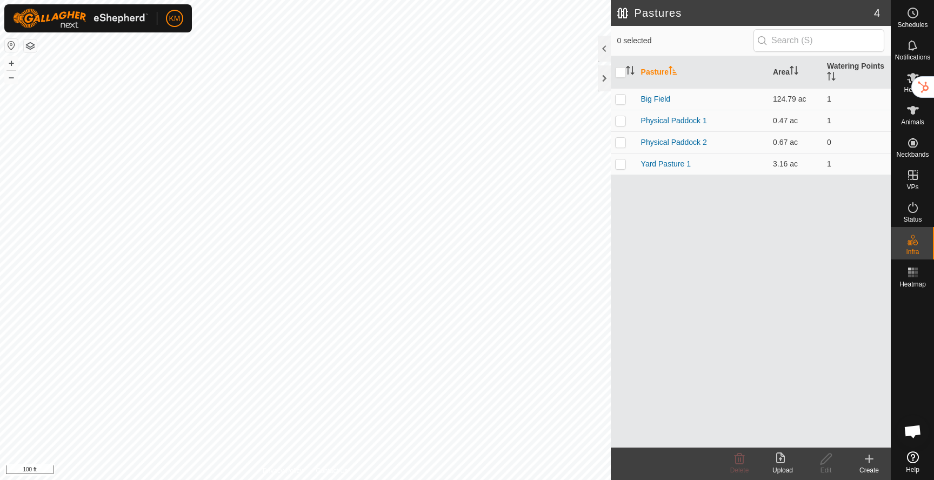
click at [863, 464] on icon at bounding box center [868, 458] width 13 height 13
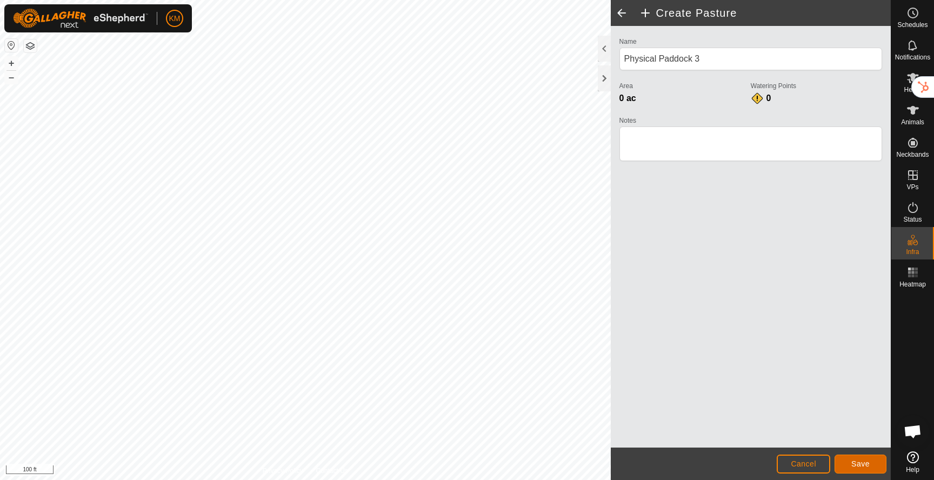
click at [858, 462] on span "Save" at bounding box center [860, 463] width 18 height 9
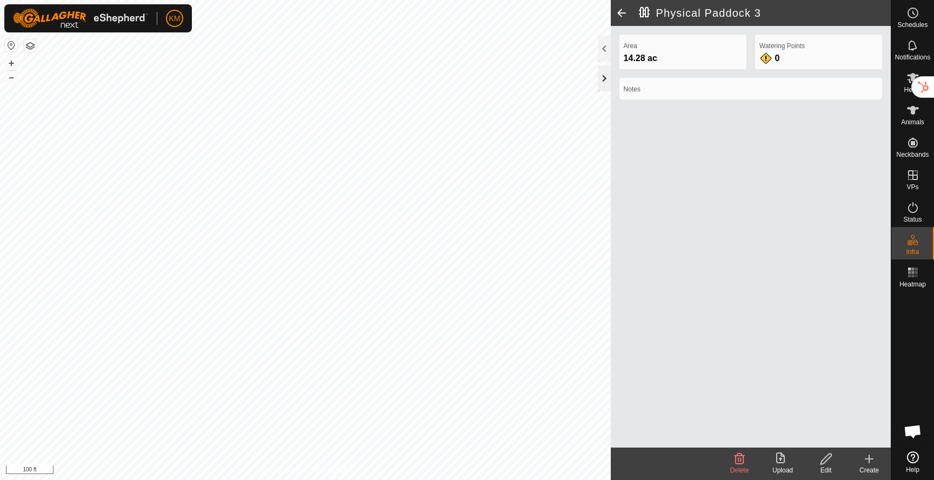
click at [603, 78] on div at bounding box center [604, 78] width 13 height 26
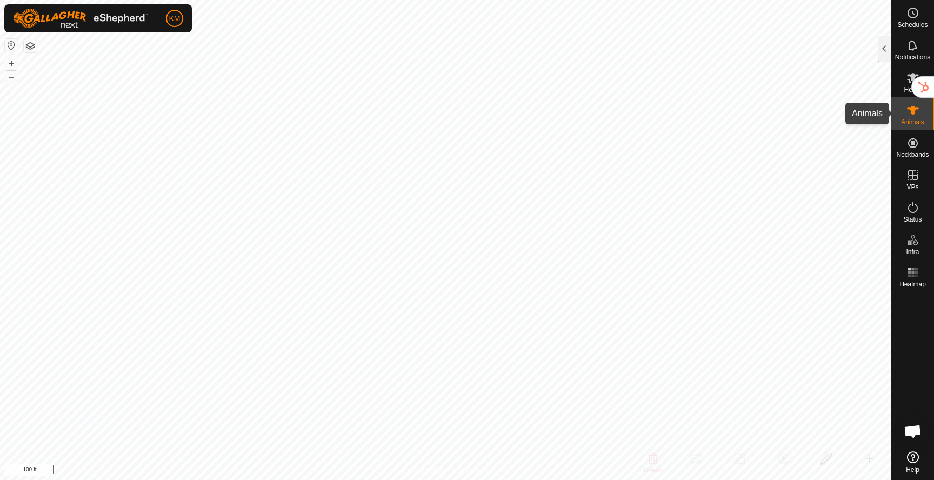
click at [910, 120] on span "Animals" at bounding box center [912, 122] width 23 height 6
click at [883, 49] on div at bounding box center [884, 49] width 13 height 26
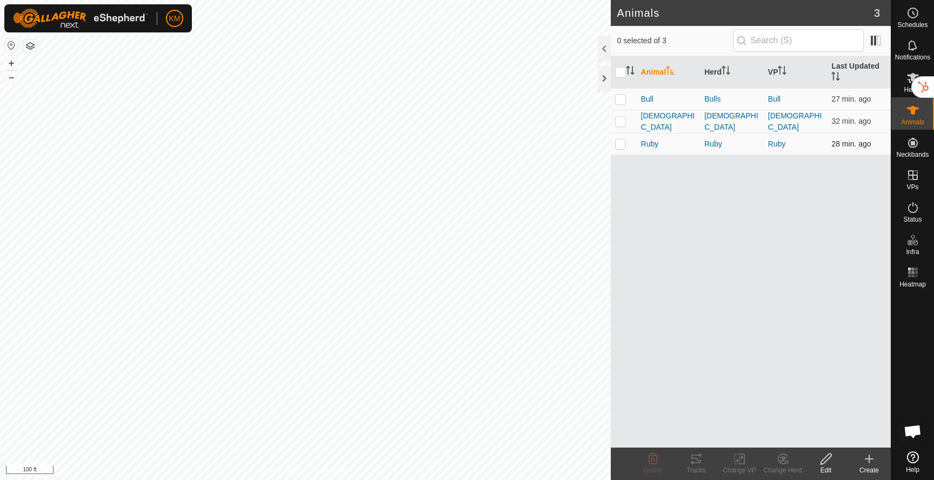
click at [624, 144] on p-checkbox at bounding box center [620, 143] width 11 height 9
checkbox input "true"
click at [697, 456] on icon at bounding box center [695, 458] width 13 height 13
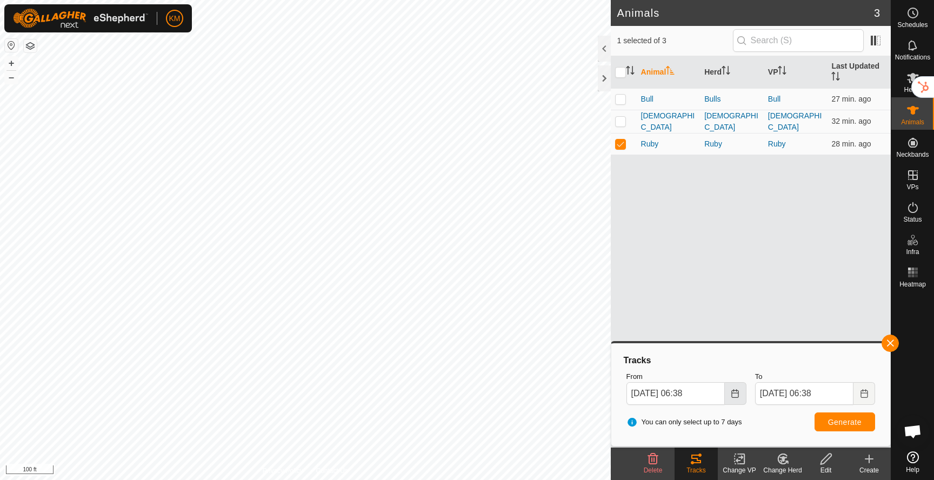
click at [729, 392] on button "Choose Date" at bounding box center [736, 393] width 22 height 23
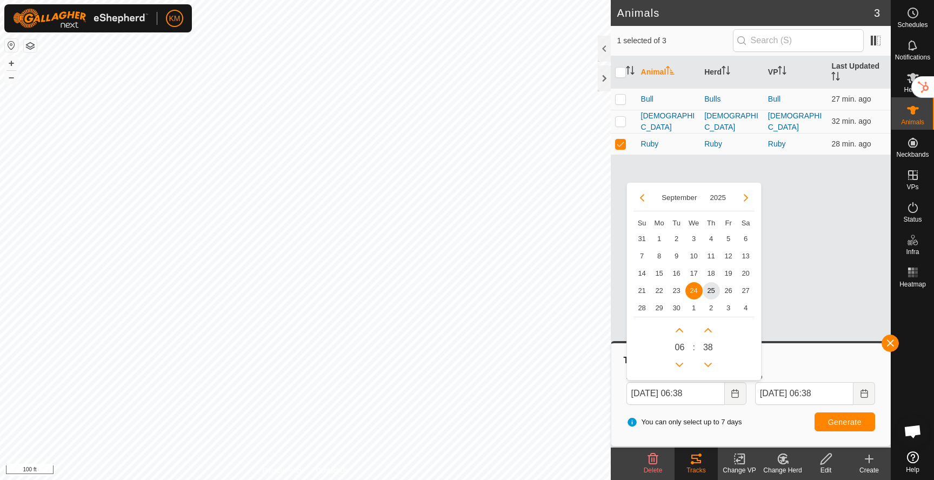
click at [698, 289] on span "24" at bounding box center [693, 290] width 17 height 17
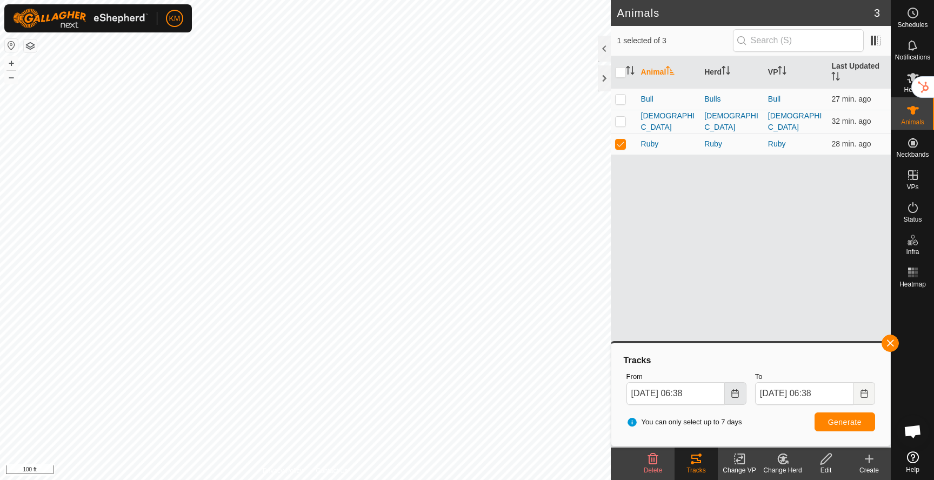
click at [733, 390] on icon "Choose Date" at bounding box center [735, 393] width 7 height 9
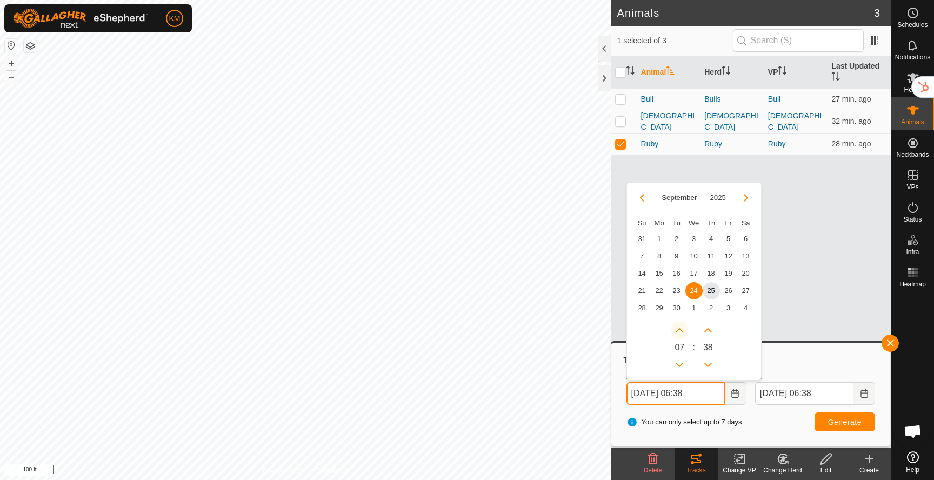
click at [678, 332] on button "Next Hour" at bounding box center [679, 330] width 17 height 17
click at [679, 332] on span "Next Hour" at bounding box center [679, 332] width 0 height 0
click at [678, 332] on button "Next Hour" at bounding box center [679, 330] width 17 height 17
click at [678, 332] on icon "Next Hour" at bounding box center [679, 330] width 9 height 9
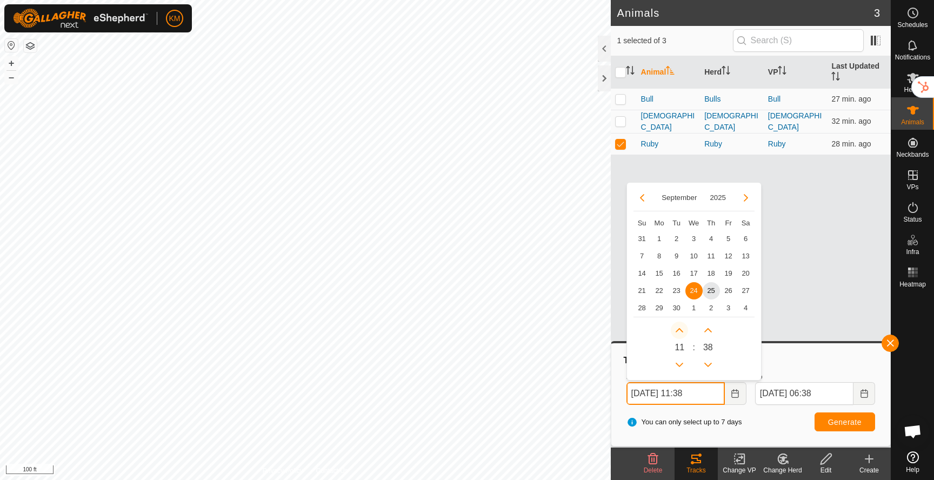
click at [678, 332] on icon "Next Hour" at bounding box center [679, 330] width 9 height 9
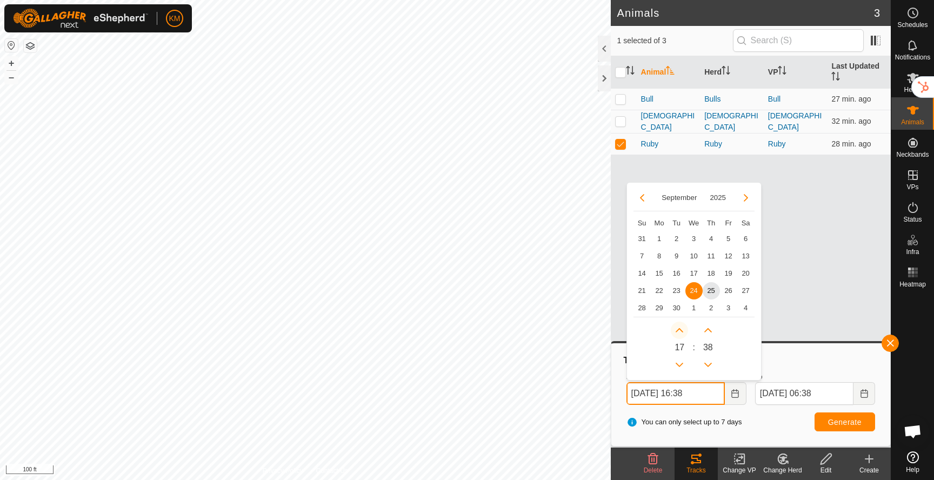
click at [678, 332] on icon "Next Hour" at bounding box center [679, 330] width 9 height 9
click at [677, 364] on button "Previous Hour" at bounding box center [679, 364] width 17 height 17
click at [843, 423] on span "Generate" at bounding box center [845, 422] width 34 height 9
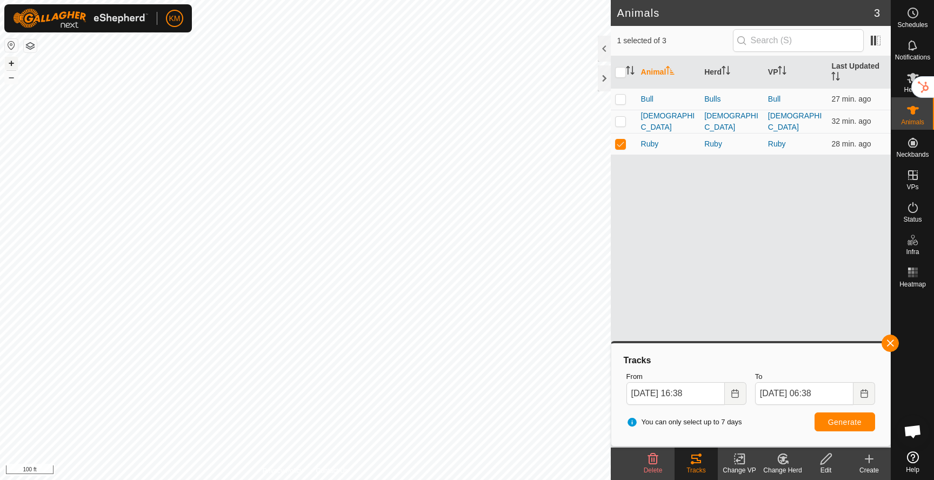
click at [11, 60] on button "+" at bounding box center [11, 63] width 13 height 13
click at [16, 67] on button "+" at bounding box center [11, 63] width 13 height 13
click at [12, 78] on button "–" at bounding box center [11, 77] width 13 height 13
click at [728, 395] on button "Choose Date" at bounding box center [736, 393] width 22 height 23
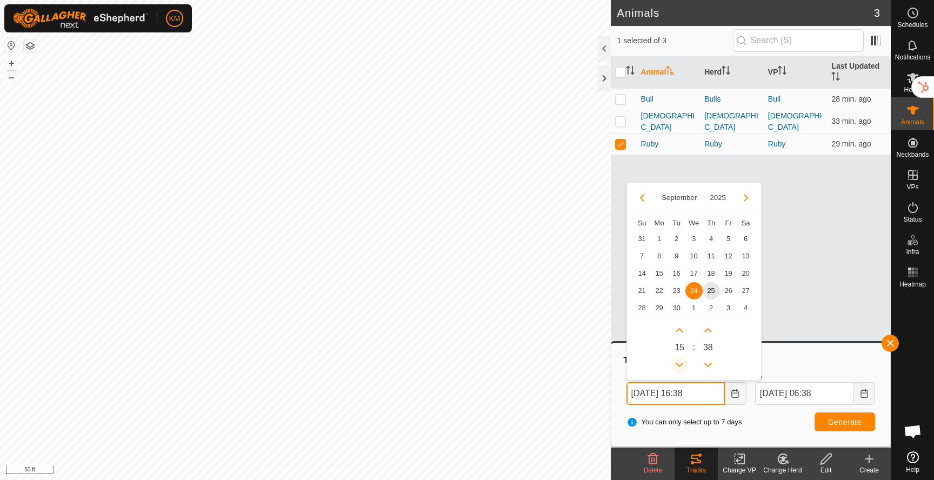
click at [677, 364] on button "Previous Hour" at bounding box center [679, 364] width 17 height 17
click at [717, 292] on span "25" at bounding box center [710, 290] width 17 height 17
type input "[DATE] 15:38"
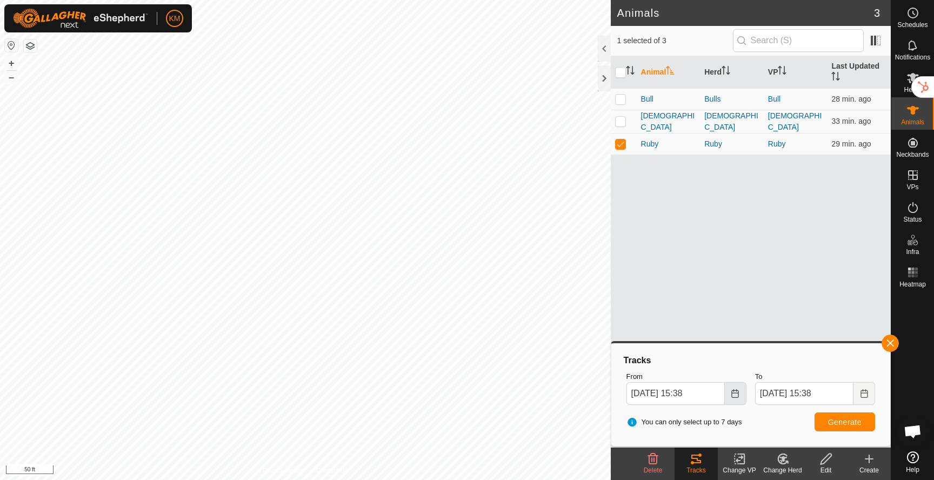
click at [736, 397] on icon "Choose Date" at bounding box center [735, 393] width 7 height 9
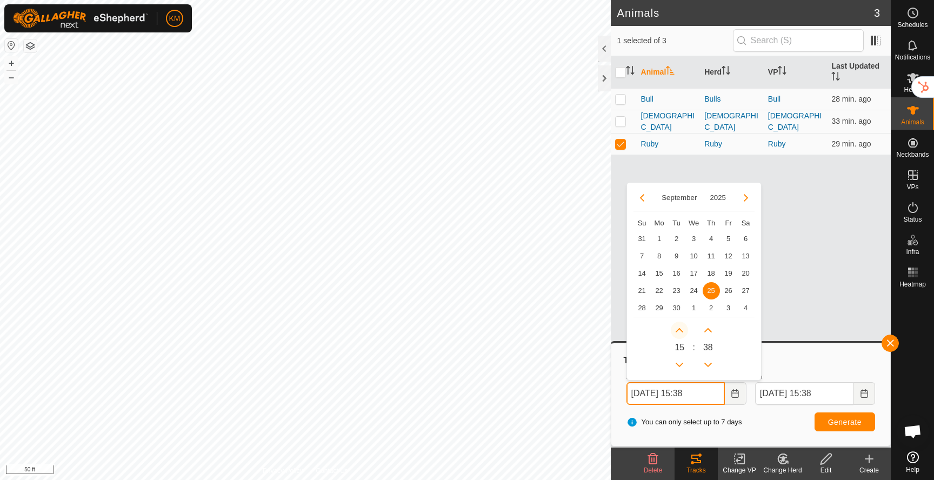
click at [678, 330] on button "Next Hour" at bounding box center [679, 330] width 17 height 17
click at [679, 330] on span "Next Hour" at bounding box center [679, 330] width 0 height 0
click at [678, 330] on button "Next Hour" at bounding box center [679, 330] width 17 height 17
click at [678, 330] on icon "Next Hour" at bounding box center [680, 330] width 8 height 4
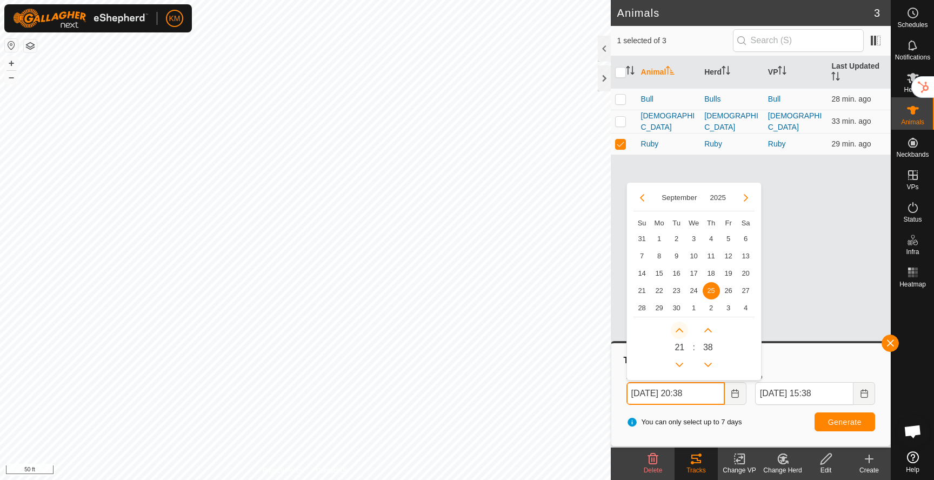
click at [678, 330] on icon "Next Hour" at bounding box center [680, 330] width 8 height 4
click at [678, 330] on button "Next Hour" at bounding box center [679, 330] width 17 height 17
click at [678, 366] on button "Previous Hour" at bounding box center [679, 364] width 17 height 17
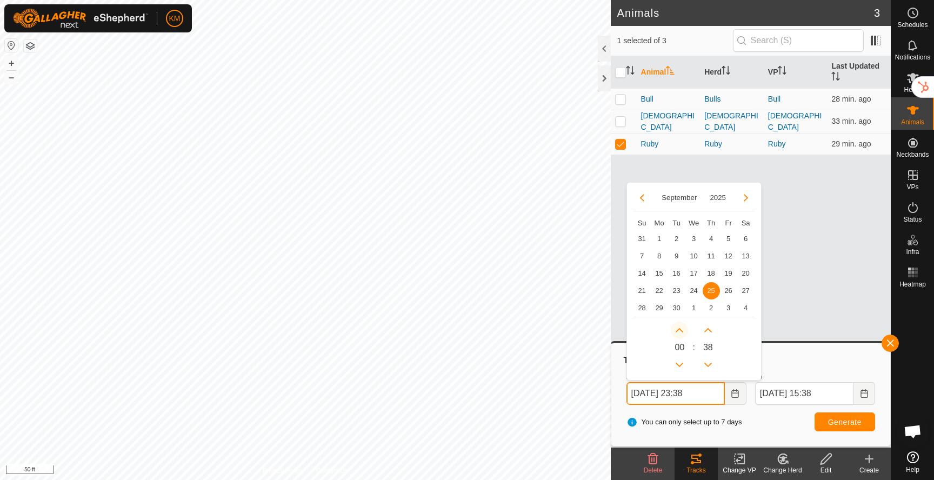
click at [682, 332] on button "Next Hour" at bounding box center [679, 330] width 17 height 17
type input "[DATE] 00:38"
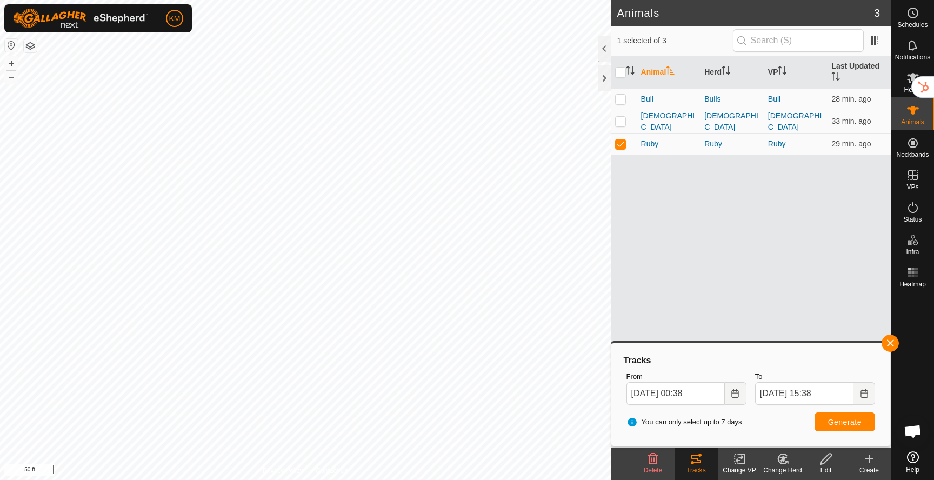
click at [788, 365] on div "Tracks" at bounding box center [750, 360] width 257 height 13
click at [852, 425] on span "Generate" at bounding box center [845, 422] width 34 height 9
click at [15, 64] on button "+" at bounding box center [11, 63] width 13 height 13
click at [621, 144] on p-checkbox at bounding box center [620, 143] width 11 height 9
checkbox input "false"
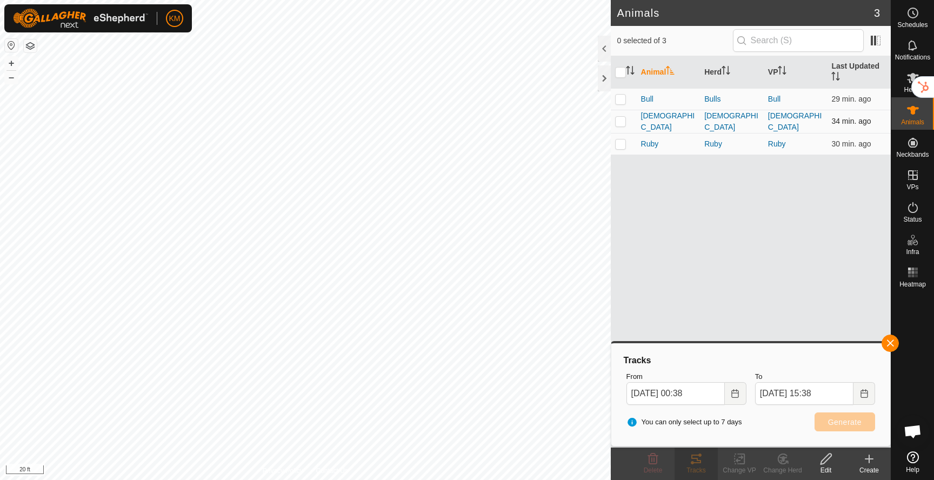
click at [621, 117] on p-checkbox at bounding box center [620, 121] width 11 height 9
click at [850, 425] on span "Generate" at bounding box center [845, 422] width 34 height 9
click at [621, 123] on p-checkbox at bounding box center [620, 121] width 11 height 9
checkbox input "false"
click at [620, 100] on p-checkbox at bounding box center [620, 99] width 11 height 9
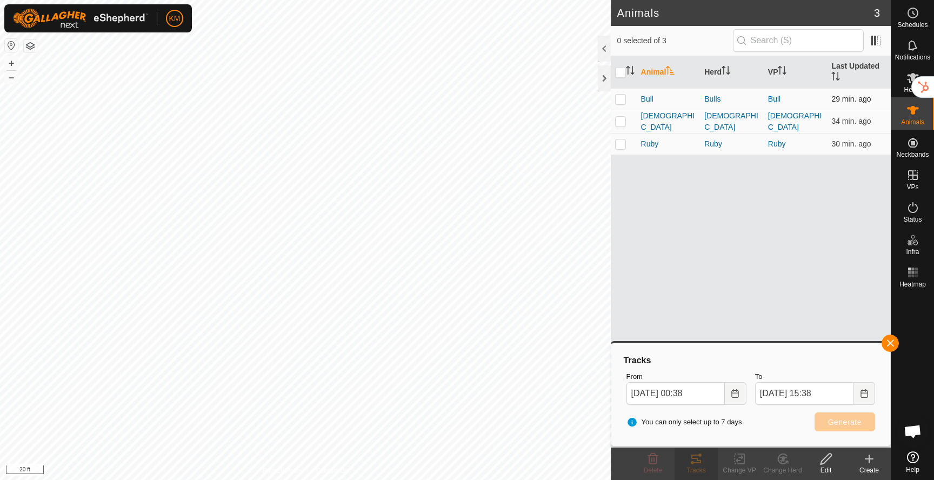
checkbox input "true"
click at [834, 423] on span "Generate" at bounding box center [845, 422] width 34 height 9
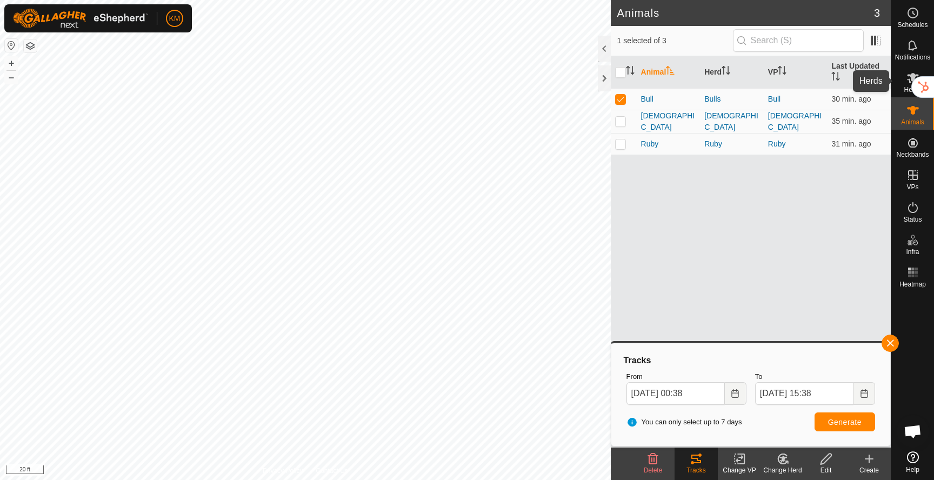
click at [909, 75] on icon at bounding box center [913, 78] width 12 height 10
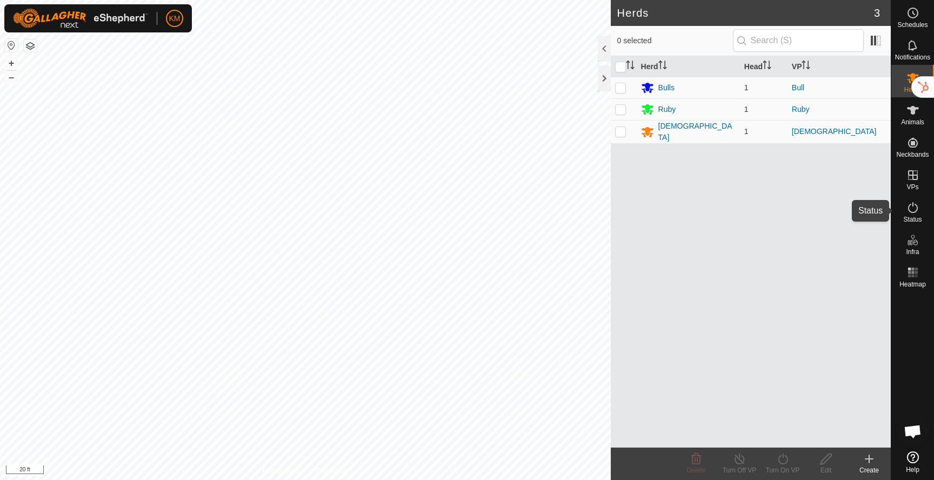
click at [912, 215] on es-activation-svg-icon at bounding box center [912, 207] width 19 height 17
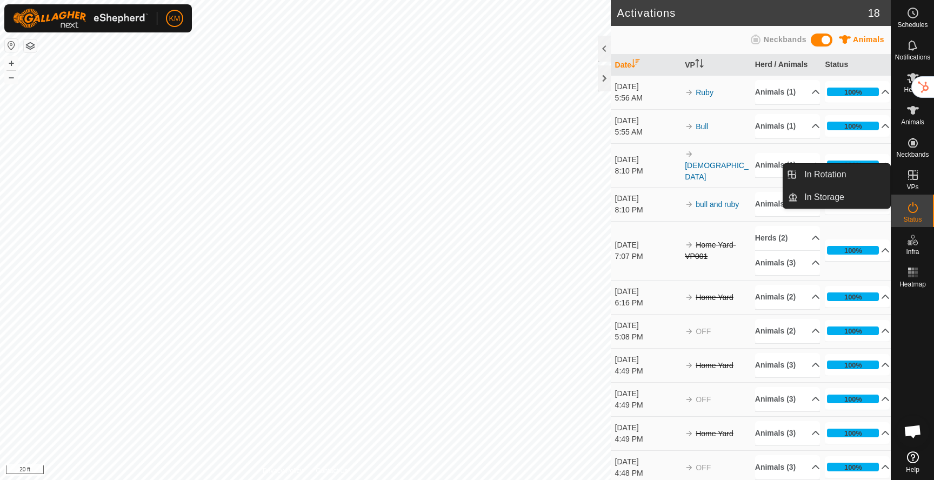
click at [916, 176] on icon at bounding box center [912, 175] width 13 height 13
click at [913, 178] on icon at bounding box center [912, 175] width 13 height 13
click at [838, 178] on link "In Rotation" at bounding box center [844, 175] width 92 height 22
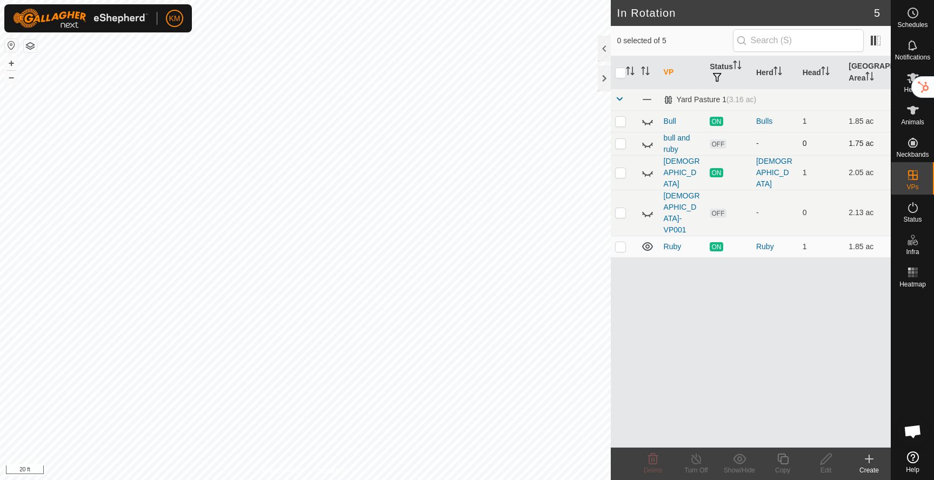
click at [619, 145] on p-checkbox at bounding box center [620, 143] width 11 height 9
click at [651, 460] on icon at bounding box center [652, 458] width 13 height 13
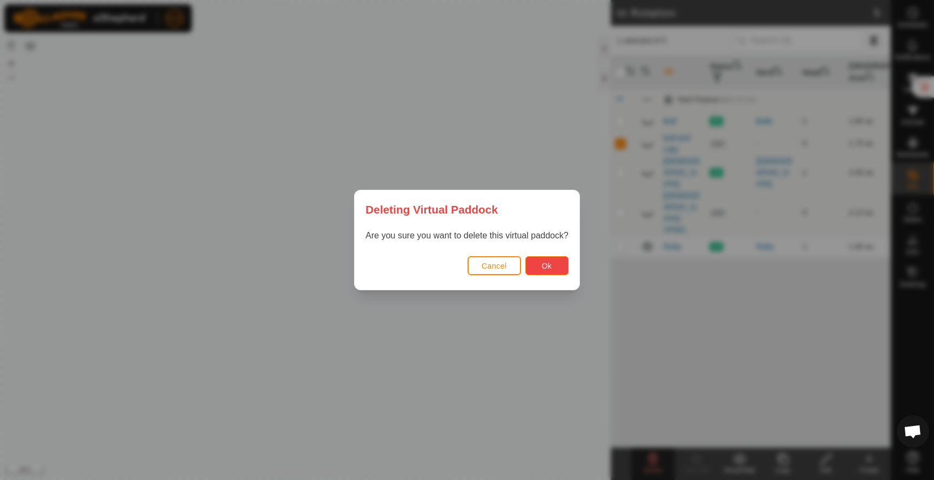
click at [548, 266] on span "Ok" at bounding box center [546, 266] width 10 height 9
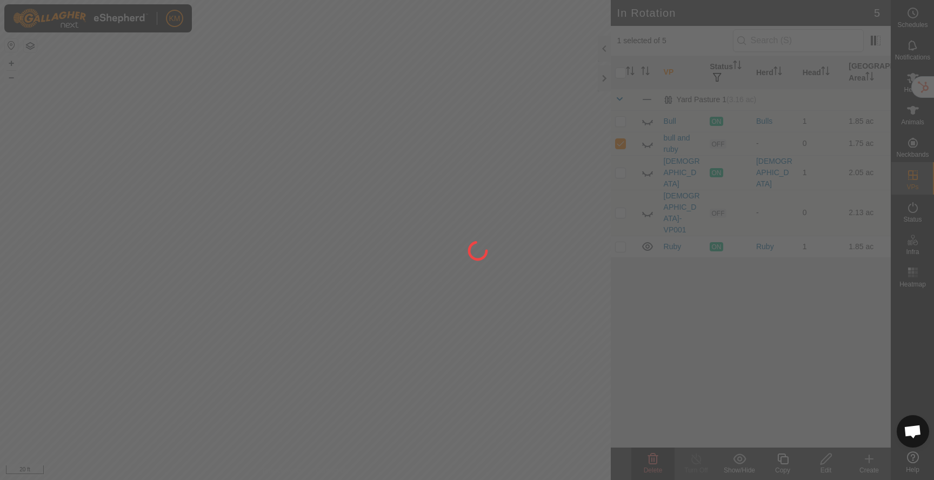
checkbox input "false"
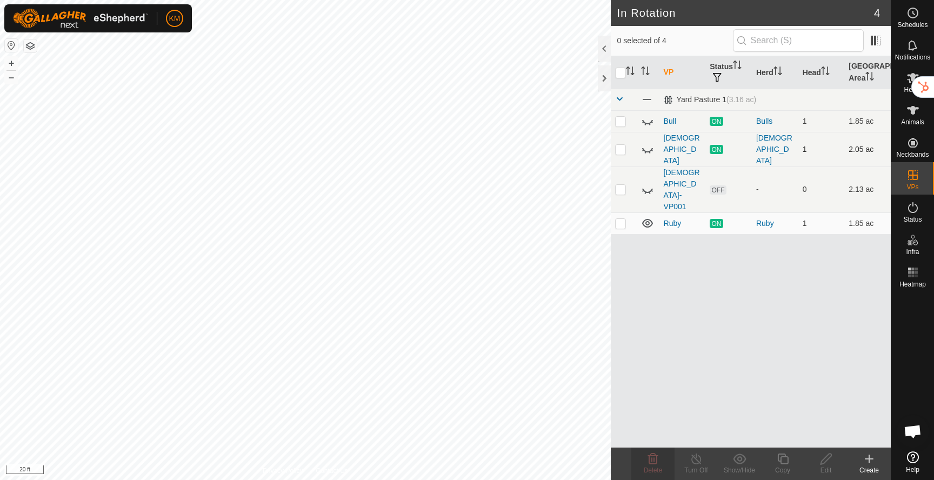
click at [647, 143] on icon at bounding box center [647, 149] width 13 height 13
click at [647, 145] on icon at bounding box center [647, 149] width 11 height 9
click at [647, 144] on icon at bounding box center [647, 149] width 13 height 13
click at [647, 145] on icon at bounding box center [647, 149] width 11 height 9
click at [10, 79] on button "–" at bounding box center [11, 77] width 13 height 13
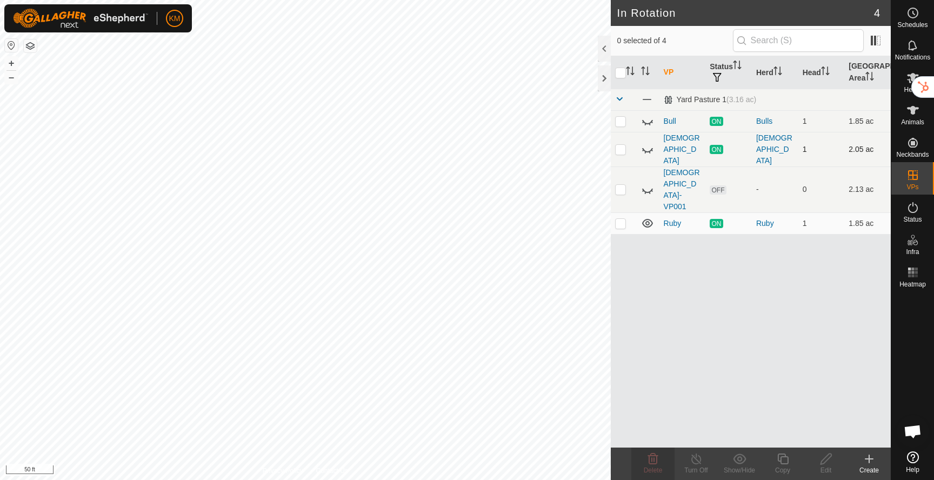
click at [646, 143] on icon at bounding box center [647, 149] width 13 height 13
click at [646, 145] on icon at bounding box center [647, 149] width 11 height 9
click at [620, 185] on p-checkbox at bounding box center [620, 189] width 11 height 9
checkbox input "false"
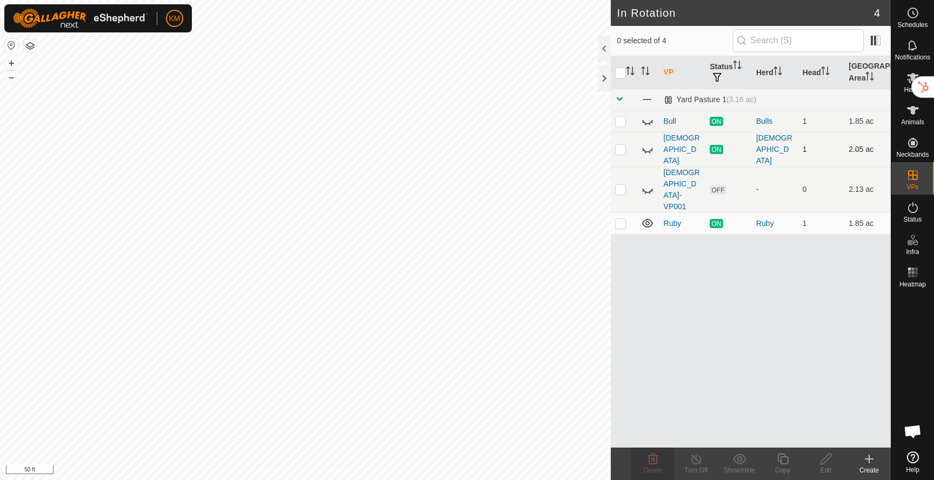
click at [644, 143] on icon at bounding box center [647, 149] width 13 height 13
click at [645, 217] on icon at bounding box center [647, 223] width 13 height 13
click at [647, 145] on icon at bounding box center [647, 149] width 13 height 13
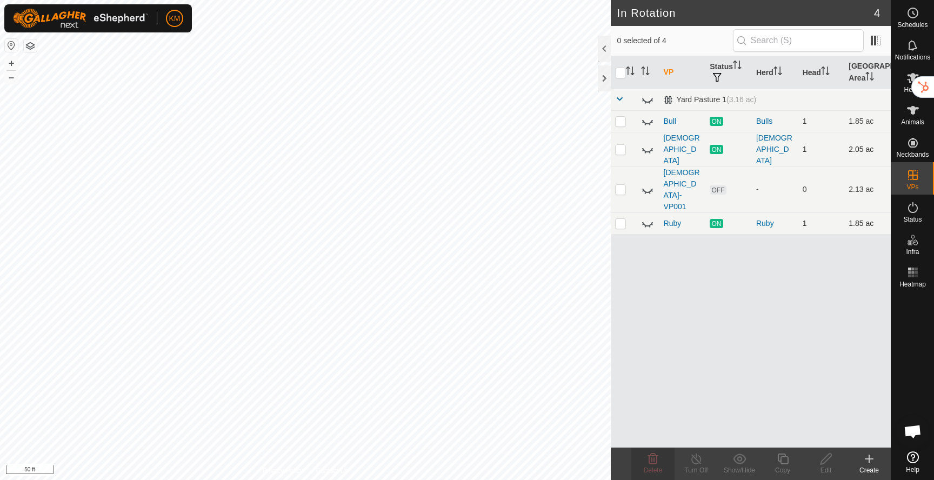
click at [651, 217] on icon at bounding box center [647, 223] width 13 height 13
click at [646, 217] on icon at bounding box center [647, 223] width 13 height 13
click at [648, 217] on icon at bounding box center [647, 223] width 13 height 13
click at [647, 217] on icon at bounding box center [647, 223] width 13 height 13
click at [619, 145] on p-checkbox at bounding box center [620, 149] width 11 height 9
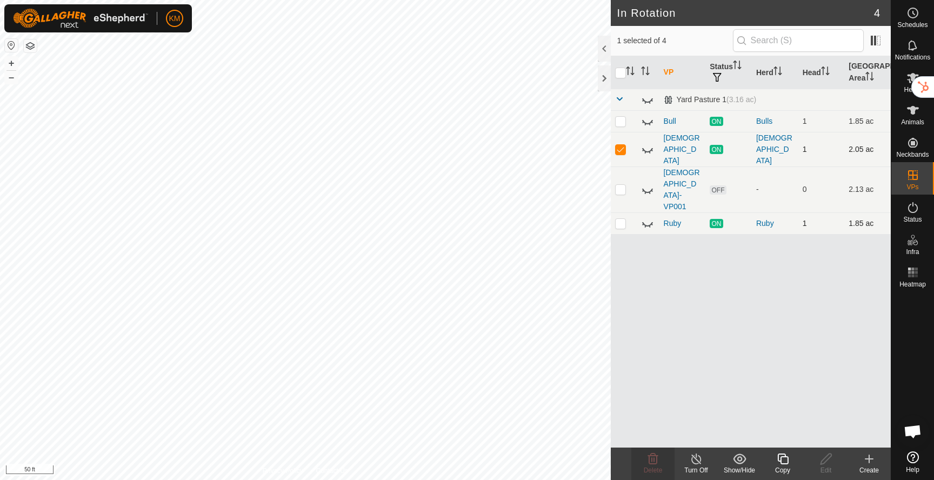
click at [621, 145] on p-checkbox at bounding box center [620, 149] width 11 height 9
checkbox input "false"
click at [647, 148] on icon at bounding box center [647, 150] width 11 height 4
click at [647, 183] on icon at bounding box center [647, 189] width 13 height 13
click at [647, 185] on icon at bounding box center [647, 189] width 11 height 9
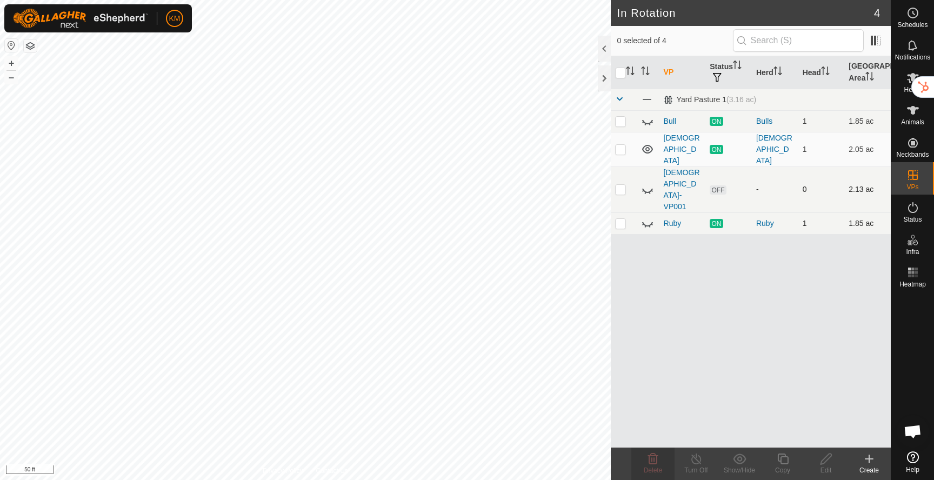
click at [647, 183] on icon at bounding box center [647, 189] width 13 height 13
click at [647, 185] on icon at bounding box center [647, 189] width 11 height 9
click at [908, 14] on circle at bounding box center [913, 13] width 10 height 10
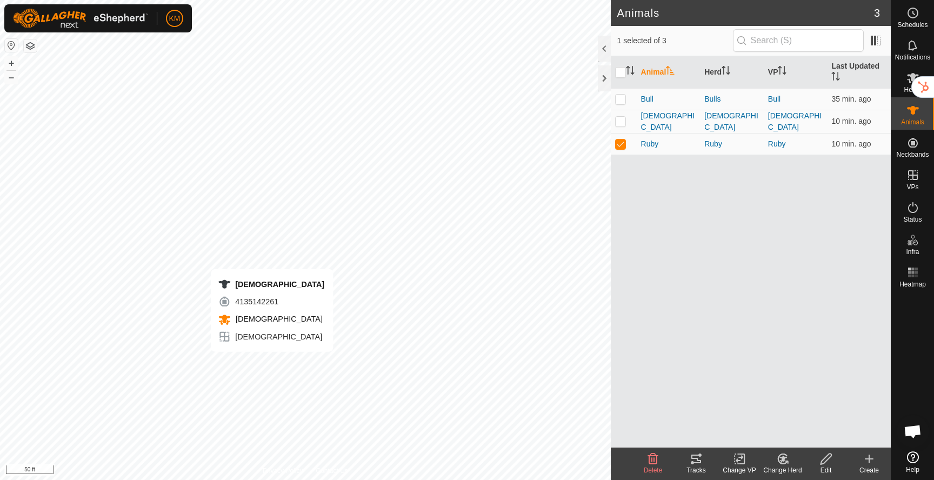
checkbox input "true"
checkbox input "false"
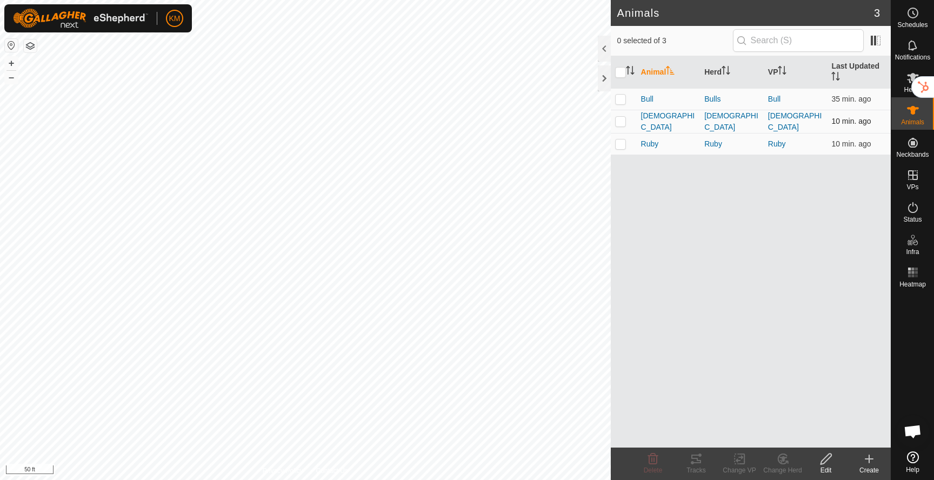
click at [620, 125] on td at bounding box center [624, 121] width 26 height 23
click at [697, 464] on icon at bounding box center [695, 458] width 13 height 13
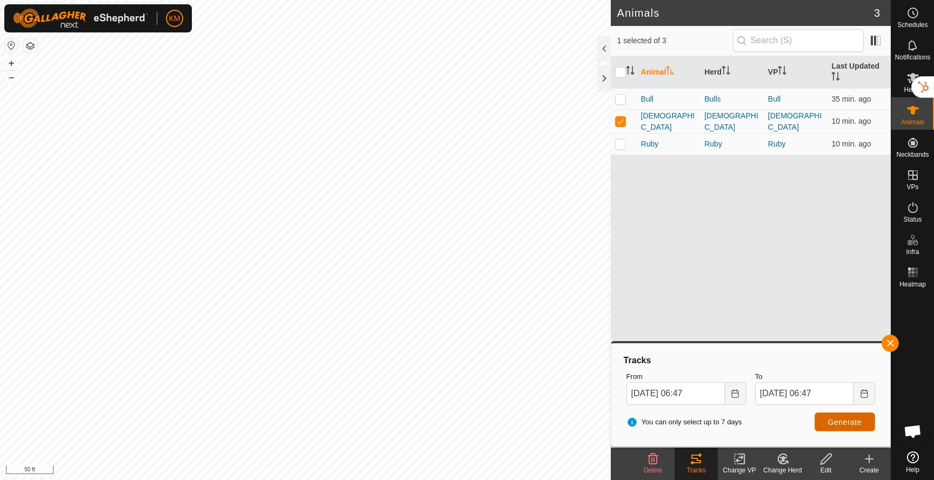
click at [854, 419] on span "Generate" at bounding box center [845, 422] width 34 height 9
click at [624, 124] on p-checkbox at bounding box center [620, 121] width 11 height 9
checkbox input "false"
